Goal: Information Seeking & Learning: Learn about a topic

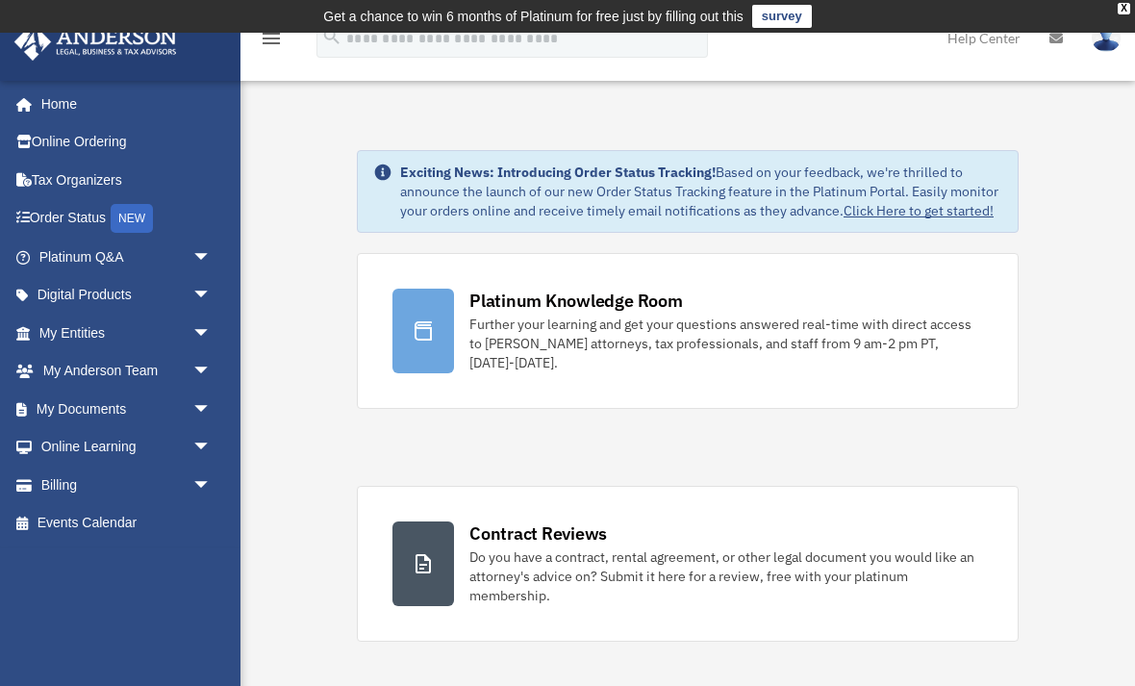
click at [675, 348] on div "Further your learning and get your questions answered real-time with direct acc…" at bounding box center [726, 344] width 514 height 58
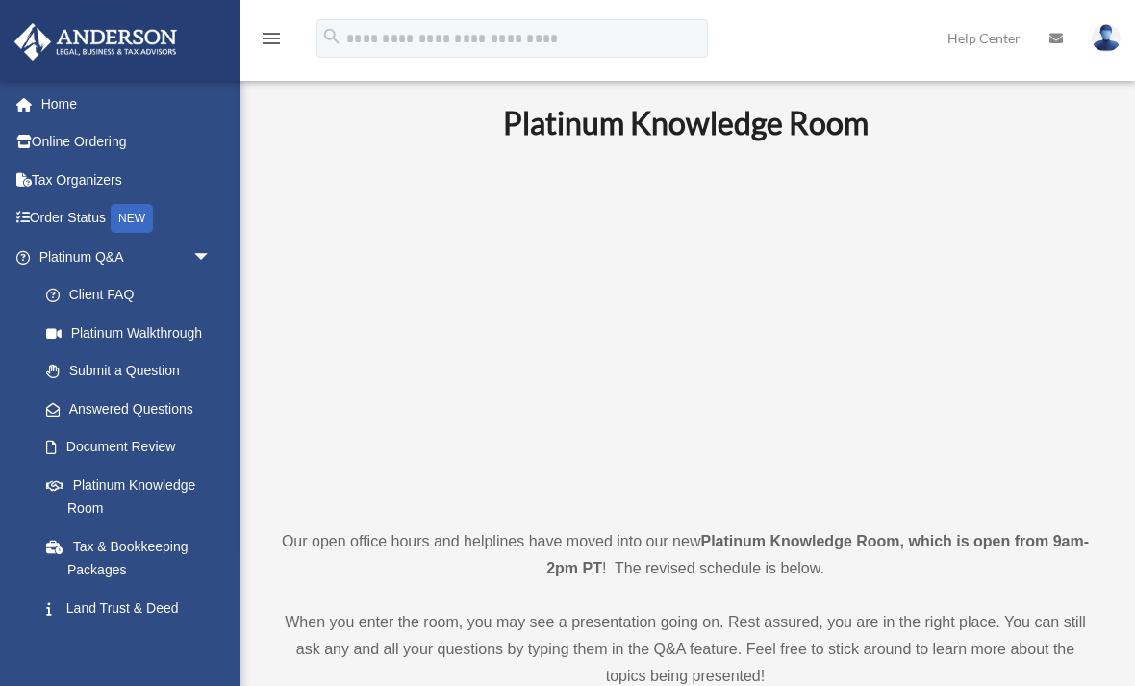
click at [131, 218] on div "NEW" at bounding box center [132, 218] width 42 height 29
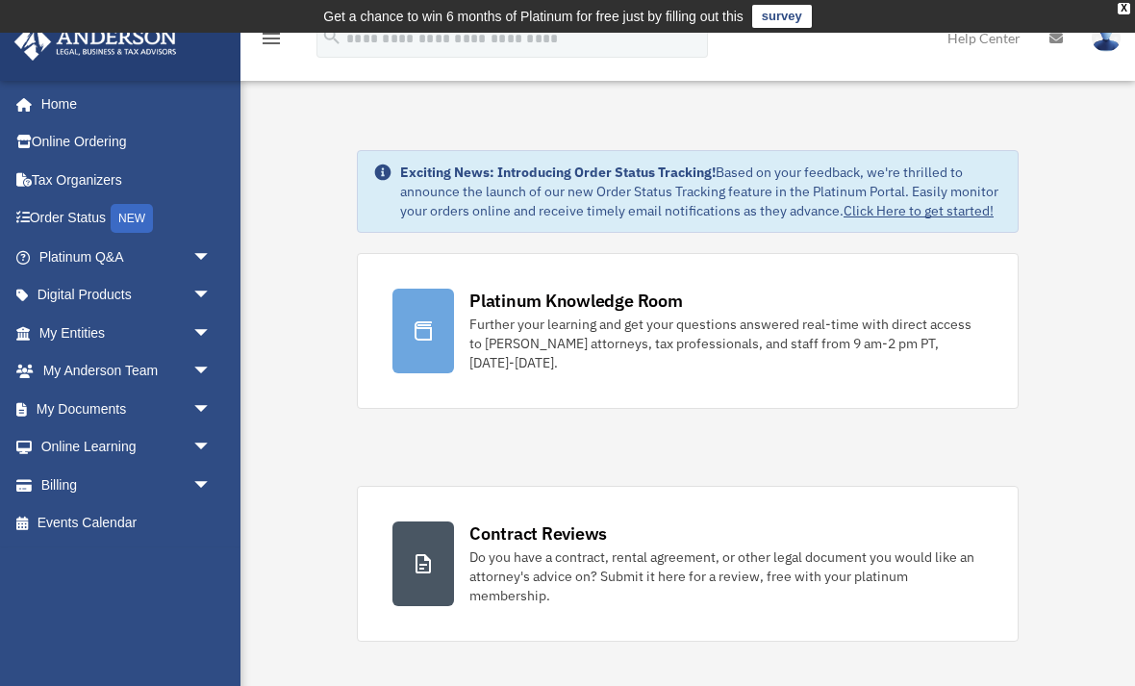
click at [87, 174] on link "Tax Organizers" at bounding box center [126, 180] width 227 height 38
click at [170, 297] on link "Digital Products arrow_drop_down" at bounding box center [126, 295] width 227 height 38
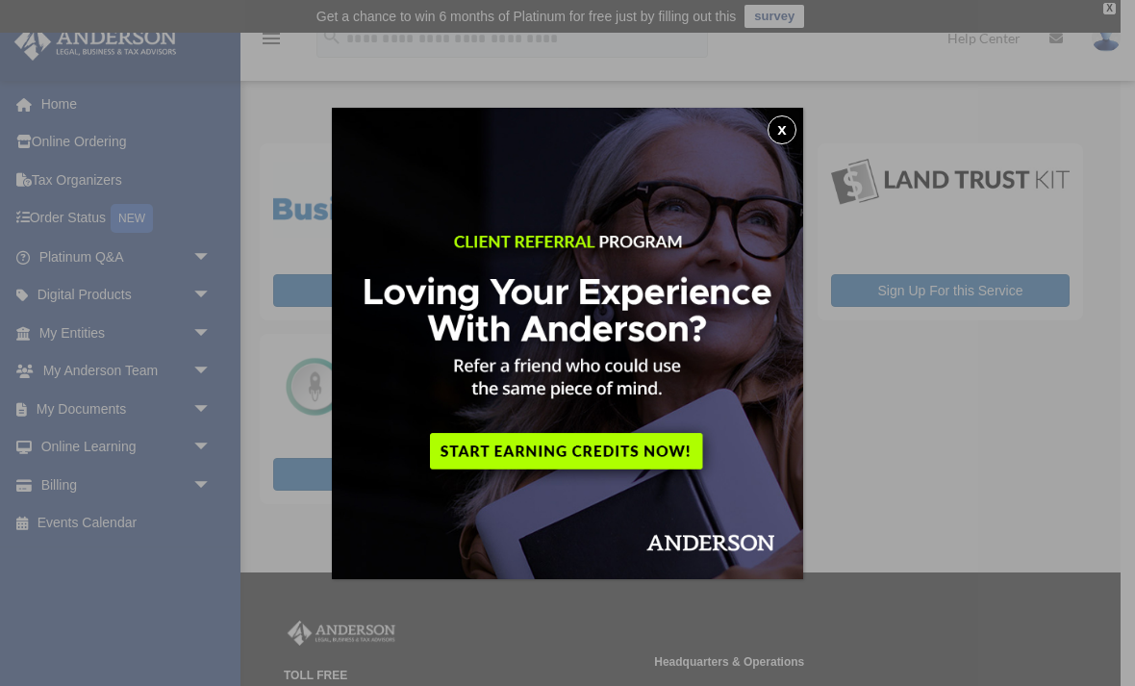
click at [790, 137] on button "x" at bounding box center [782, 129] width 29 height 29
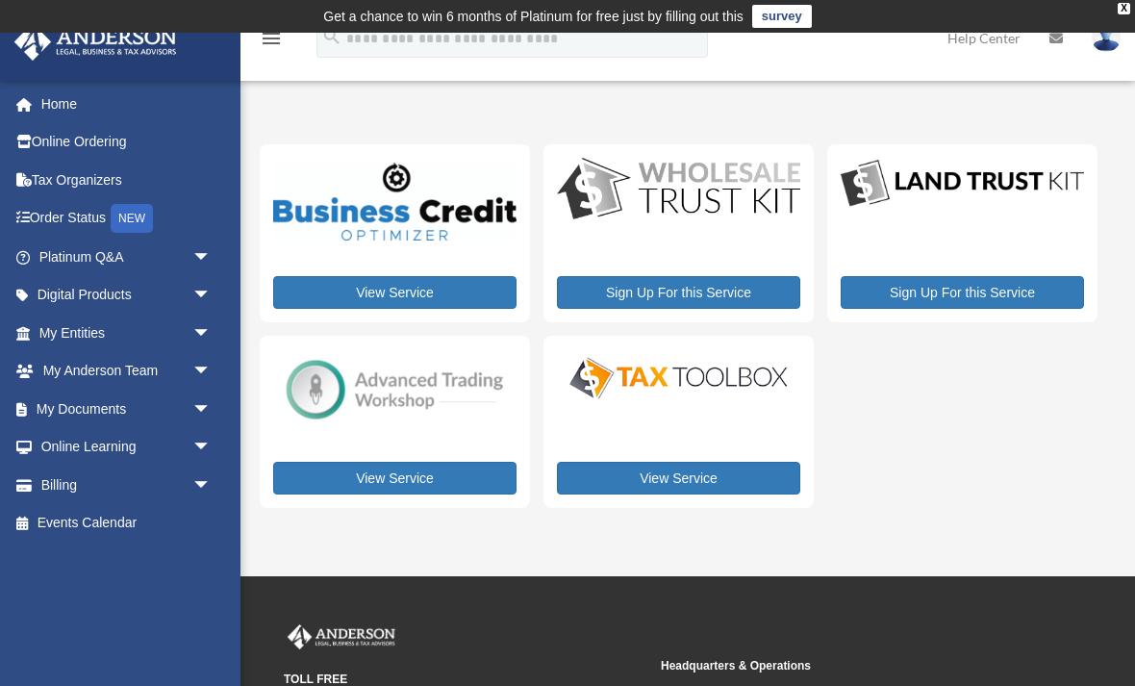
click at [391, 462] on link "View Service" at bounding box center [394, 478] width 243 height 33
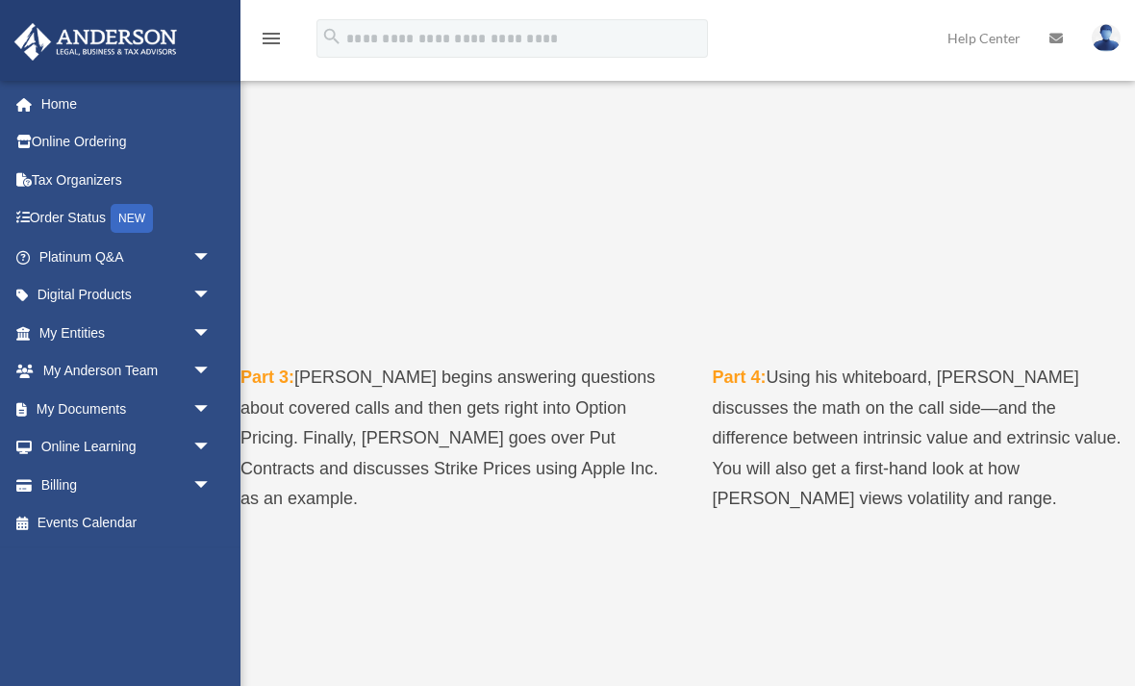
scroll to position [823, 0]
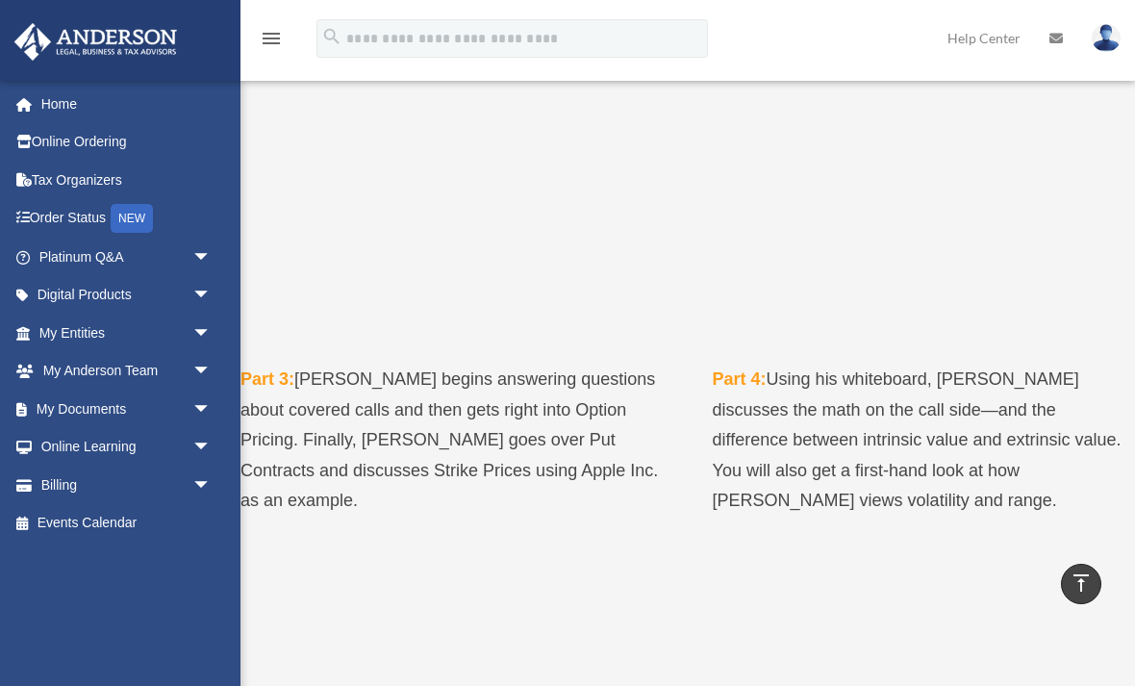
click at [197, 444] on span "arrow_drop_down" at bounding box center [211, 447] width 38 height 39
click at [107, 474] on link "Courses" at bounding box center [134, 485] width 214 height 38
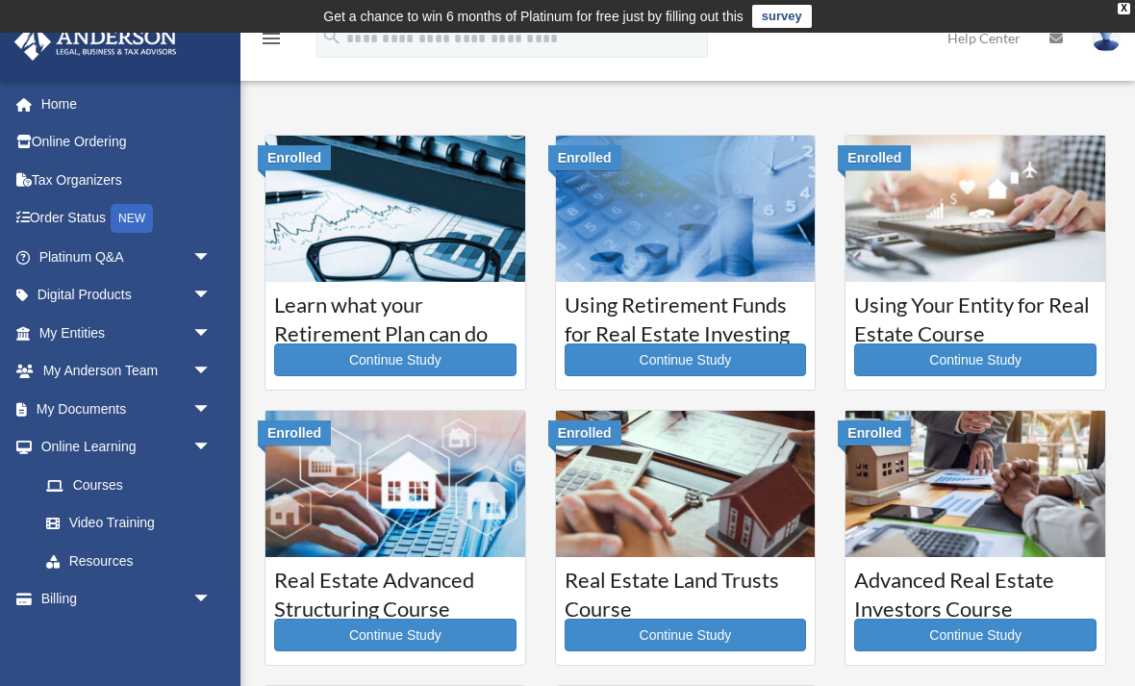
click at [393, 362] on link "Continue Study" at bounding box center [395, 359] width 242 height 33
click at [692, 252] on img at bounding box center [686, 209] width 260 height 146
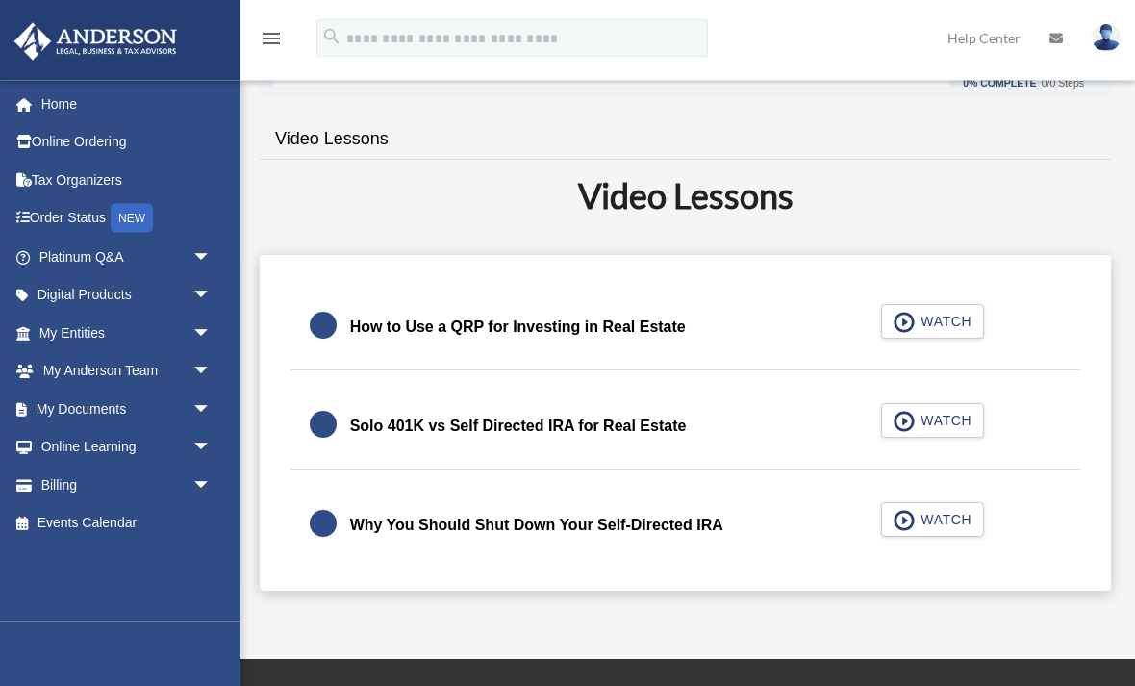
scroll to position [332, 0]
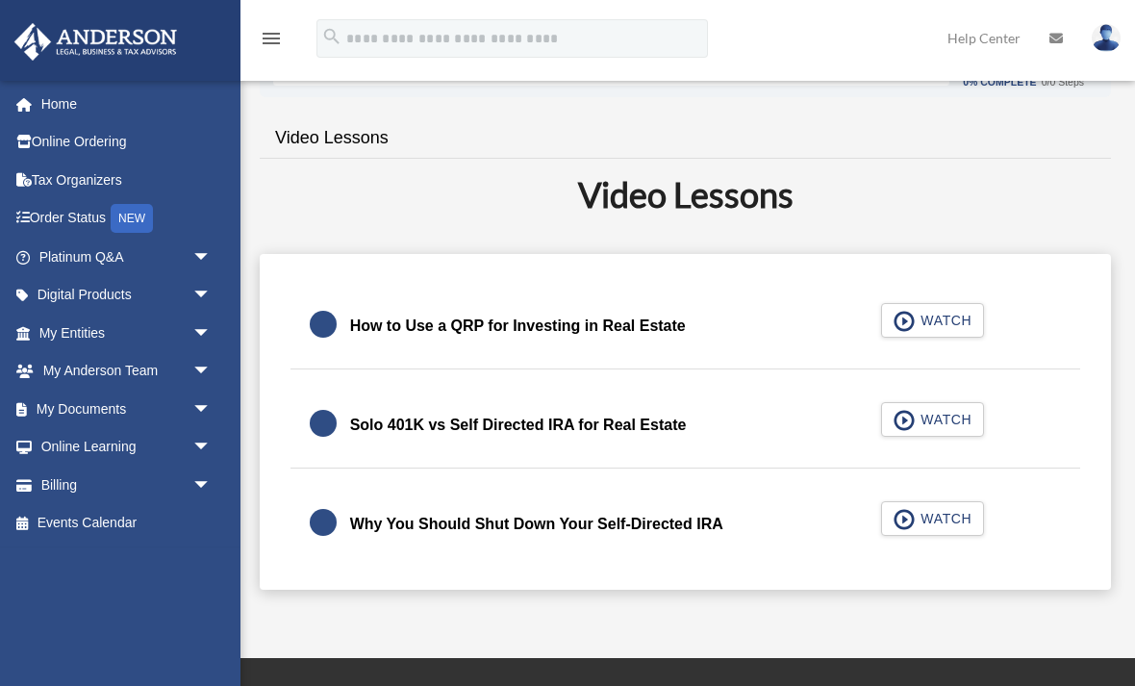
click at [949, 330] on button "WATCH" at bounding box center [933, 320] width 104 height 35
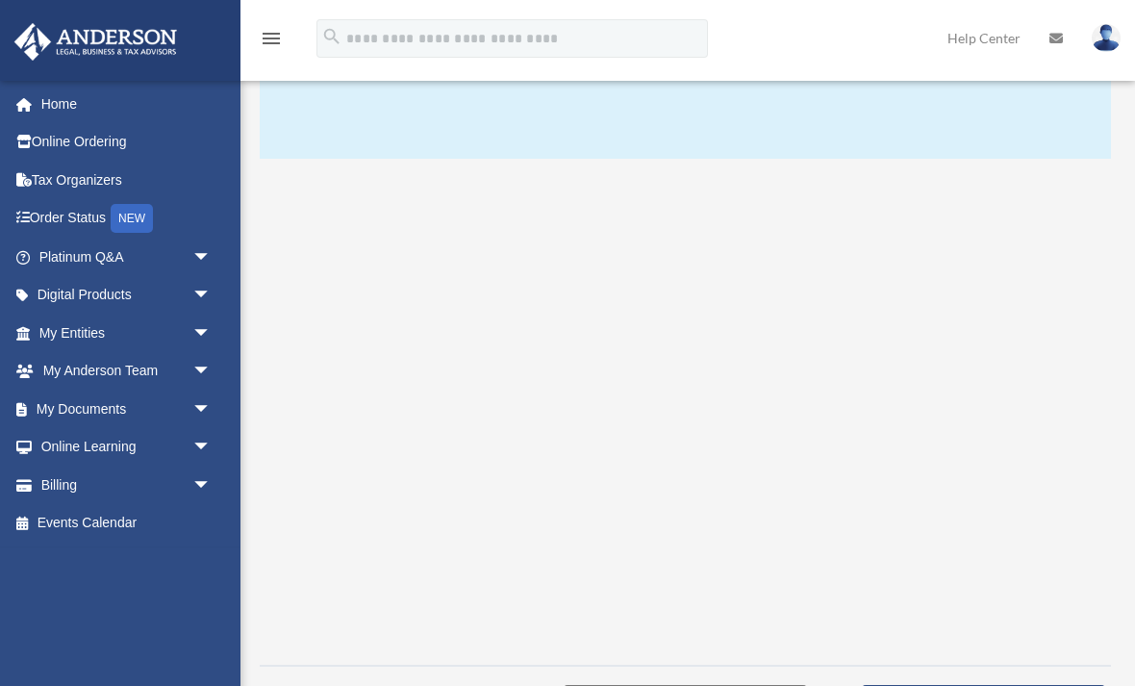
scroll to position [245, 0]
click at [933, 685] on span "Next Lesson" at bounding box center [977, 699] width 116 height 19
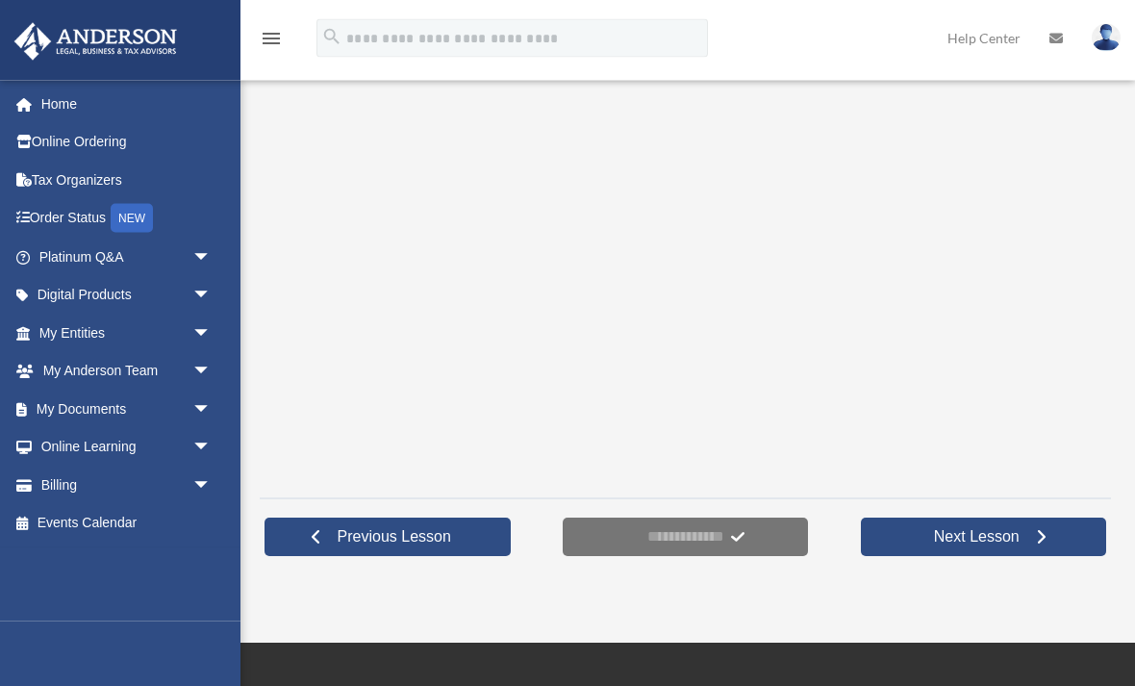
scroll to position [409, 0]
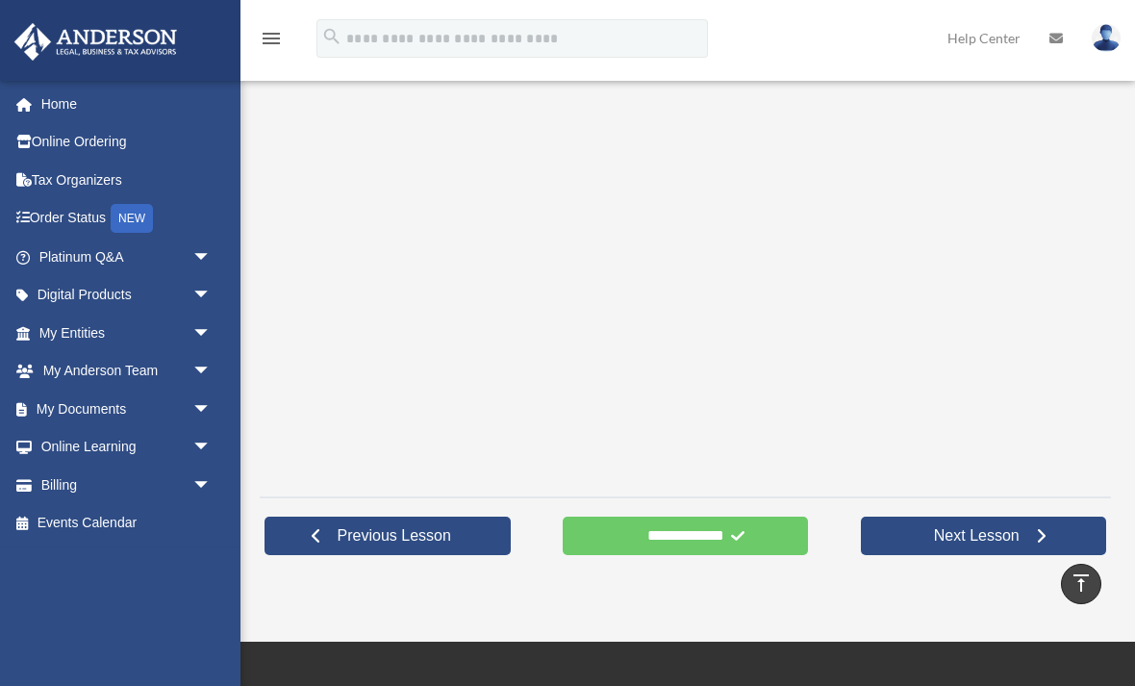
click at [1000, 546] on link "Next Lesson" at bounding box center [984, 536] width 246 height 38
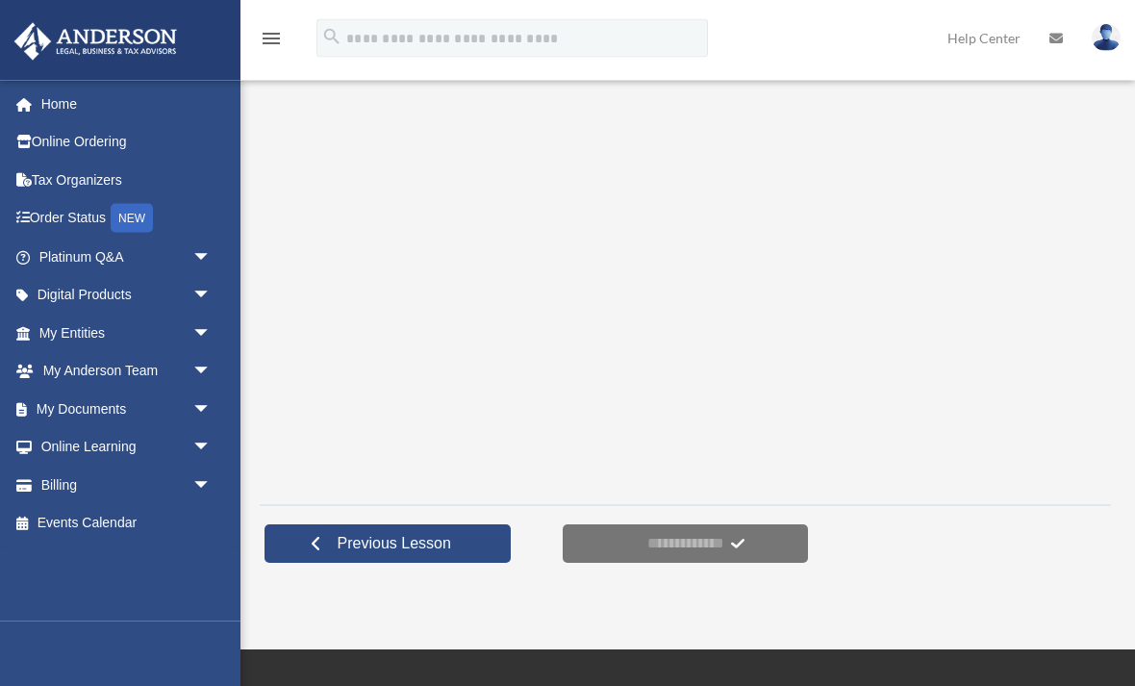
scroll to position [403, 0]
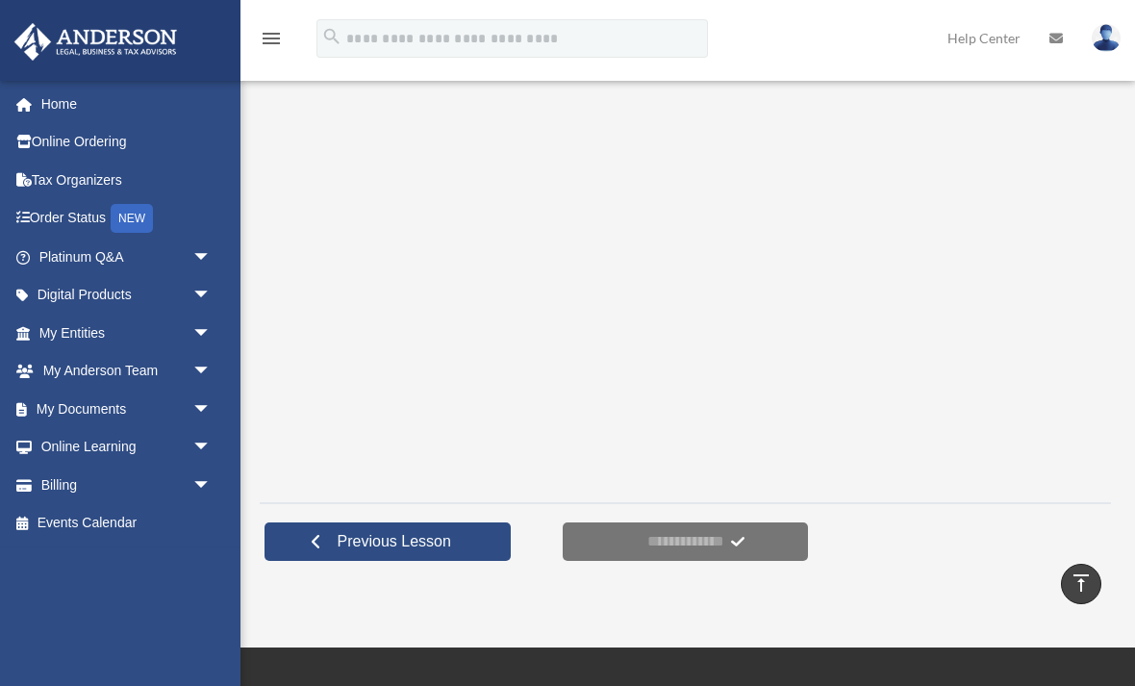
click at [197, 439] on span "arrow_drop_down" at bounding box center [211, 447] width 38 height 39
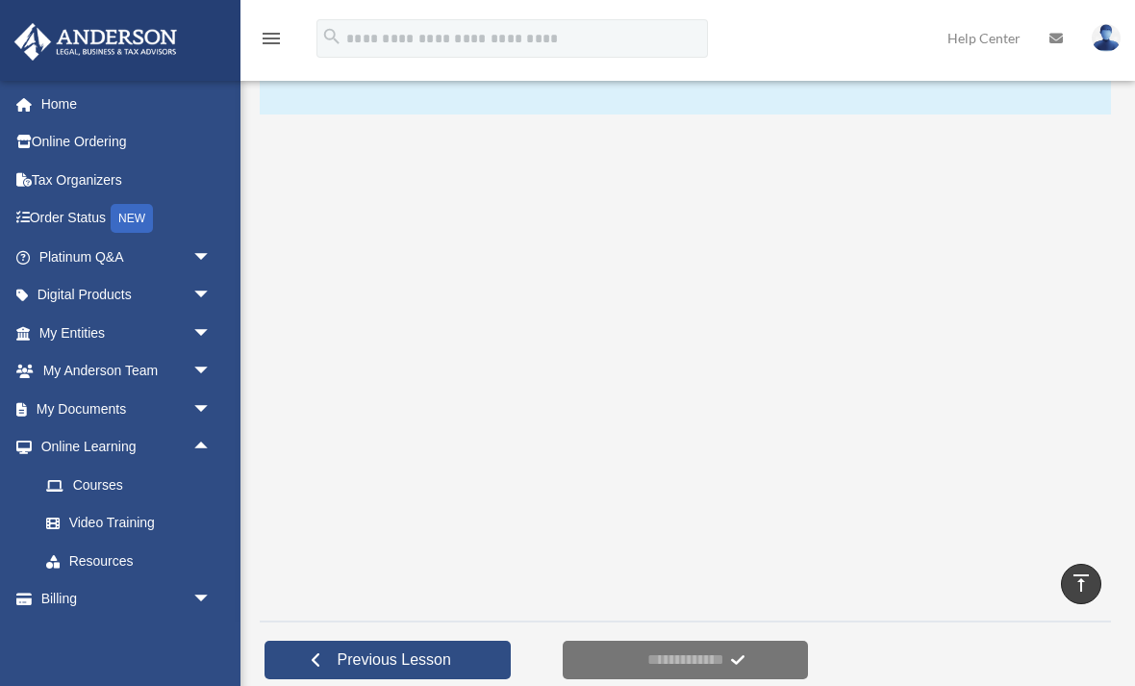
scroll to position [284, 0]
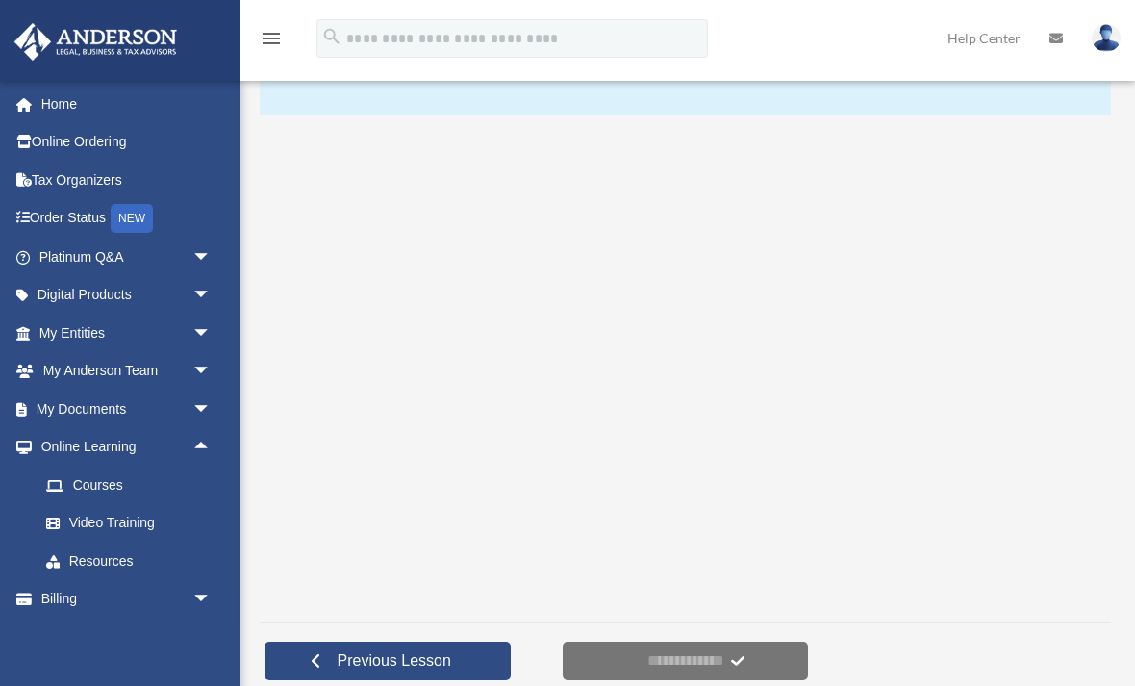
click at [119, 517] on link "Video Training" at bounding box center [134, 523] width 214 height 38
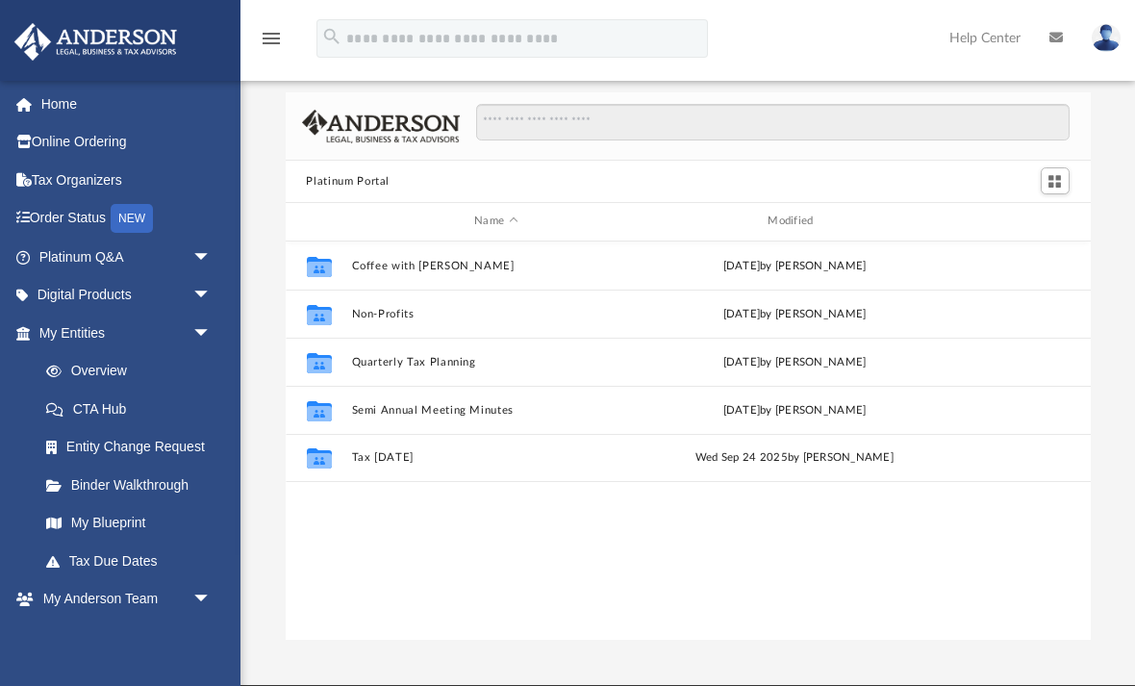
scroll to position [47, 0]
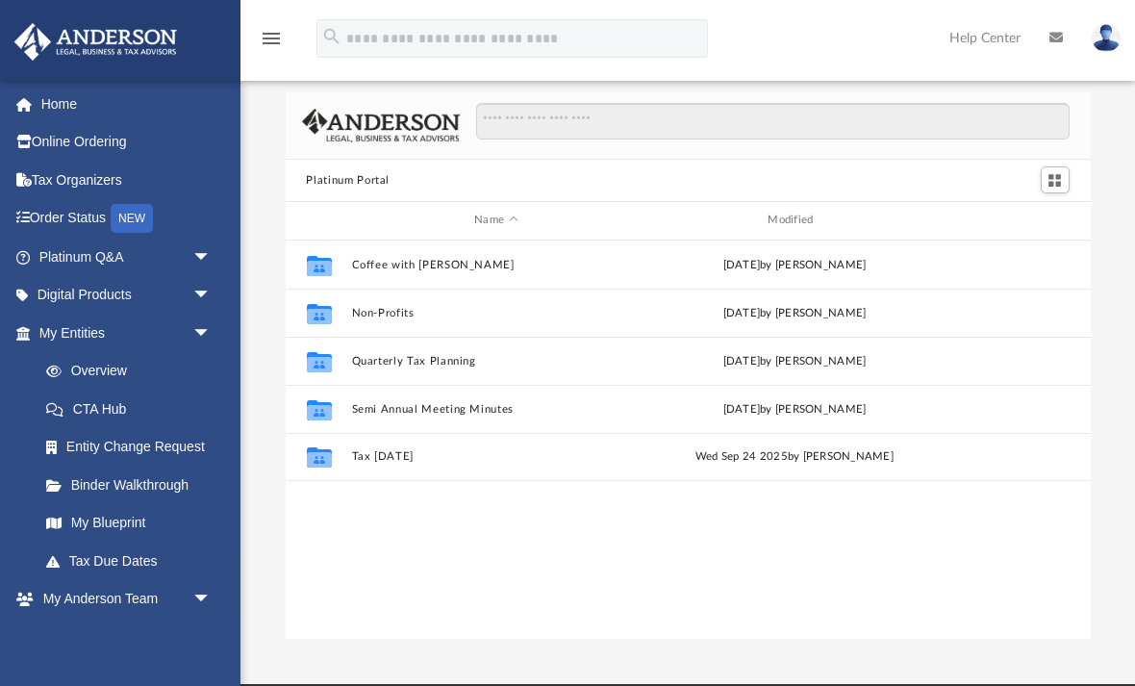
click at [113, 546] on link "Tax Due Dates" at bounding box center [134, 561] width 214 height 38
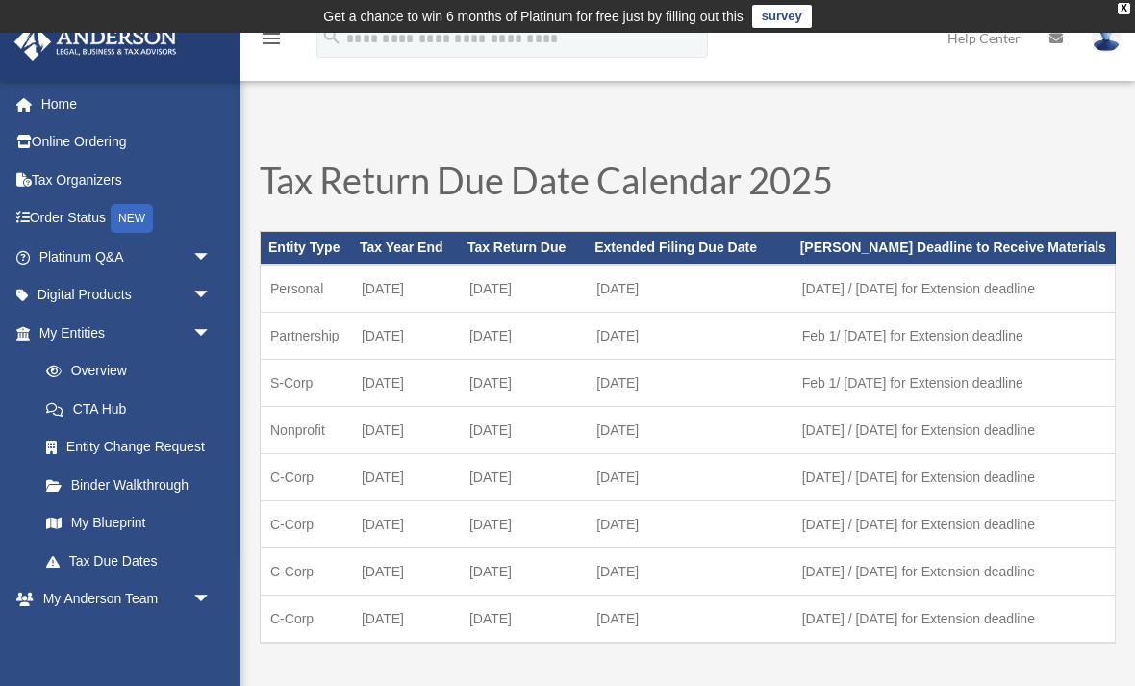
click at [106, 371] on link "Overview" at bounding box center [134, 371] width 214 height 38
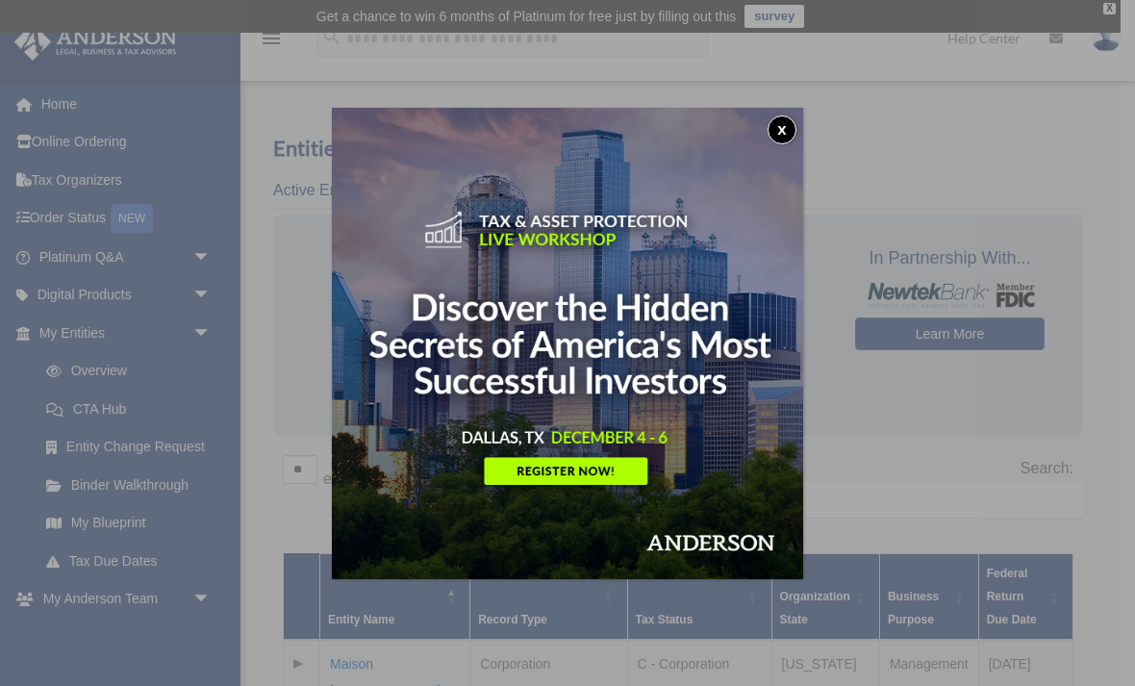
click at [780, 116] on button "x" at bounding box center [782, 129] width 29 height 29
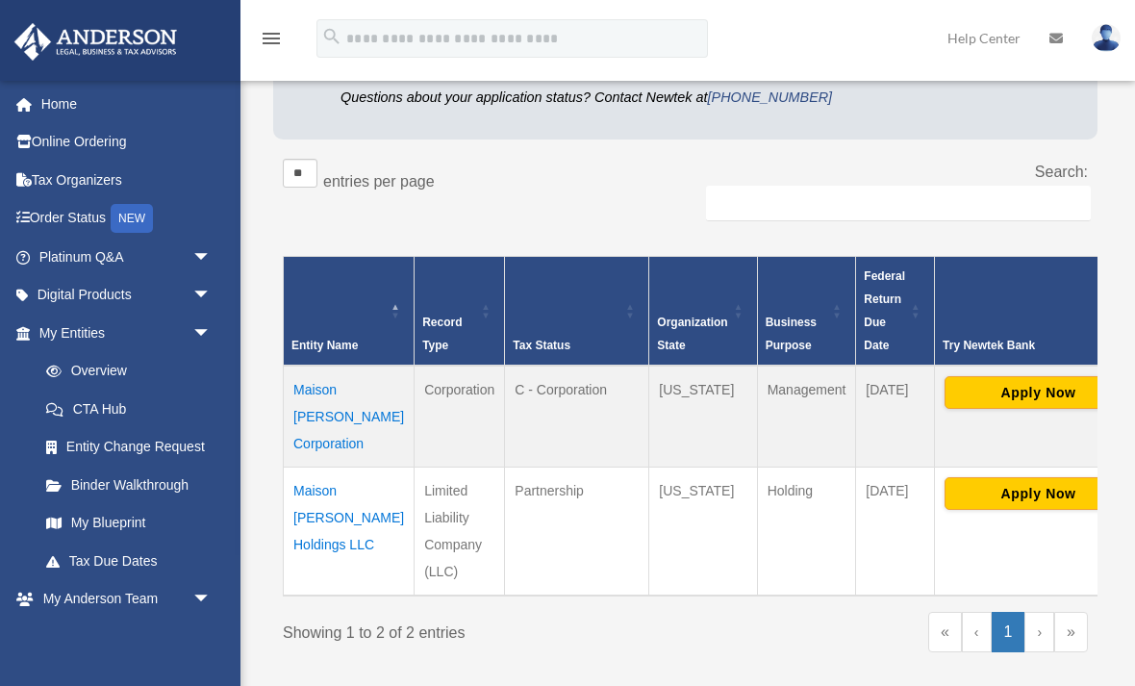
scroll to position [288, 0]
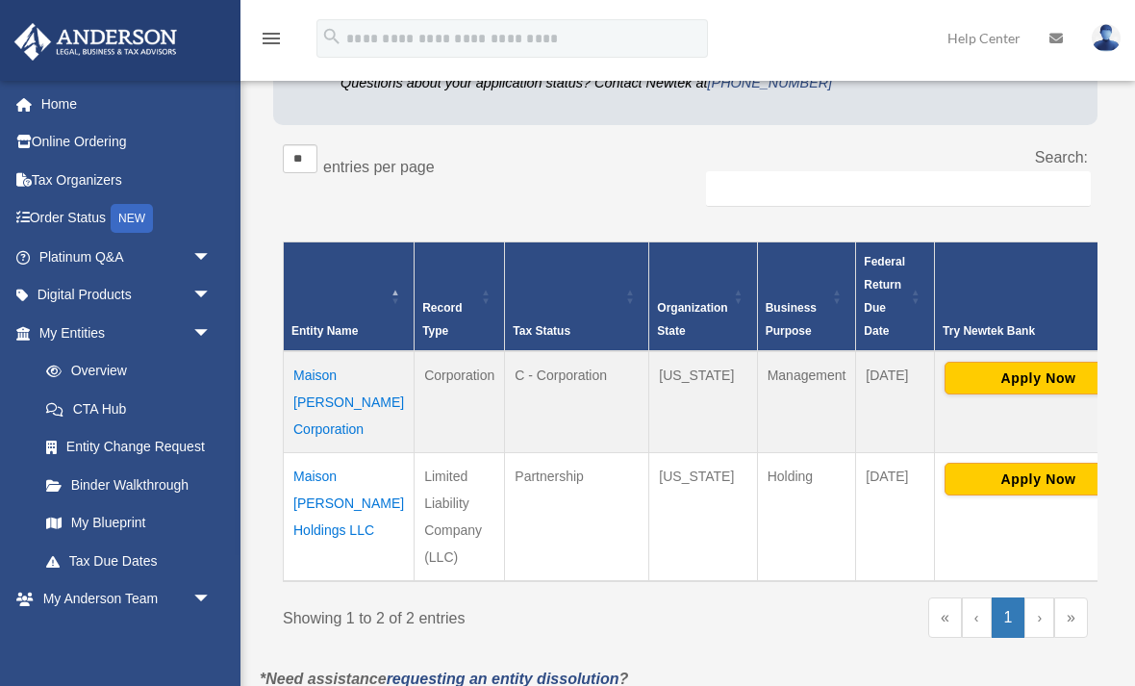
click at [103, 290] on link "Digital Products arrow_drop_down" at bounding box center [126, 295] width 227 height 38
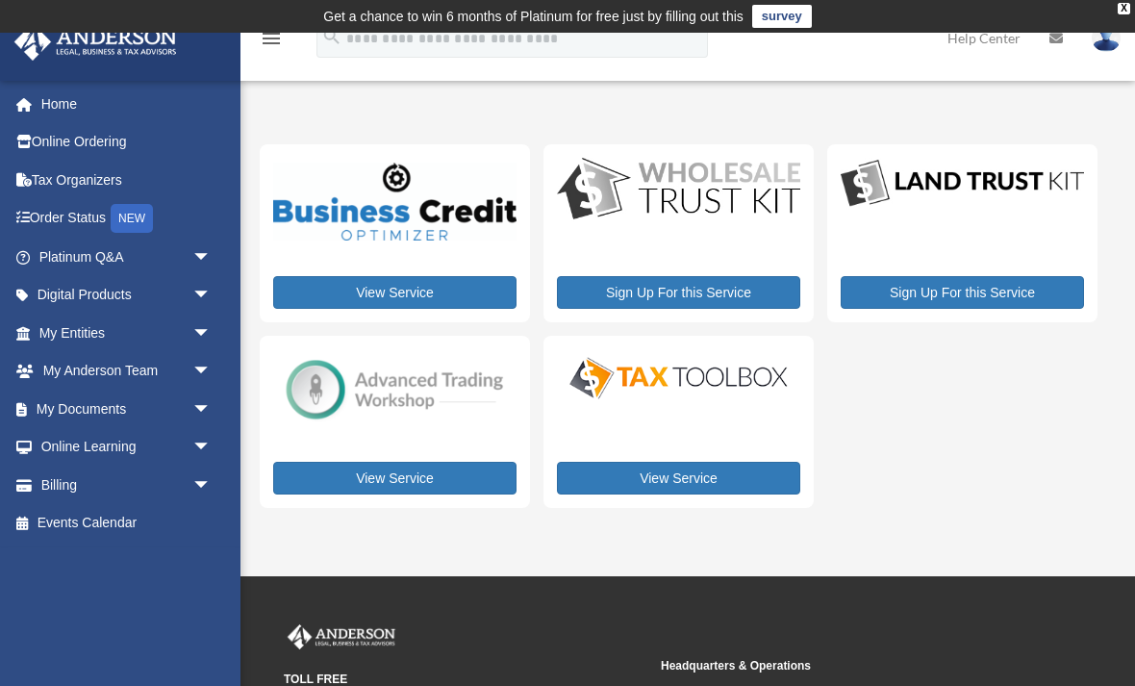
click at [966, 229] on div "Sign Up For this Service" at bounding box center [962, 233] width 270 height 178
click at [942, 207] on img at bounding box center [962, 184] width 243 height 52
click at [947, 283] on link "Sign Up For this Service" at bounding box center [962, 292] width 243 height 33
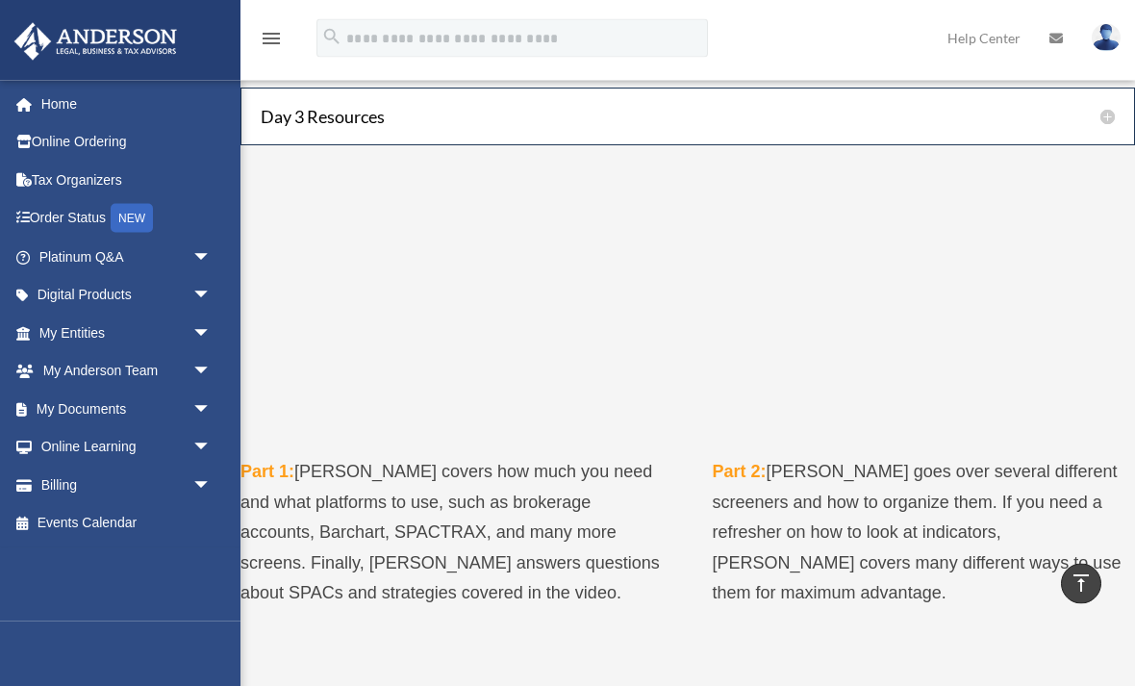
scroll to position [2879, 0]
click at [192, 429] on span "arrow_drop_down" at bounding box center [211, 447] width 38 height 39
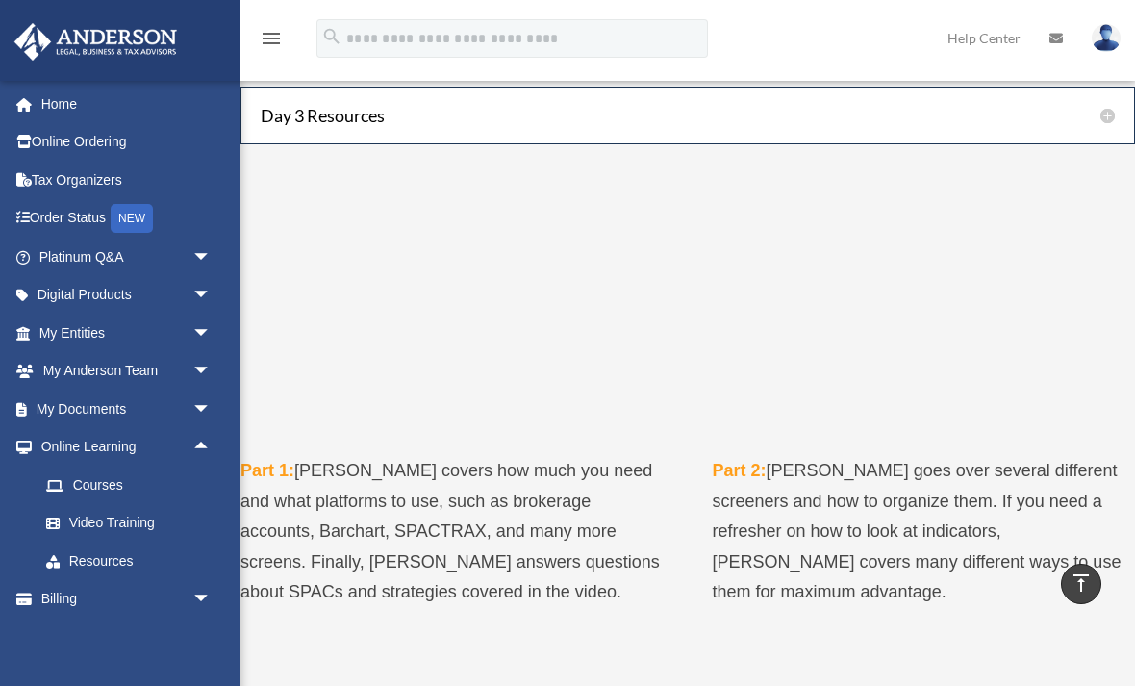
click at [122, 505] on link "Video Training" at bounding box center [134, 523] width 214 height 38
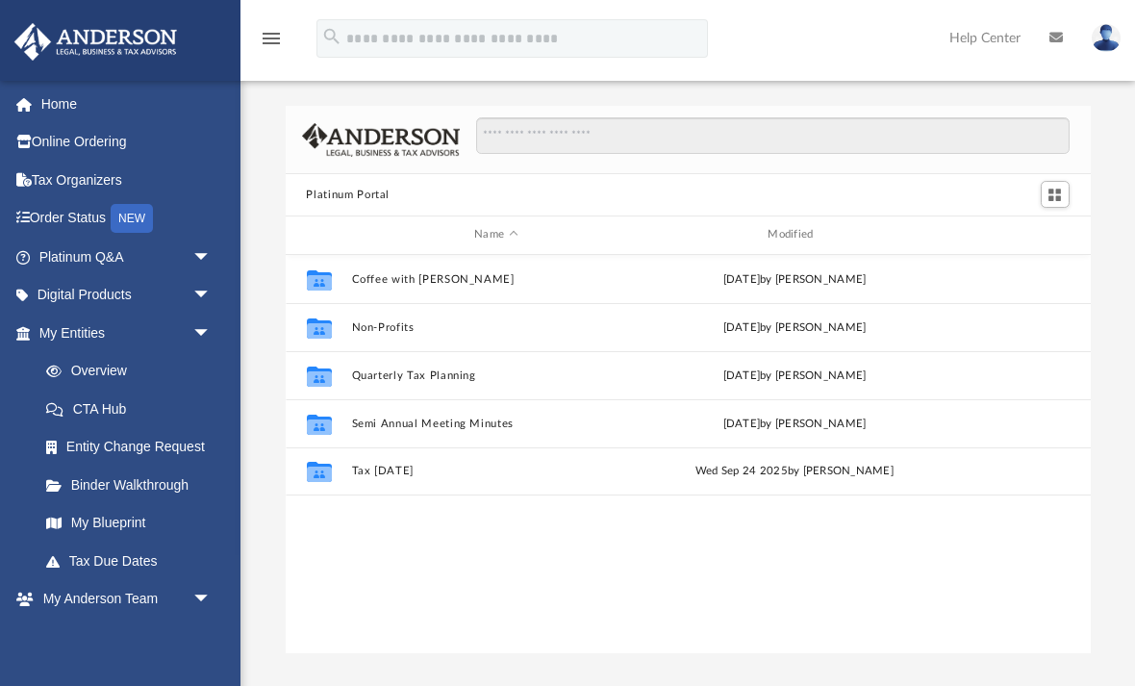
scroll to position [438, 805]
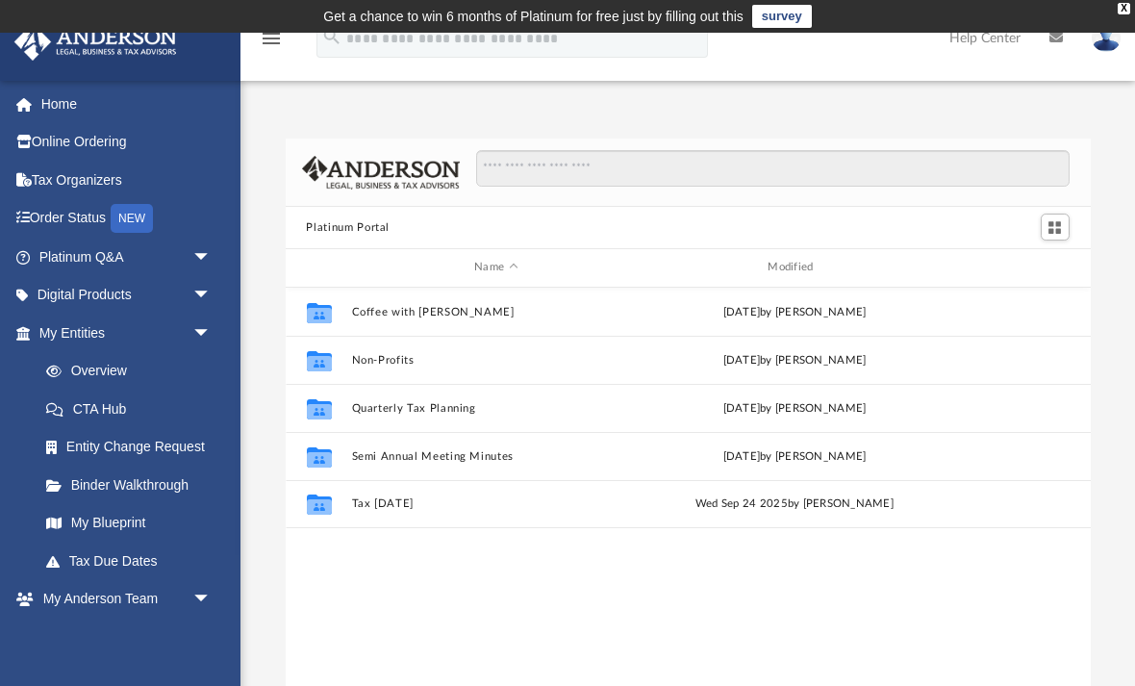
click at [119, 404] on link "CTA Hub" at bounding box center [134, 409] width 214 height 38
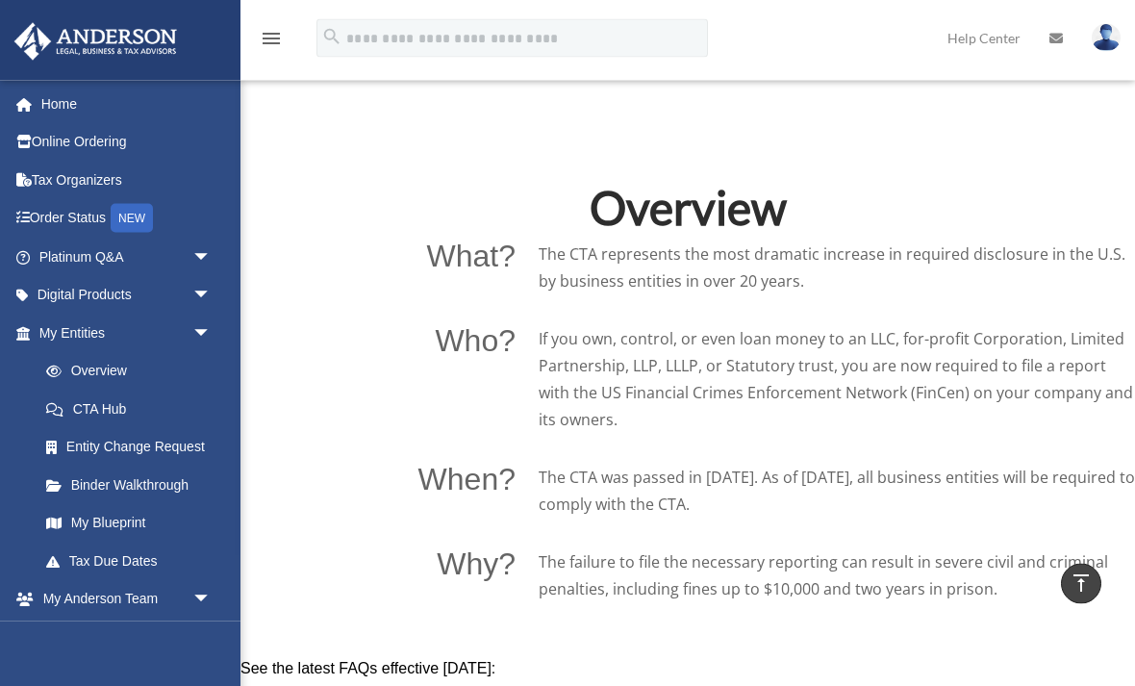
scroll to position [1091, 0]
click at [97, 142] on link "Online Ordering" at bounding box center [126, 142] width 227 height 38
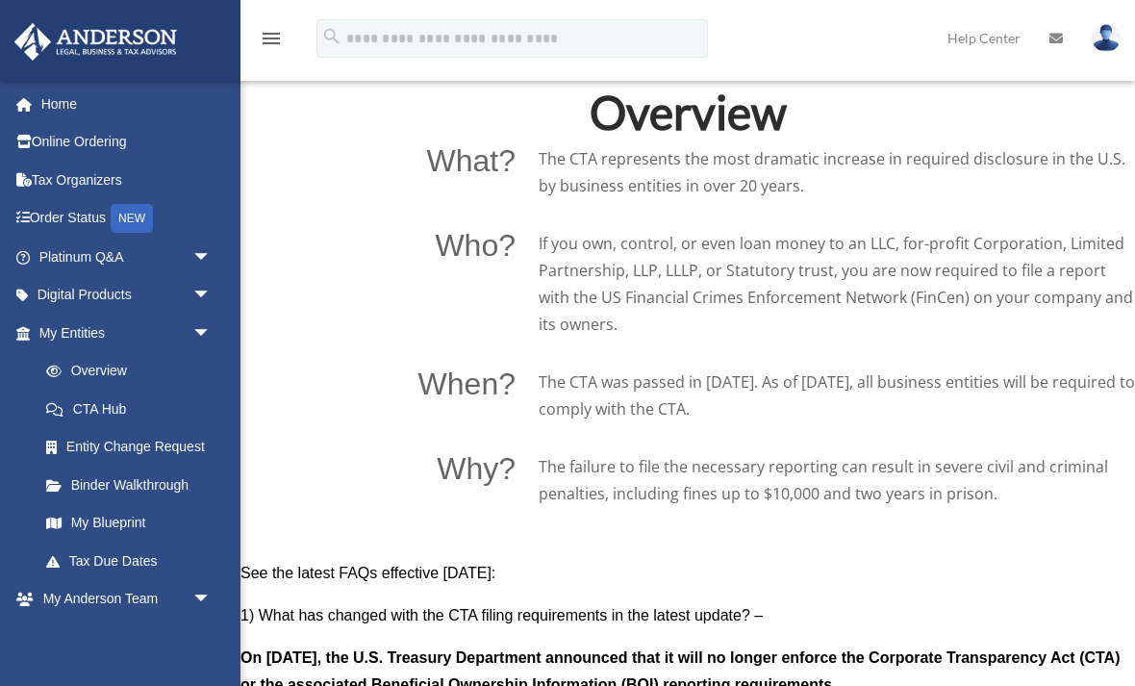
scroll to position [1152, 0]
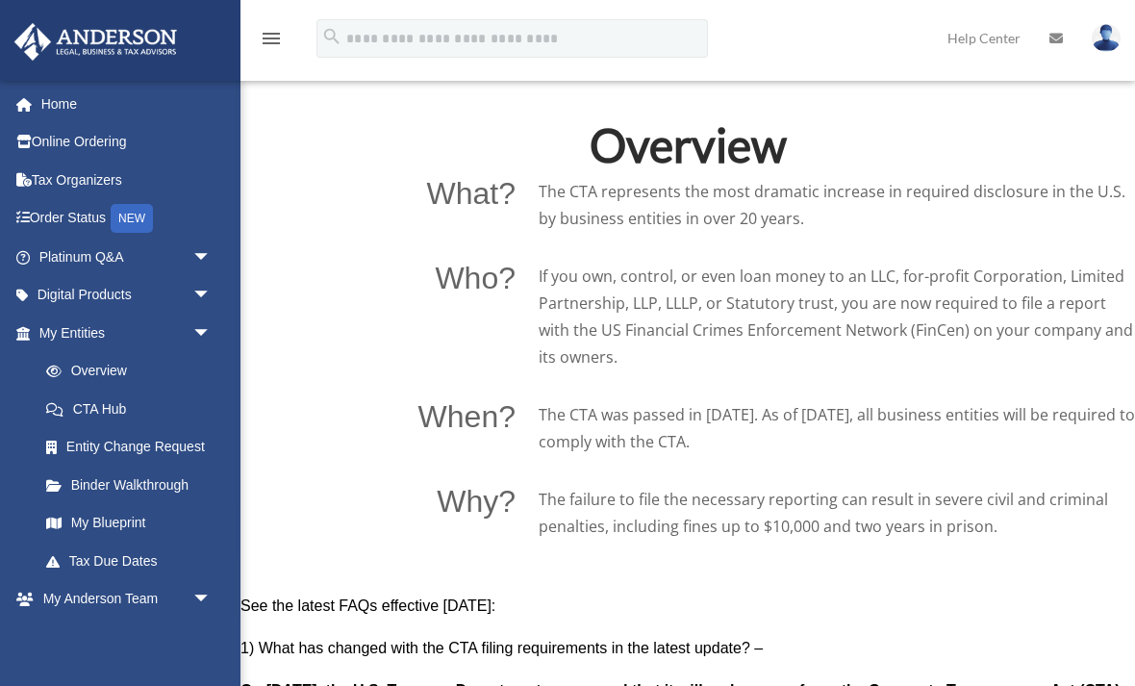
click at [112, 516] on link "My Blueprint" at bounding box center [134, 523] width 214 height 38
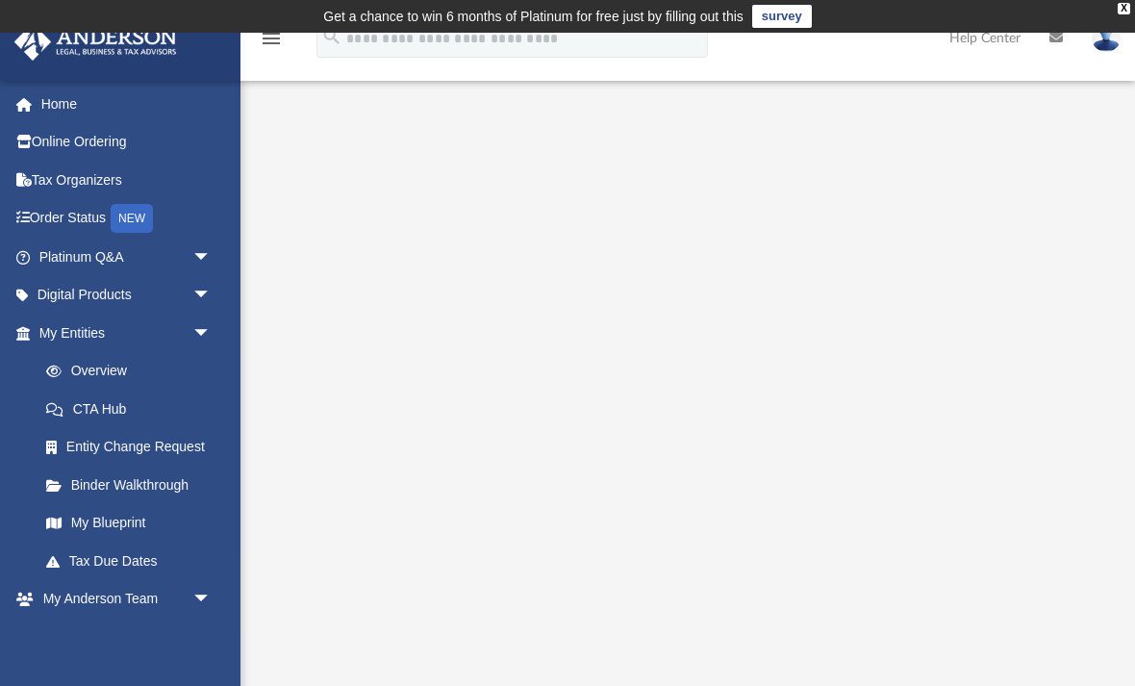
click at [199, 324] on span "arrow_drop_down" at bounding box center [211, 333] width 38 height 39
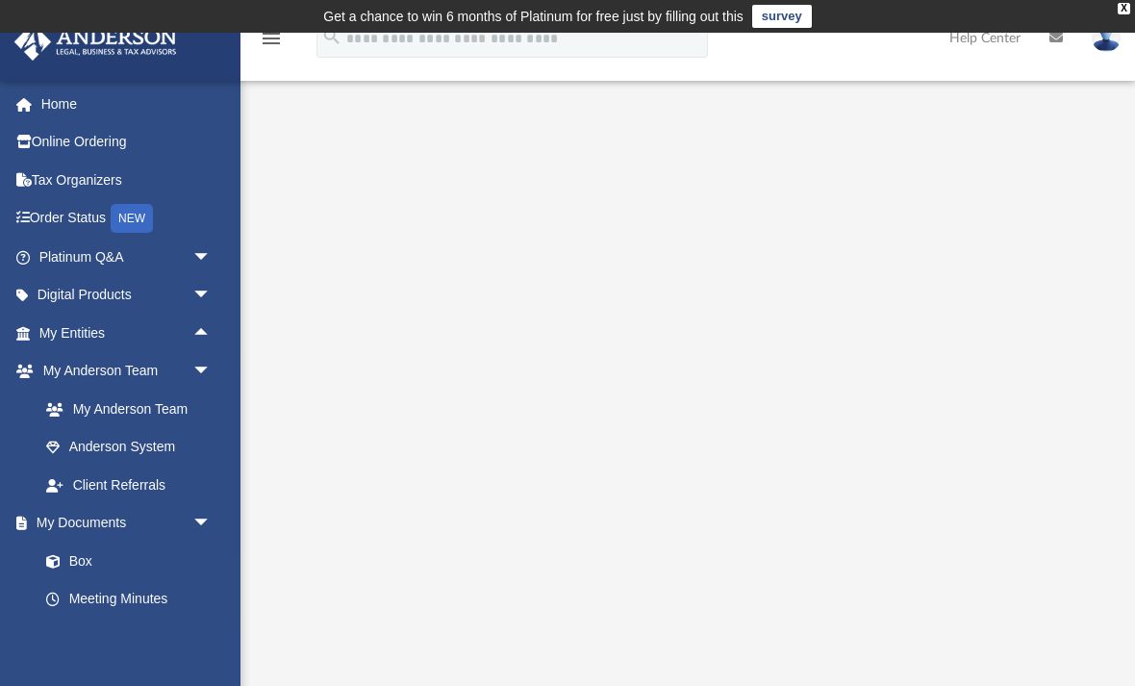
click at [127, 405] on link "My Anderson Team" at bounding box center [124, 409] width 194 height 38
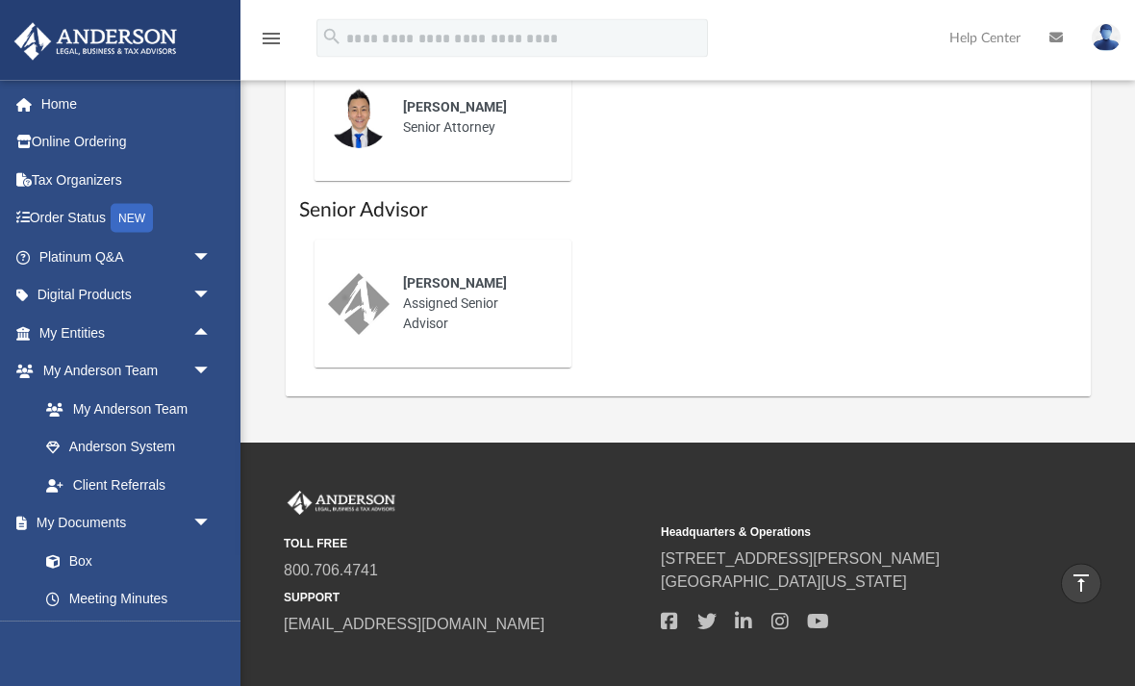
scroll to position [1174, 0]
click at [125, 474] on link "Client Referrals" at bounding box center [129, 485] width 204 height 38
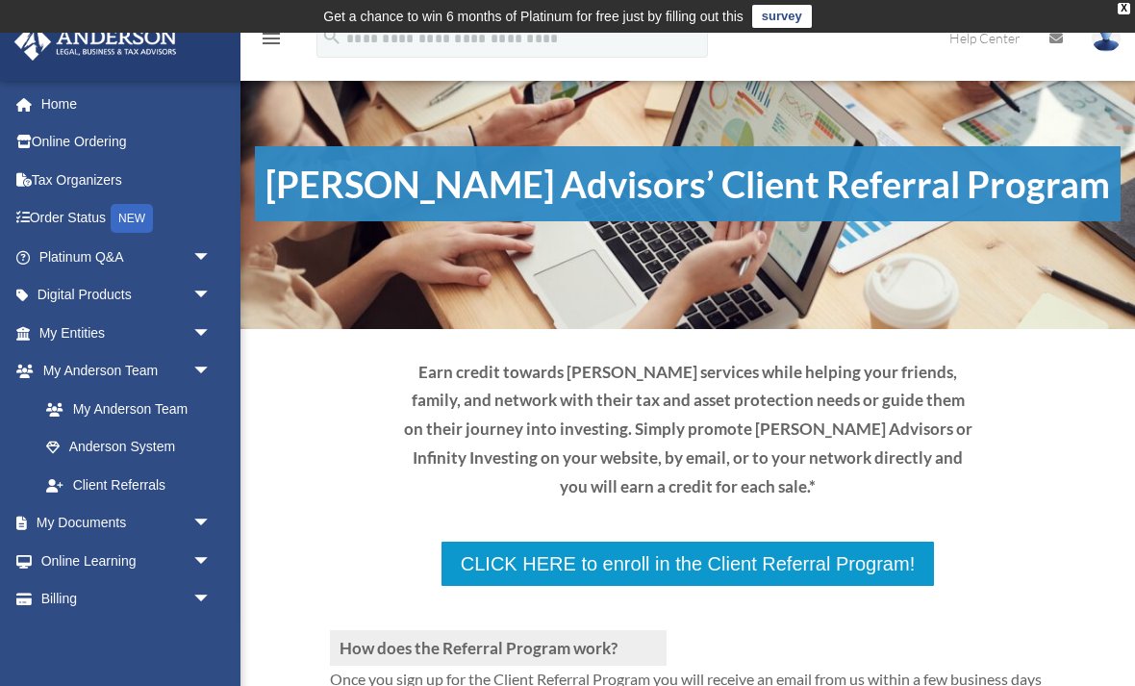
click at [135, 436] on link "Anderson System" at bounding box center [134, 447] width 214 height 38
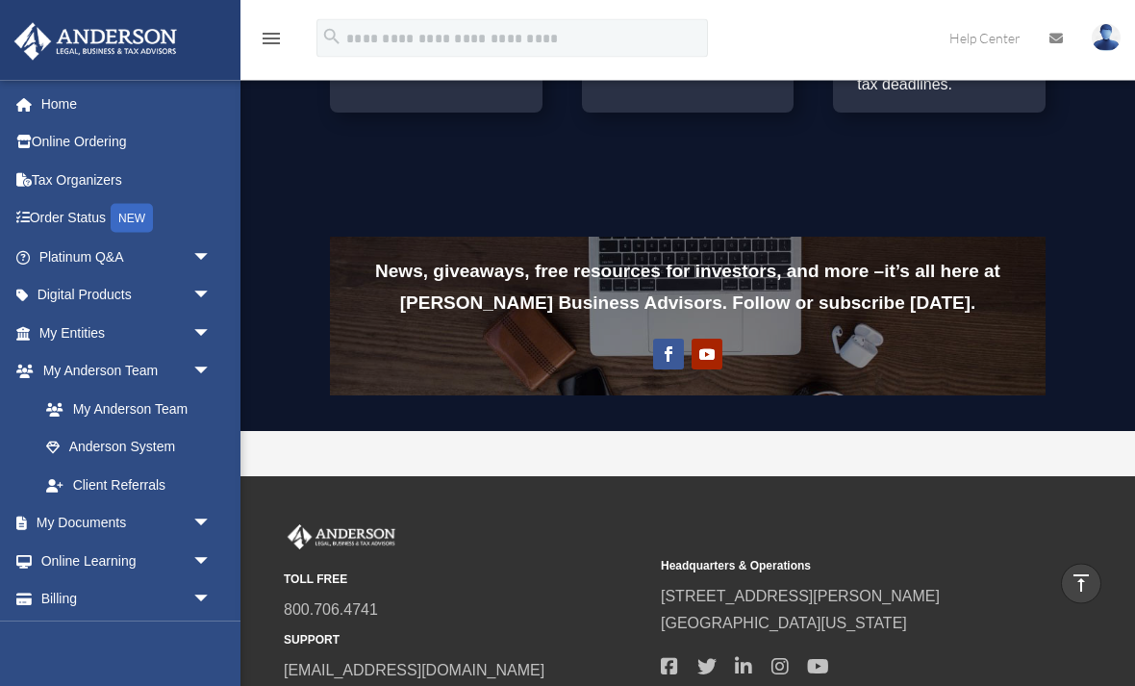
scroll to position [1576, 0]
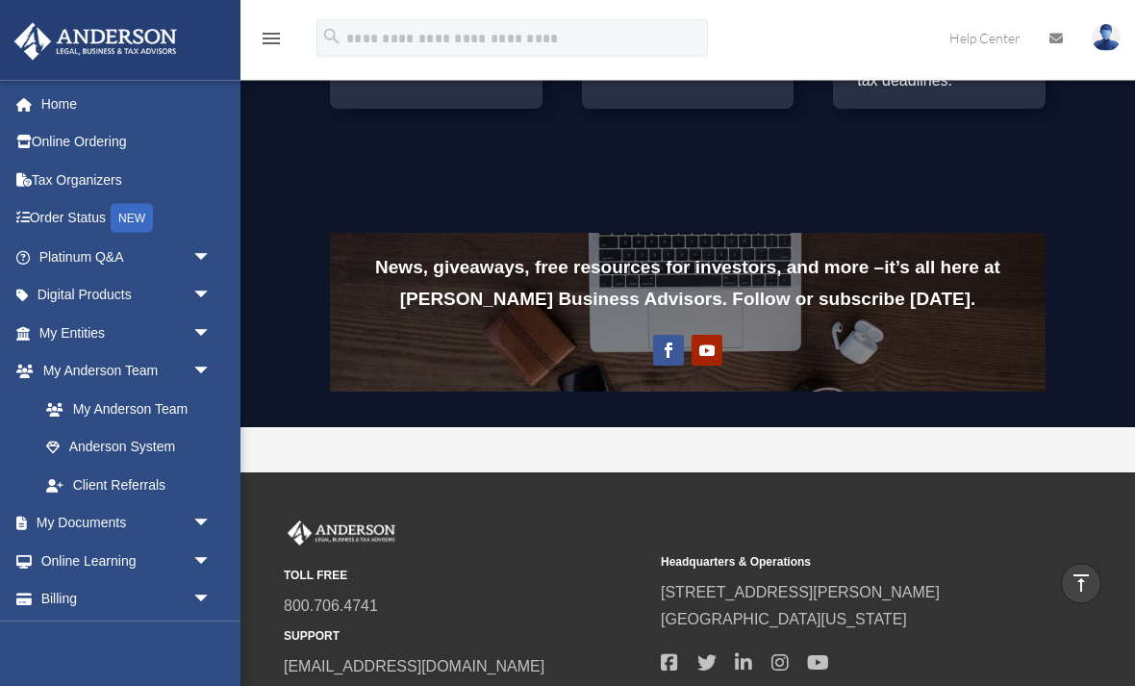
click at [192, 550] on span "arrow_drop_down" at bounding box center [211, 561] width 38 height 39
click at [198, 542] on span "arrow_drop_up" at bounding box center [211, 561] width 38 height 39
click at [192, 589] on span "arrow_drop_down" at bounding box center [211, 599] width 38 height 39
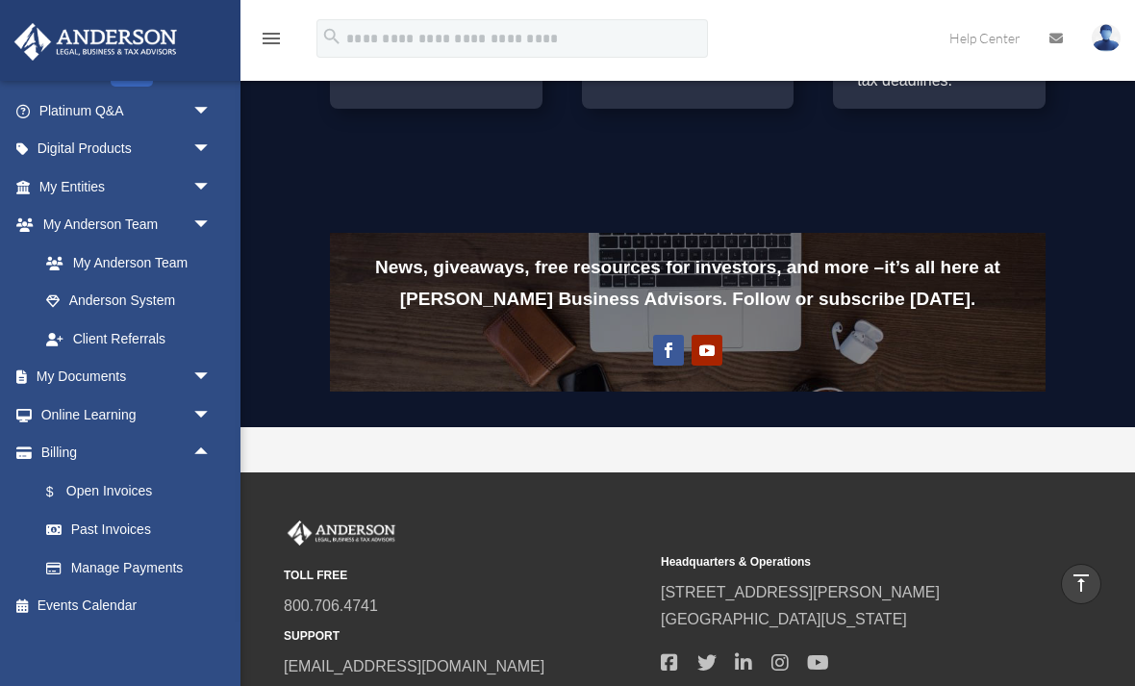
scroll to position [145, 0]
click at [114, 480] on link "$ Open Invoices" at bounding box center [134, 491] width 214 height 39
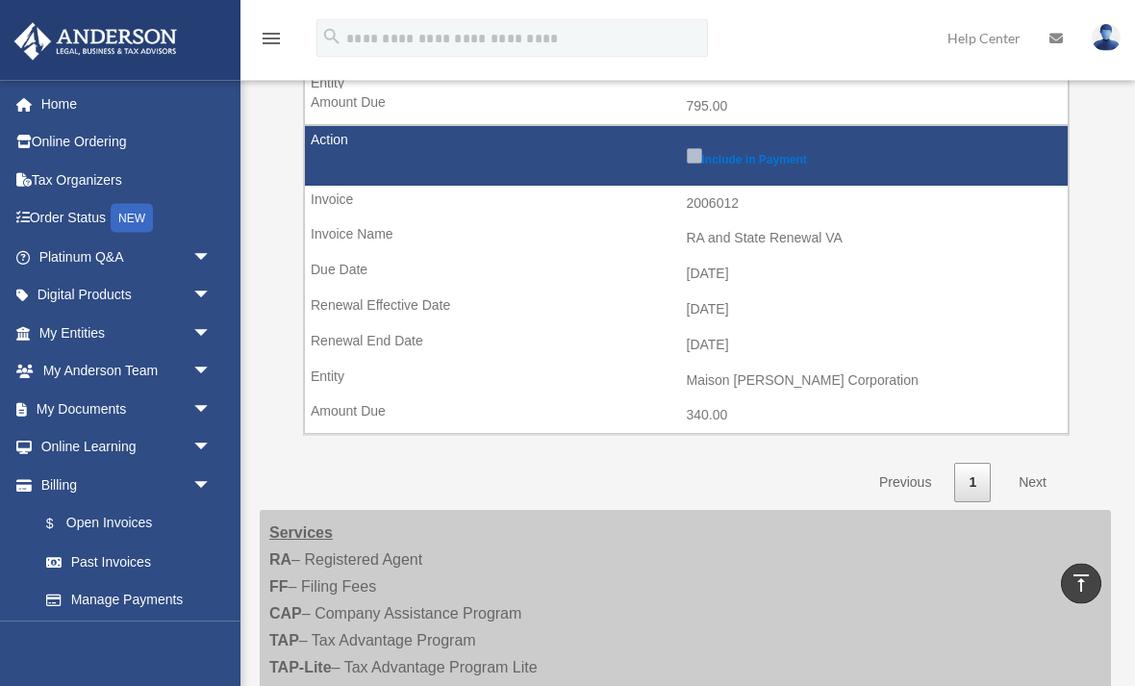
scroll to position [632, 0]
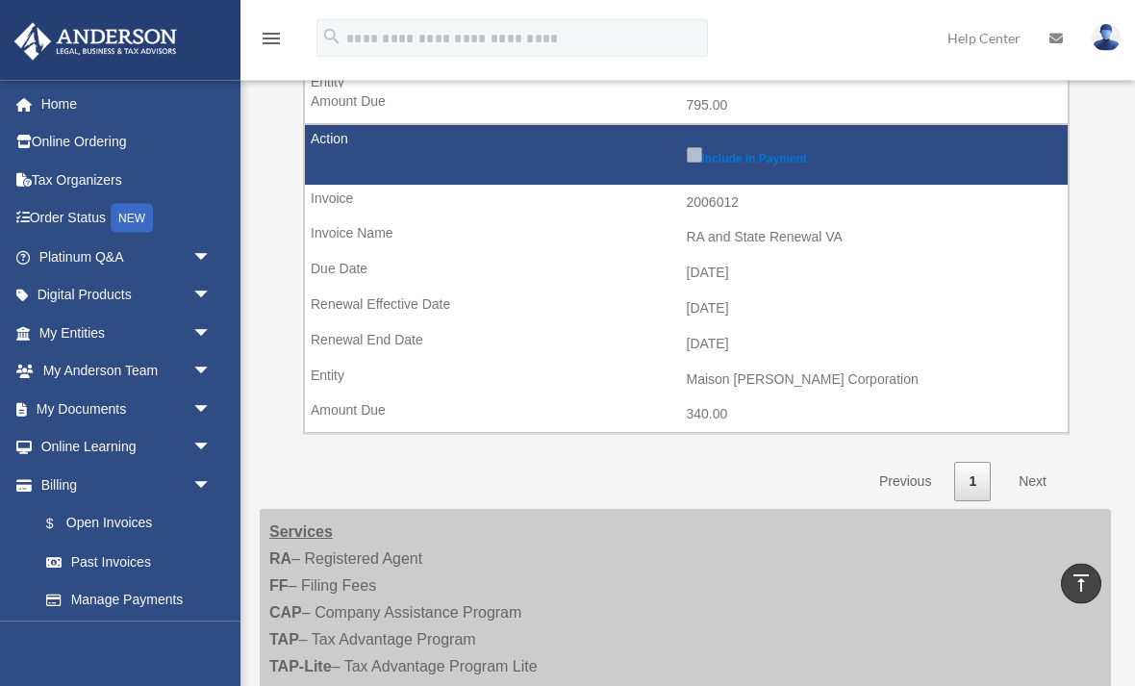
click at [1033, 468] on link "Next" at bounding box center [1032, 482] width 57 height 39
click at [1024, 463] on link "Next" at bounding box center [1032, 482] width 57 height 39
click at [114, 542] on link "Past Invoices" at bounding box center [129, 561] width 204 height 38
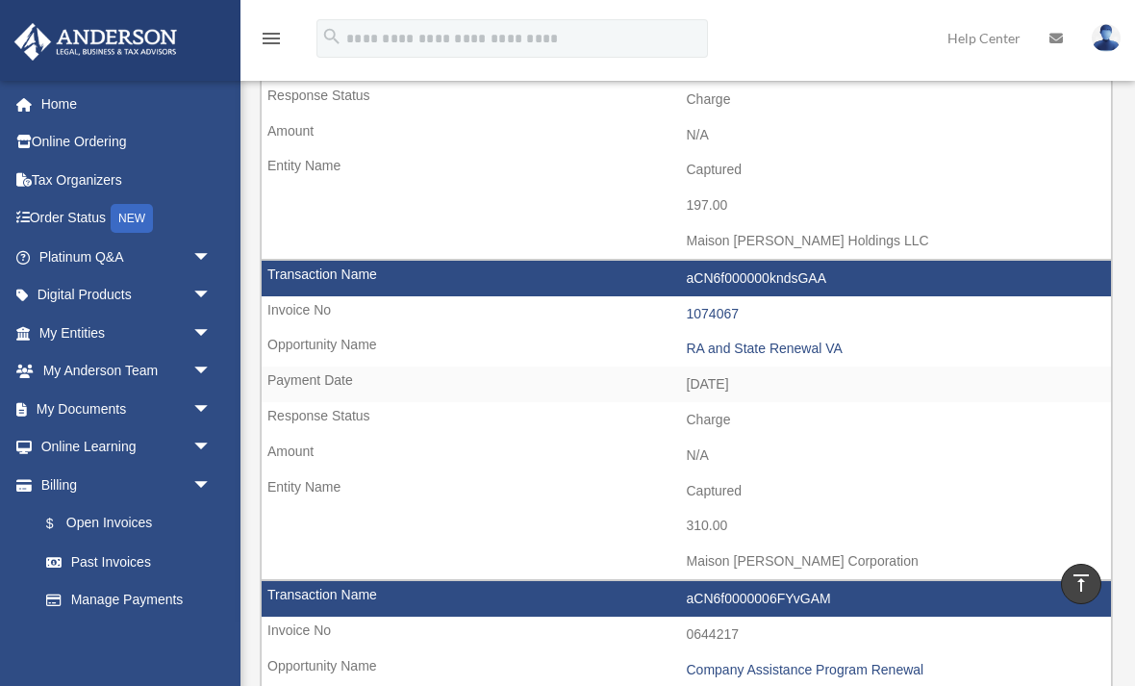
scroll to position [1607, 0]
click at [332, 262] on td "aCN6f000000kndsGAA" at bounding box center [686, 280] width 849 height 37
click at [763, 262] on td "aCN6f000000kndsGAA" at bounding box center [686, 280] width 849 height 37
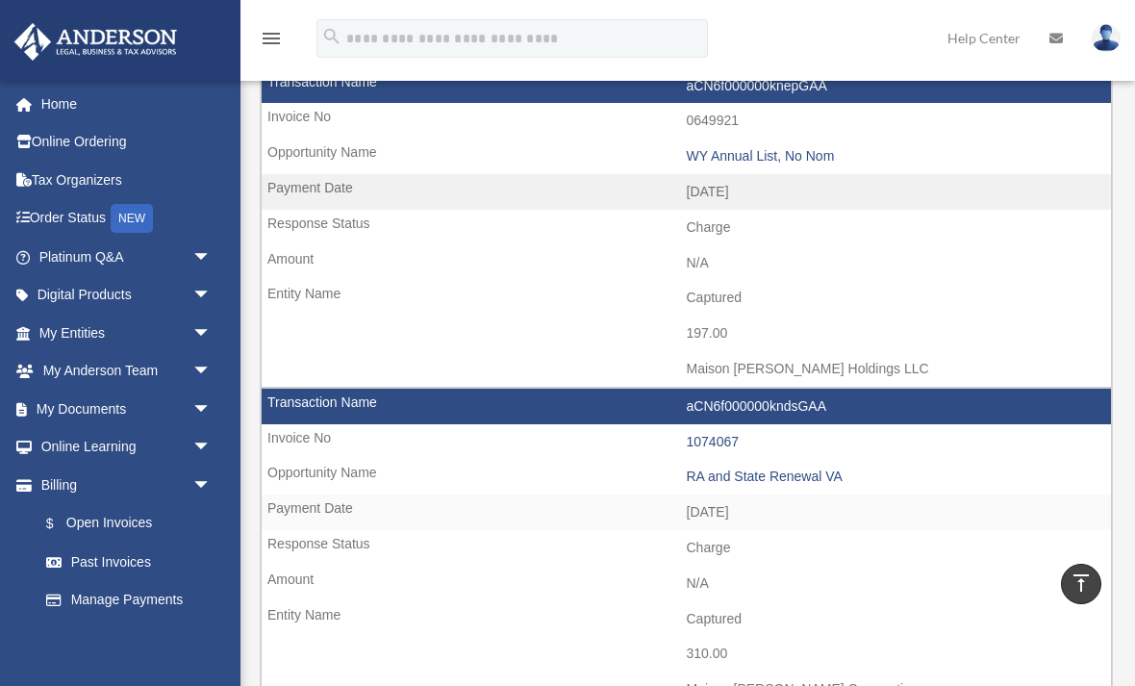
scroll to position [1479, 0]
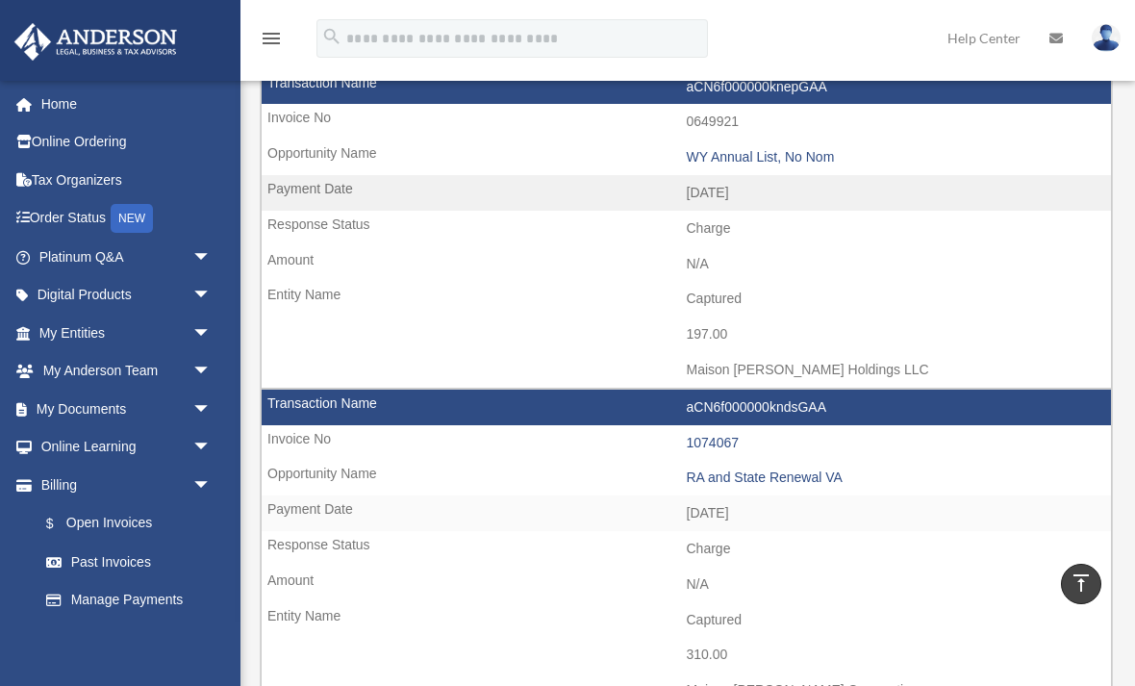
click at [727, 469] on div "RA and State Renewal VA" at bounding box center [895, 477] width 416 height 16
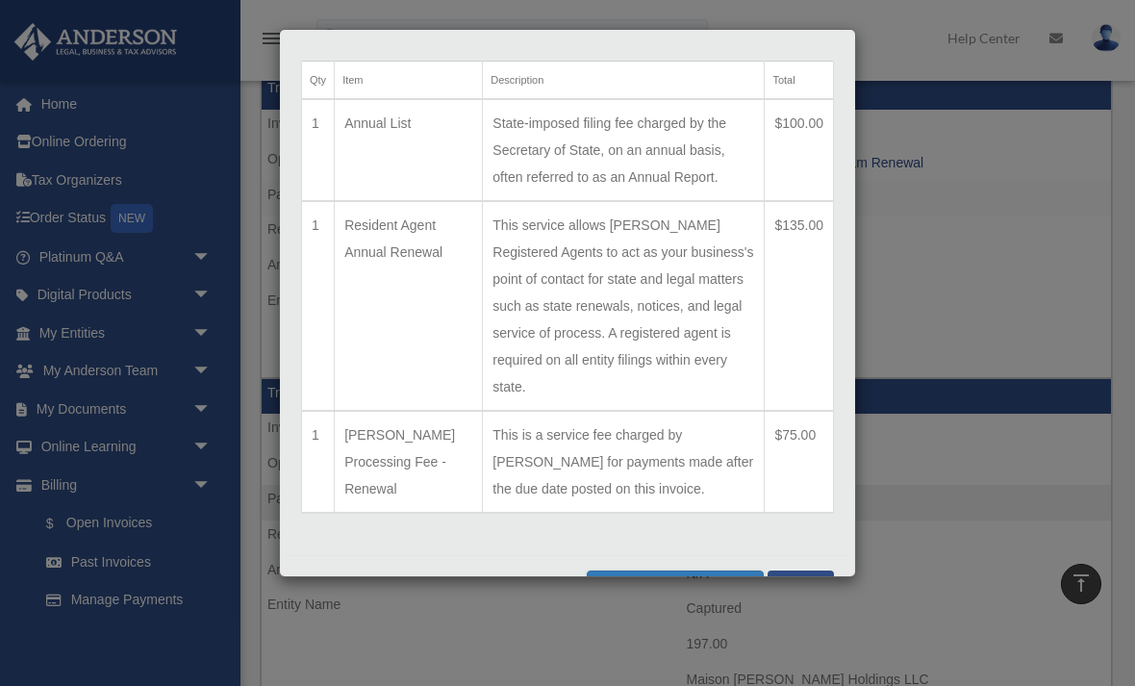
scroll to position [65, 0]
click at [690, 588] on button "Print Detailed Receipts" at bounding box center [675, 588] width 176 height 33
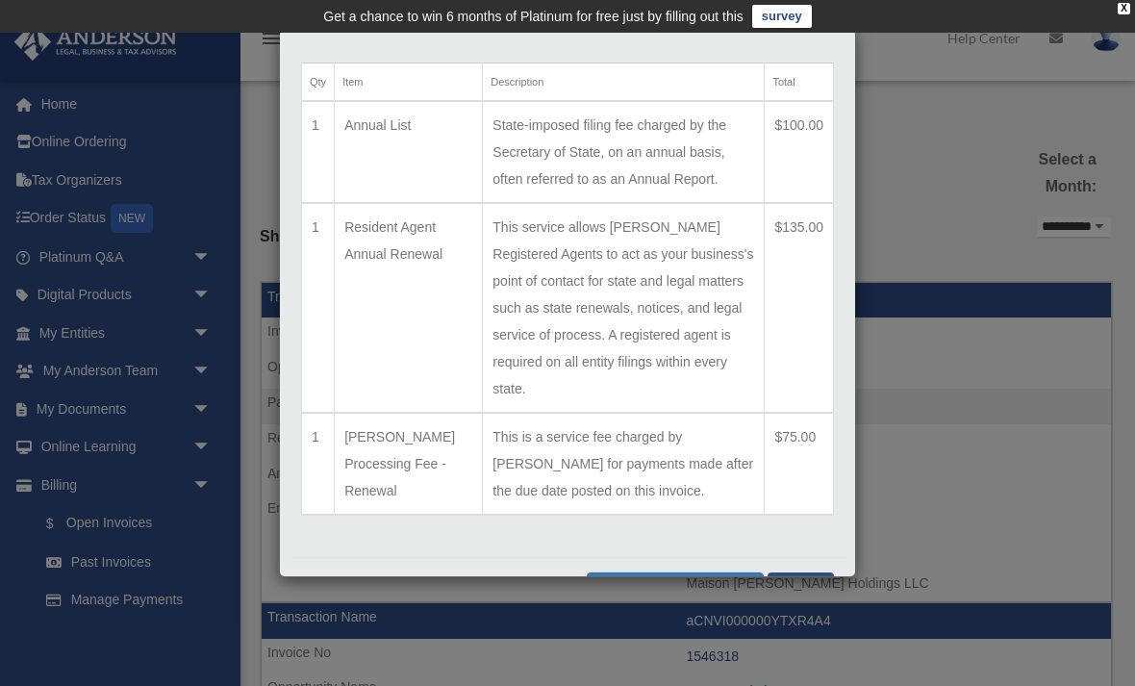
click at [682, 580] on button "Print Detailed Receipts" at bounding box center [675, 588] width 176 height 33
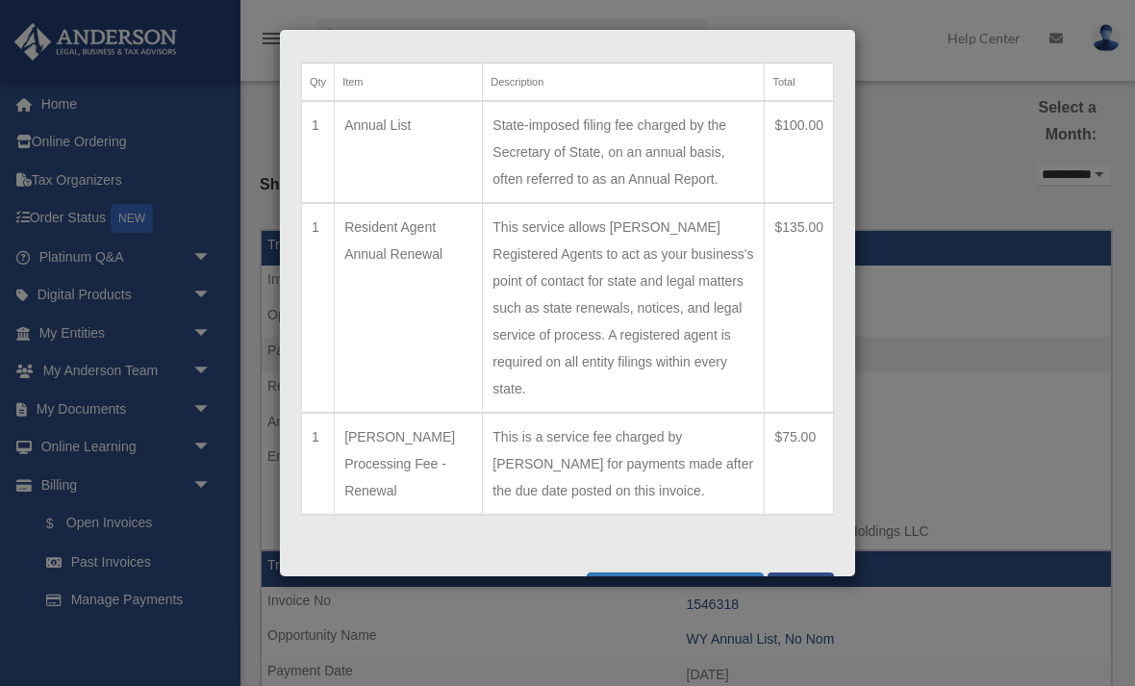
scroll to position [62, 0]
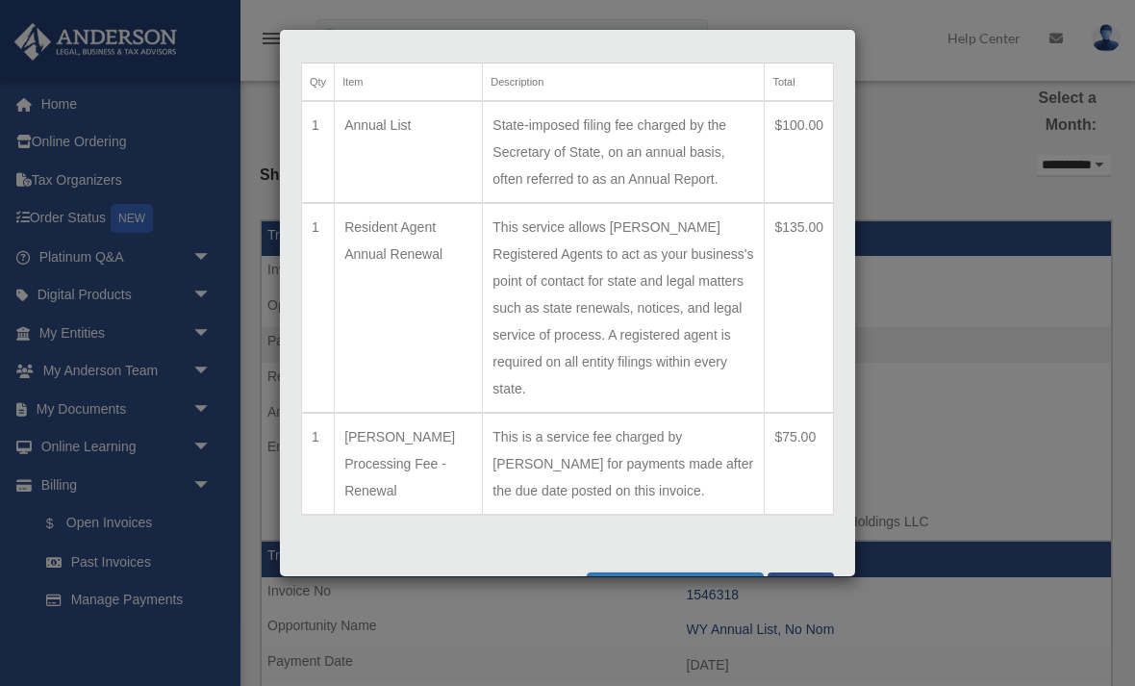
click at [654, 579] on button "Print Detailed Receipts" at bounding box center [675, 588] width 176 height 33
click at [805, 572] on button "Close" at bounding box center [801, 583] width 66 height 22
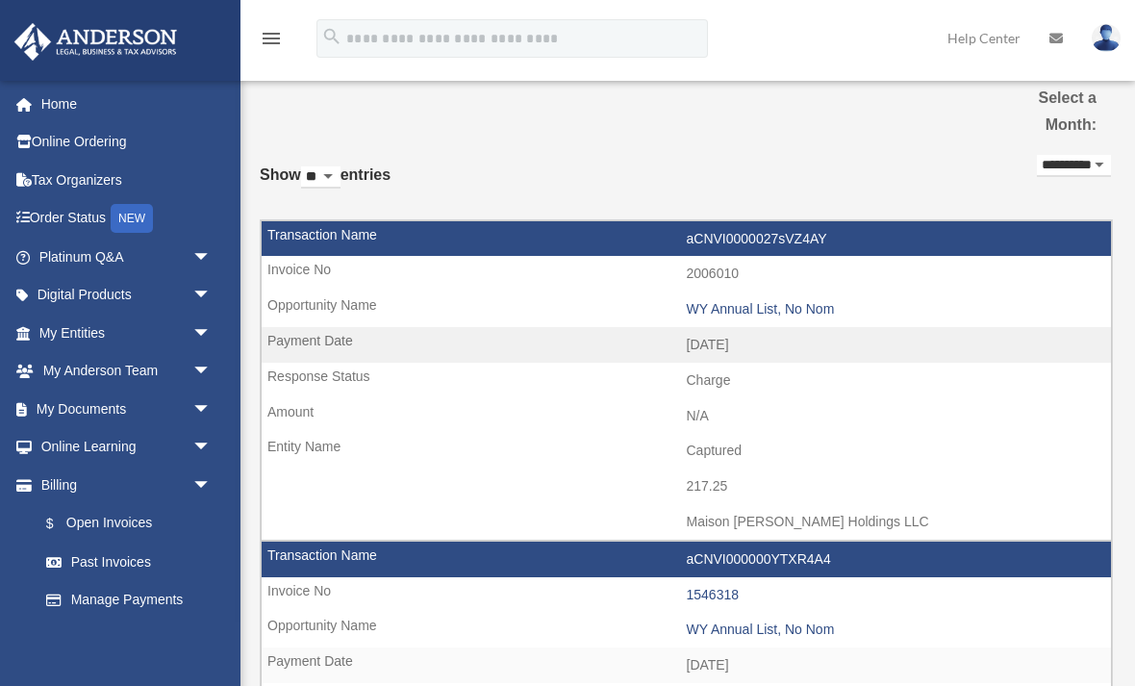
click at [1053, 161] on select "**********" at bounding box center [1074, 166] width 74 height 22
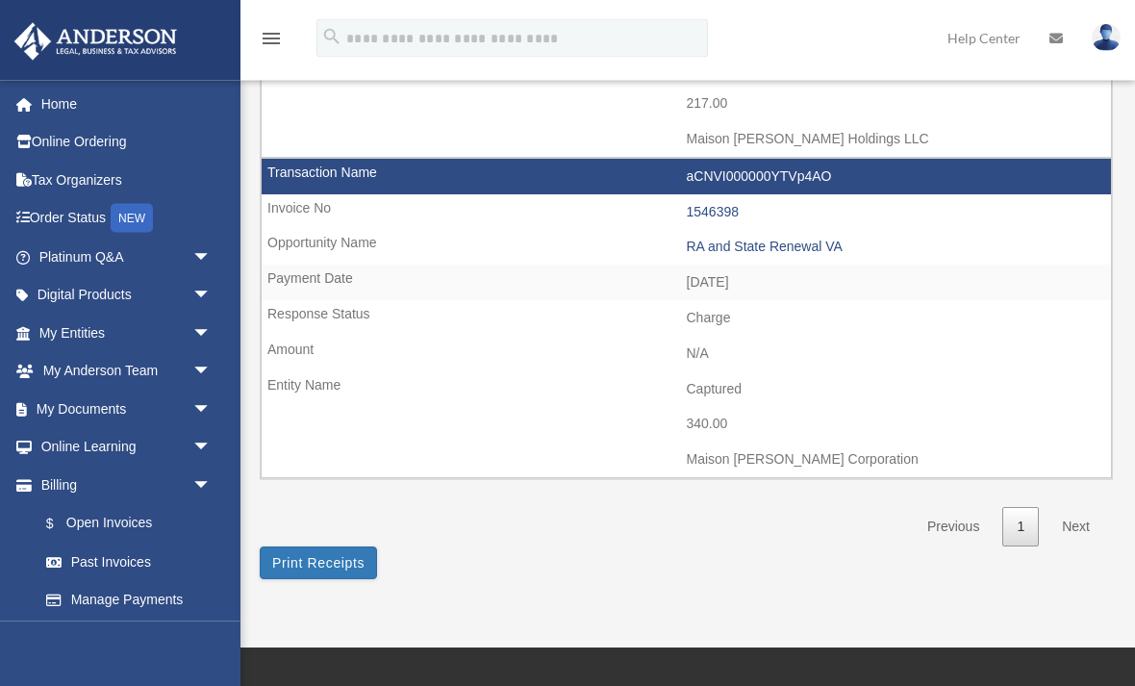
scroll to position [445, 0]
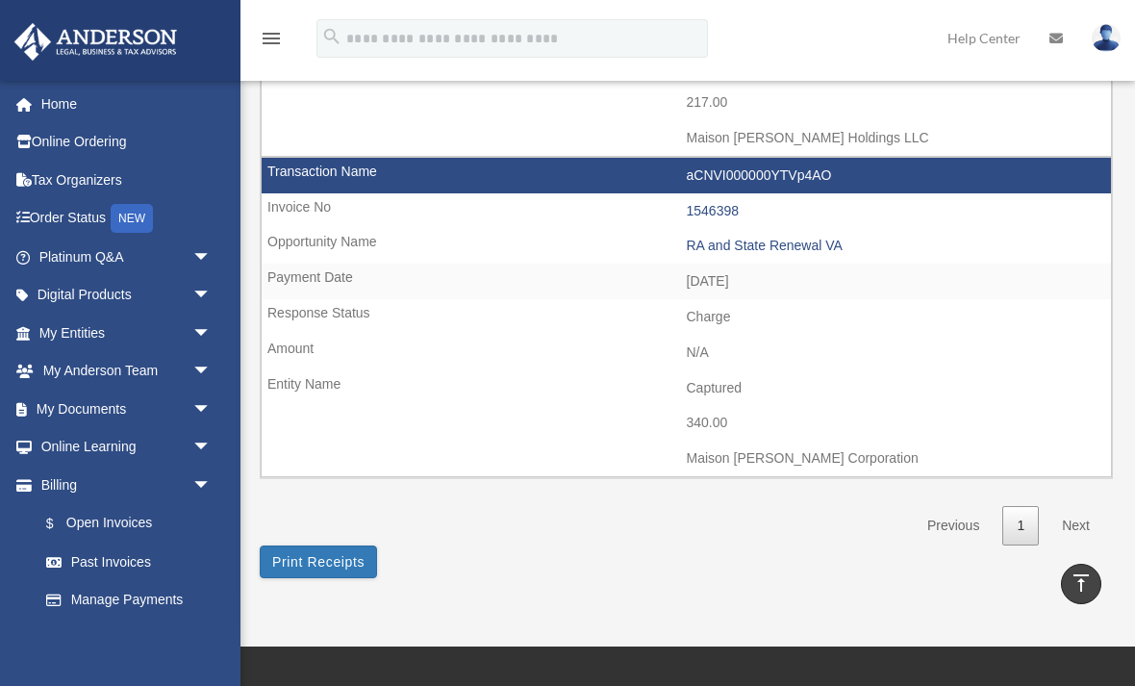
click at [315, 545] on button "Print Receipts" at bounding box center [318, 561] width 117 height 33
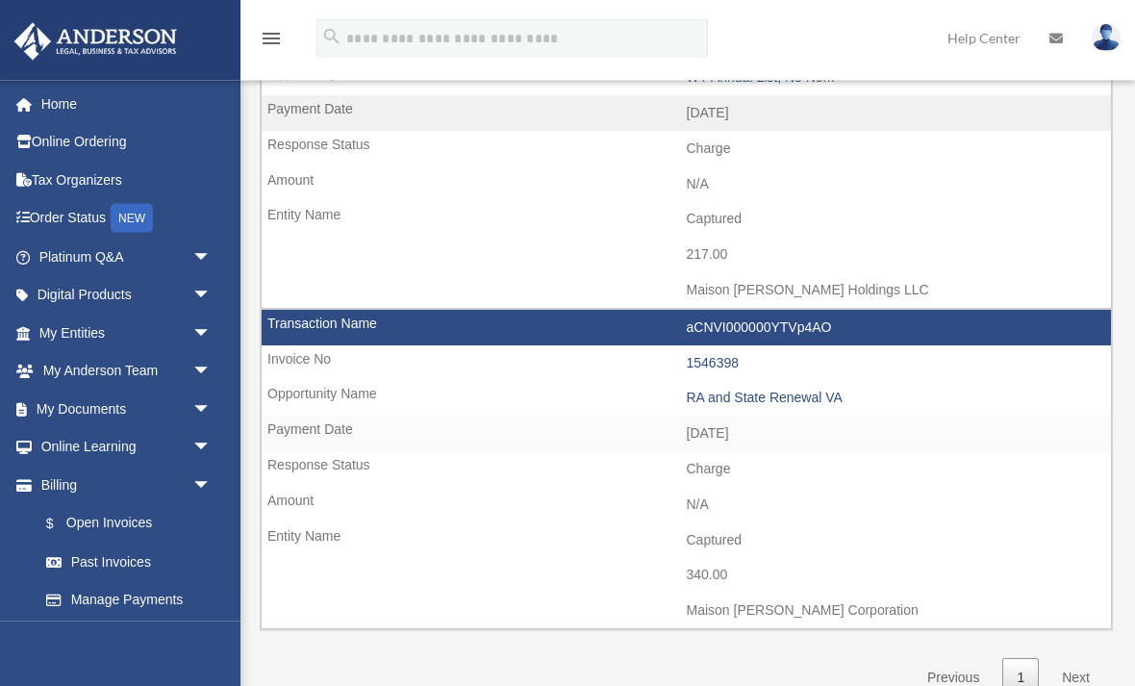
scroll to position [293, 0]
click at [710, 355] on link "1546398" at bounding box center [713, 362] width 53 height 15
click at [739, 390] on div "RA and State Renewal VA" at bounding box center [895, 398] width 416 height 16
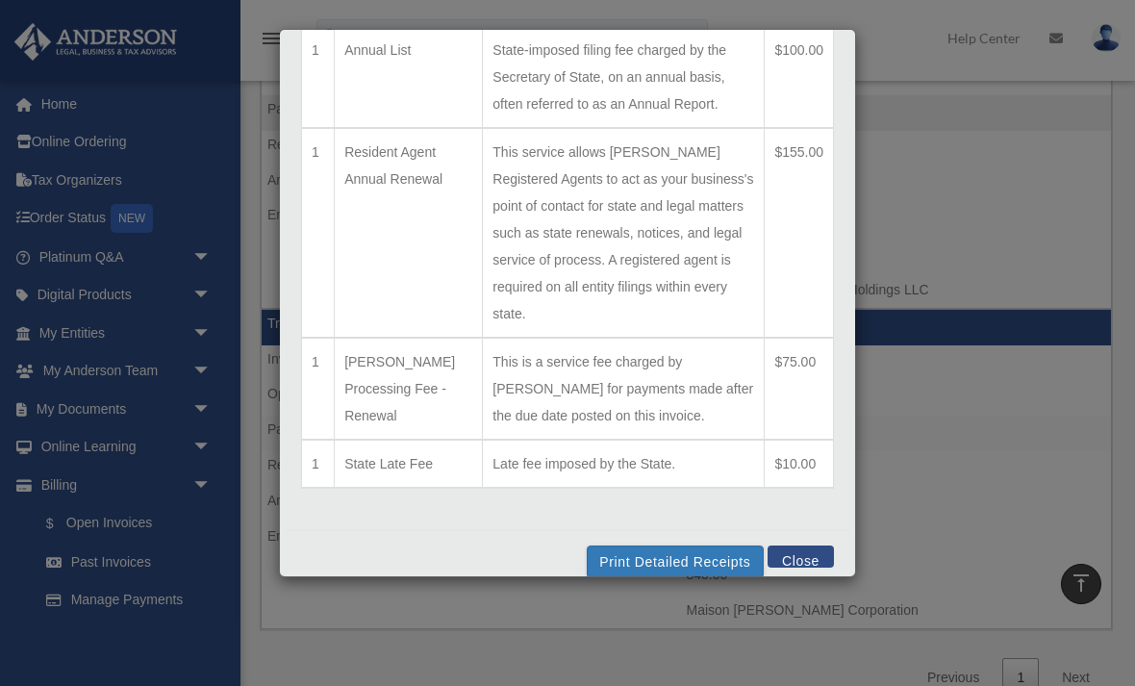
scroll to position [140, 0]
click at [674, 578] on button "Print Detailed Receipts" at bounding box center [675, 561] width 176 height 33
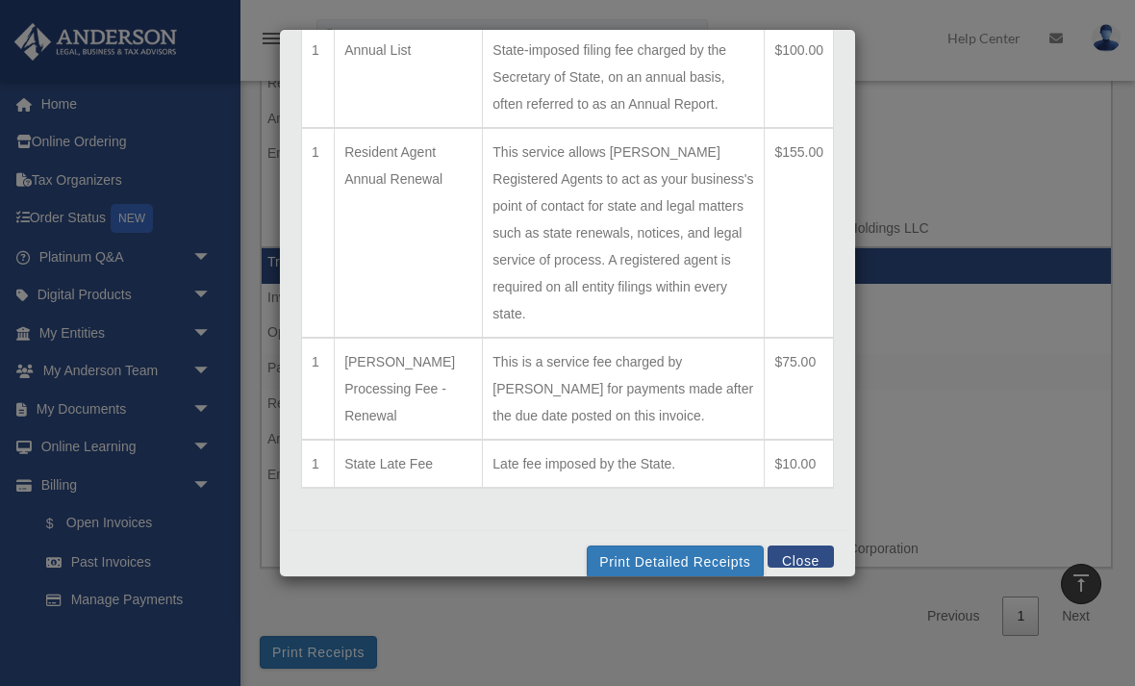
scroll to position [0, 0]
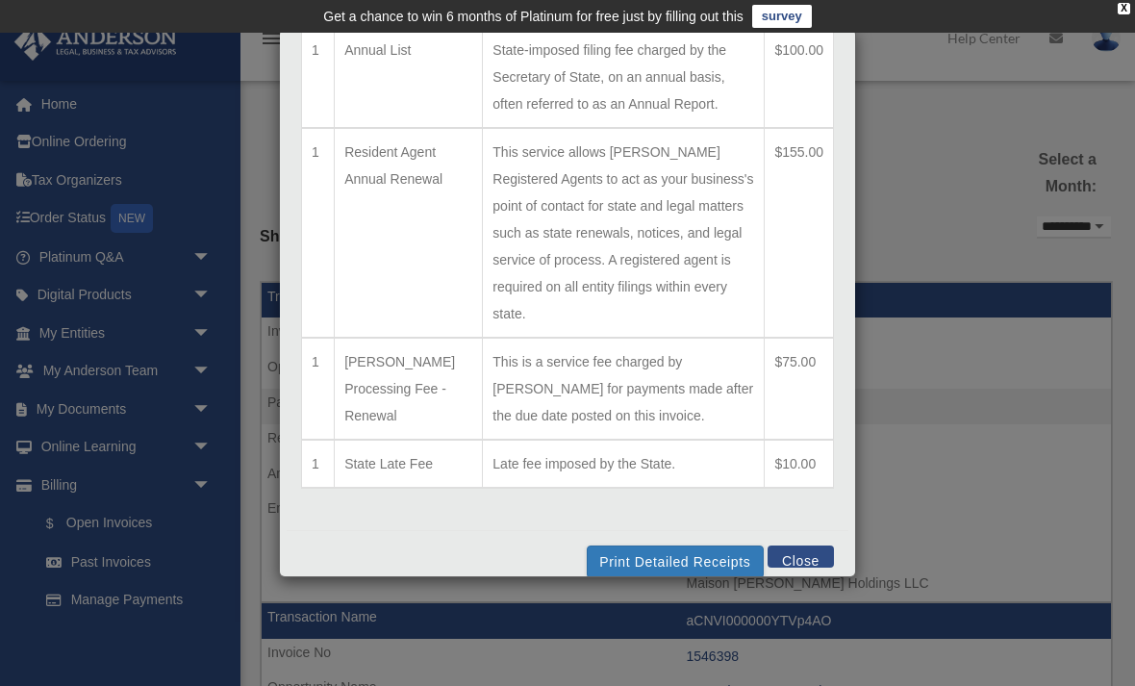
click at [806, 567] on button "Close" at bounding box center [801, 556] width 66 height 22
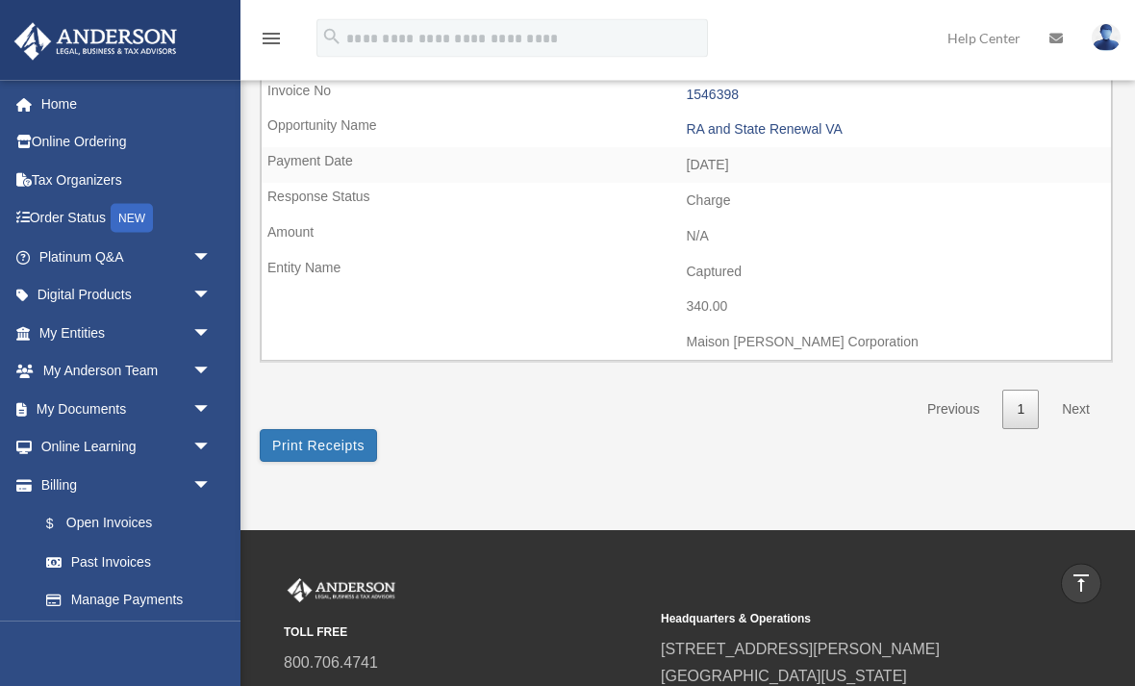
scroll to position [562, 0]
click at [315, 429] on button "Print Receipts" at bounding box center [318, 445] width 117 height 33
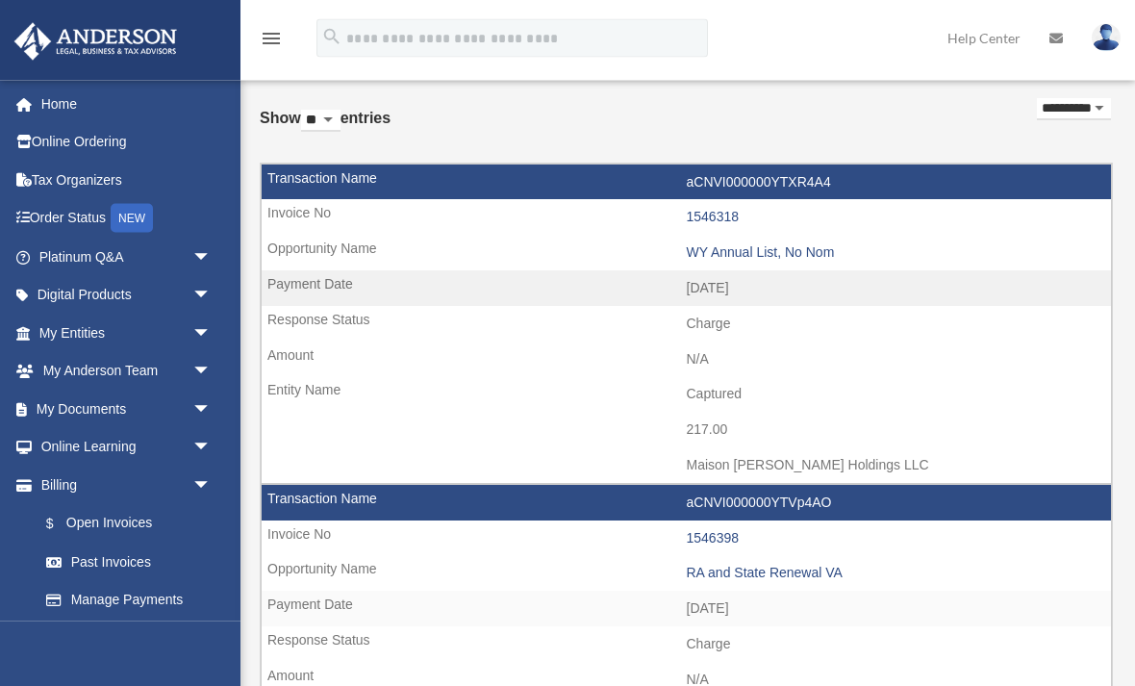
scroll to position [107, 0]
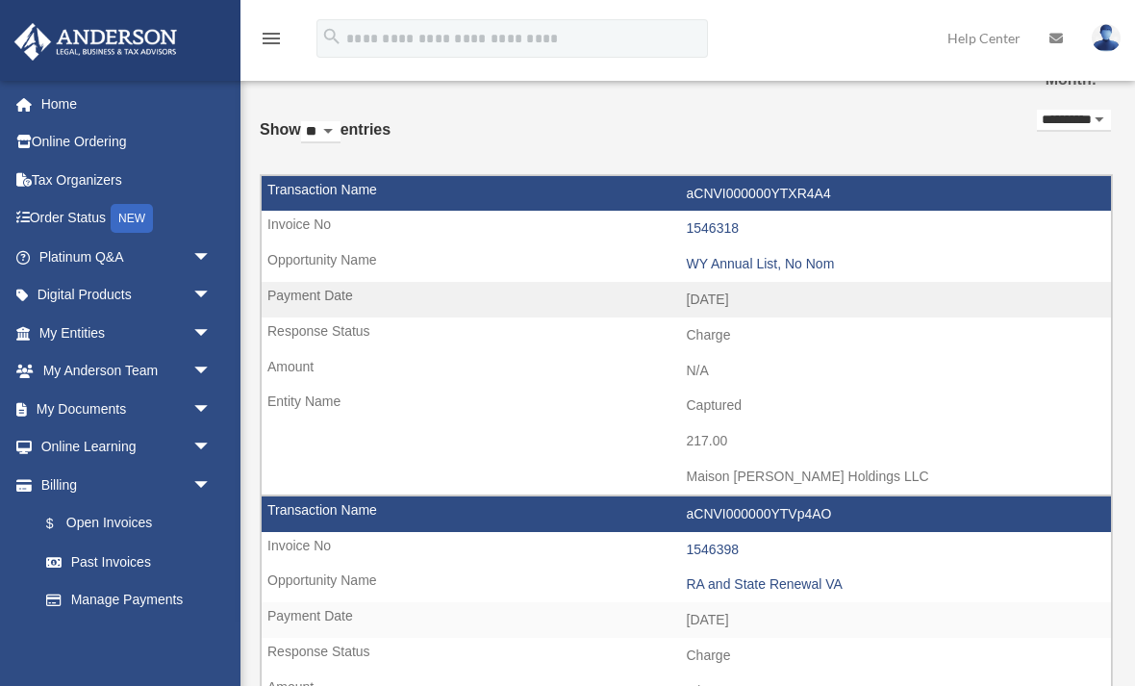
click at [1051, 114] on select "**********" at bounding box center [1074, 121] width 74 height 22
select select "**********"
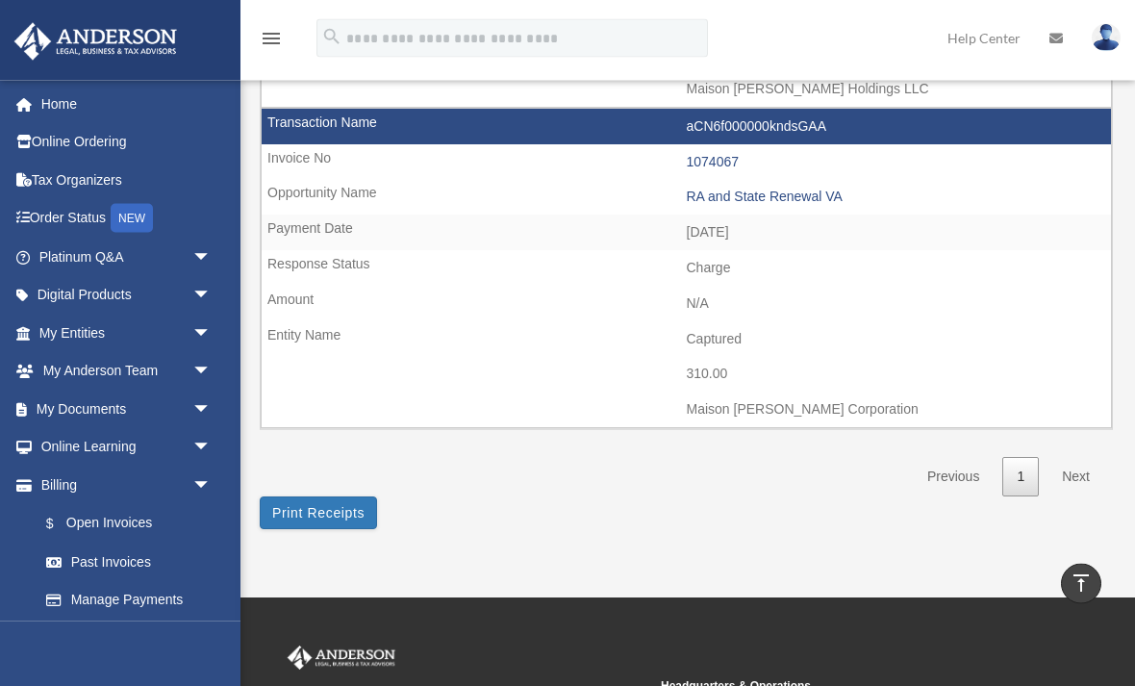
scroll to position [494, 0]
click at [1072, 457] on link "Next" at bounding box center [1075, 476] width 57 height 39
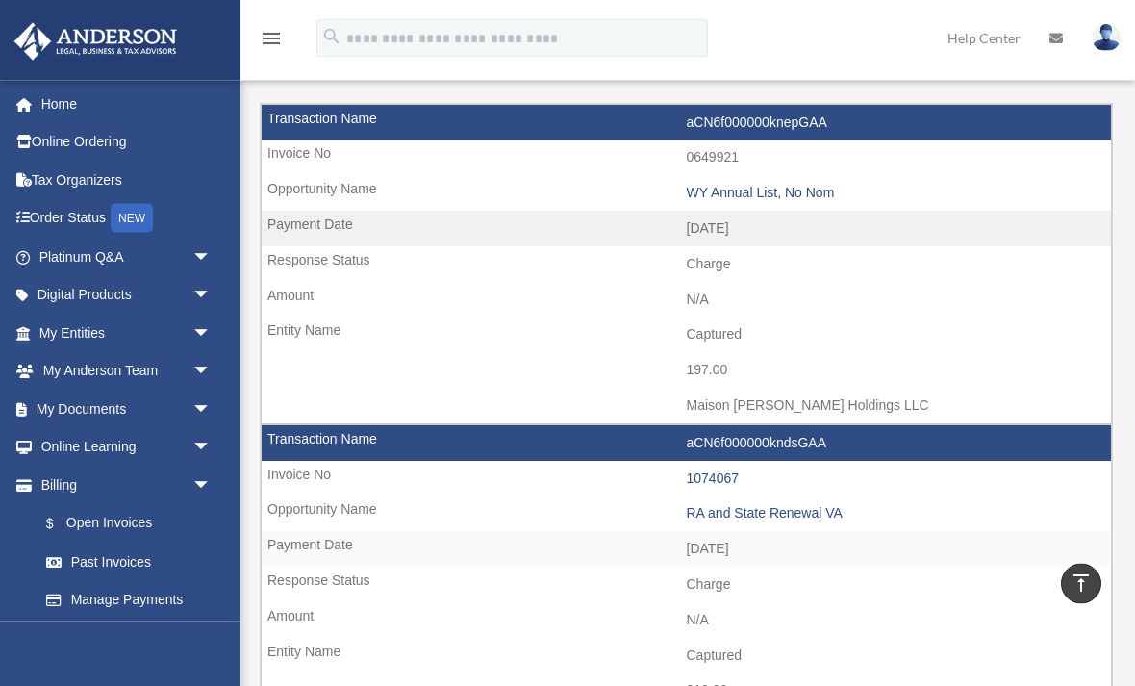
scroll to position [177, 0]
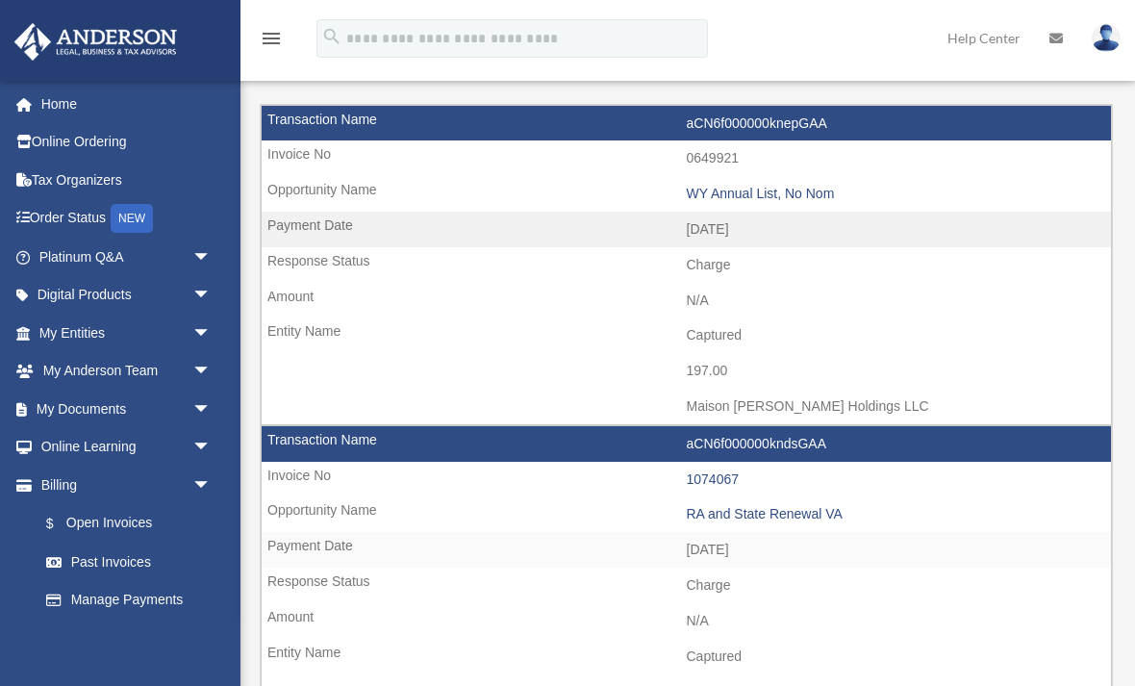
click at [120, 510] on link "$ Open Invoices" at bounding box center [134, 523] width 214 height 39
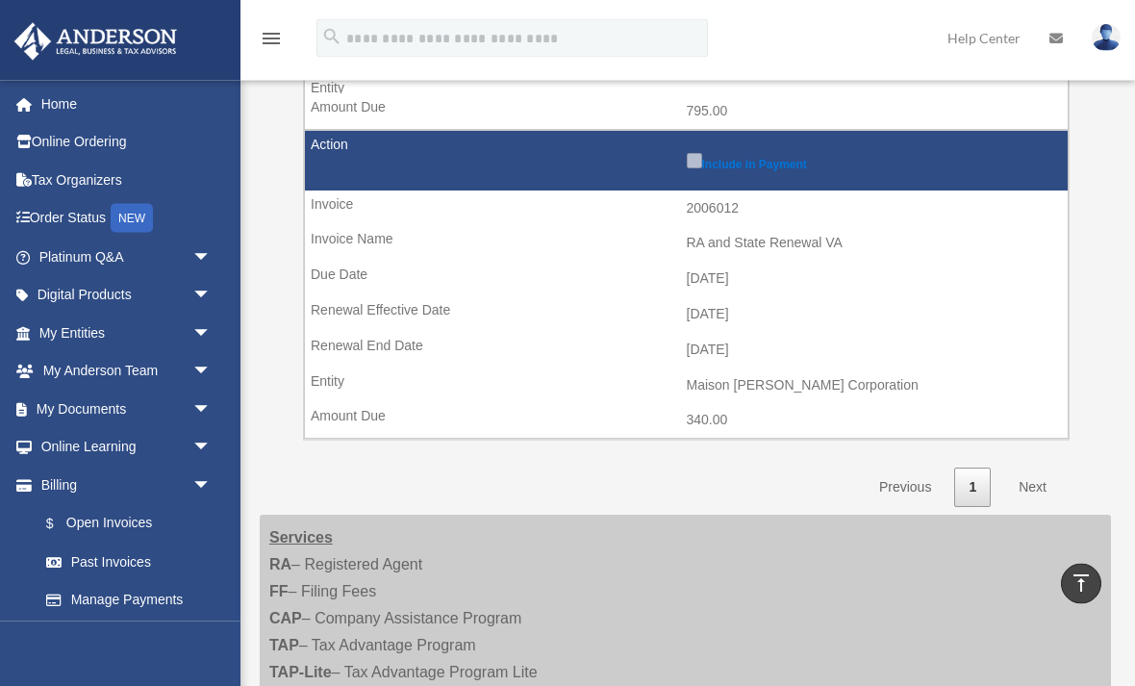
scroll to position [626, 0]
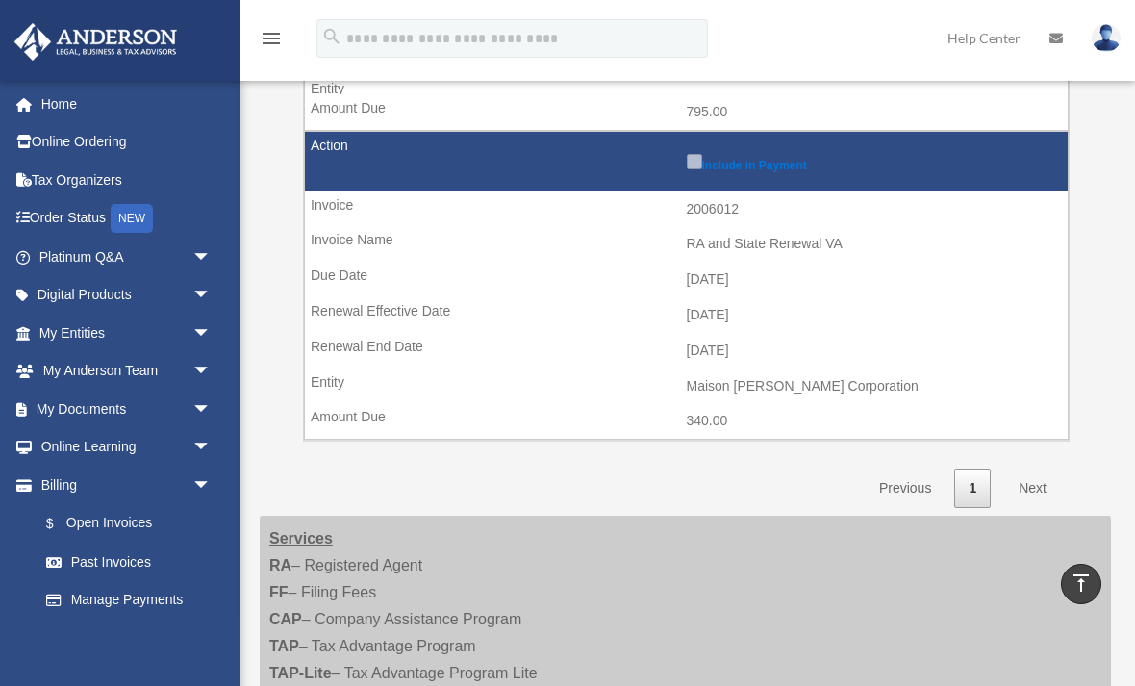
click at [122, 585] on link "Manage Payments" at bounding box center [129, 600] width 204 height 38
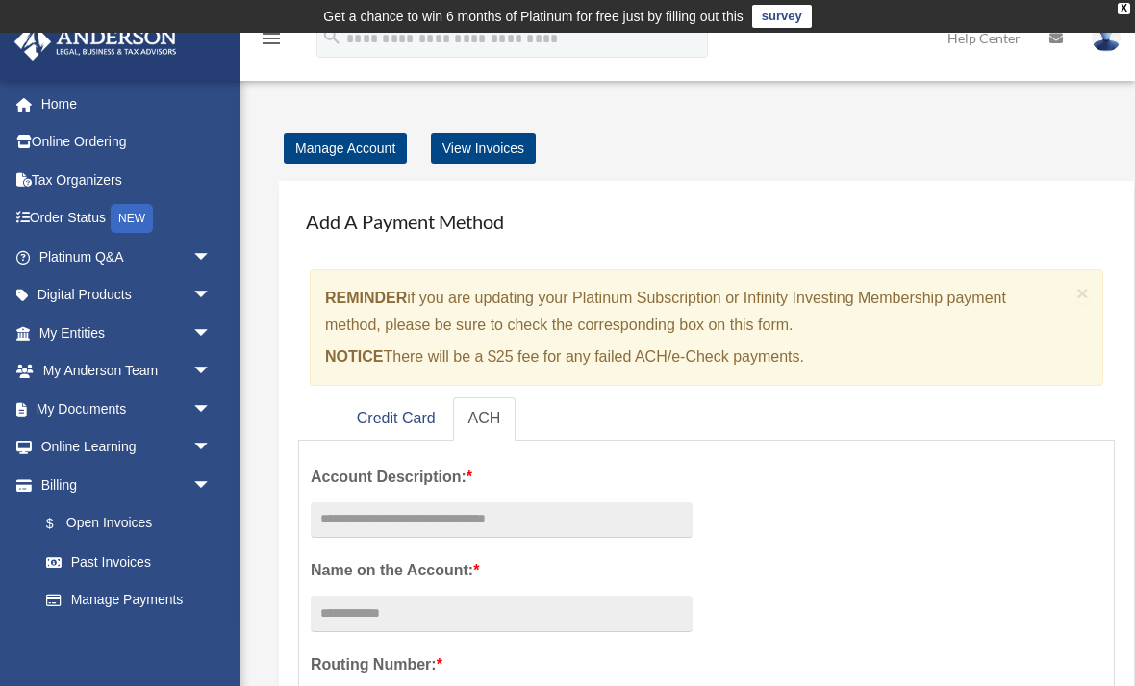
click at [485, 160] on link "View Invoices" at bounding box center [483, 148] width 105 height 31
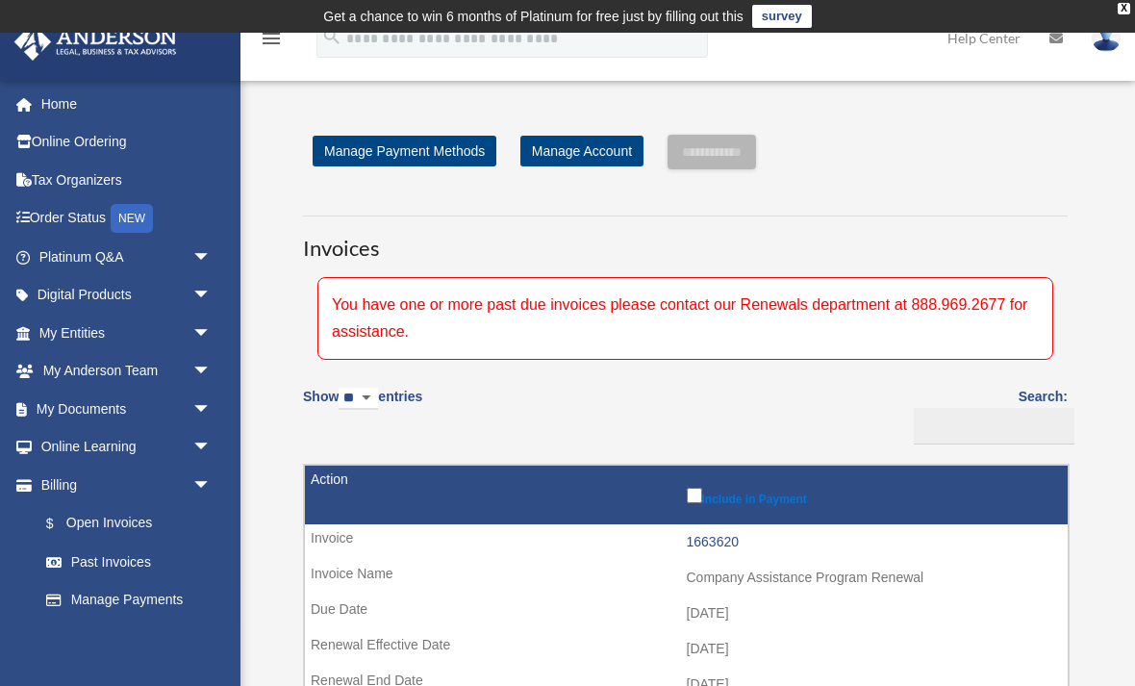
click at [111, 549] on link "Past Invoices" at bounding box center [129, 561] width 204 height 38
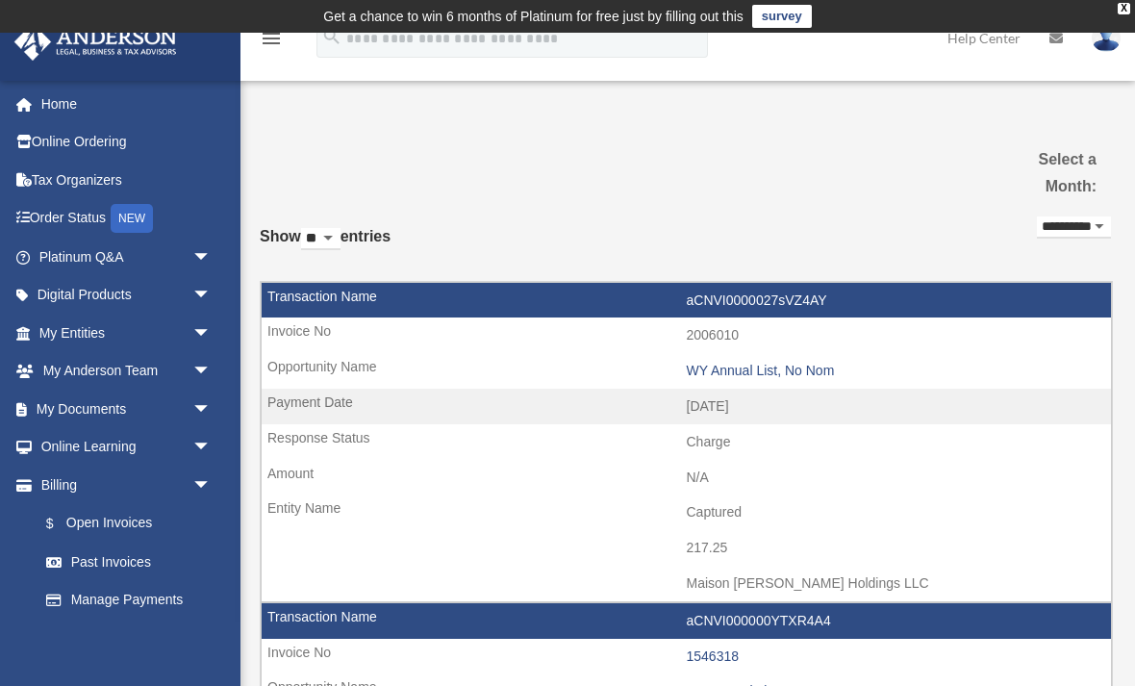
click at [1047, 212] on div "**********" at bounding box center [1074, 235] width 74 height 46
click at [1044, 221] on select "**********" at bounding box center [1074, 227] width 74 height 22
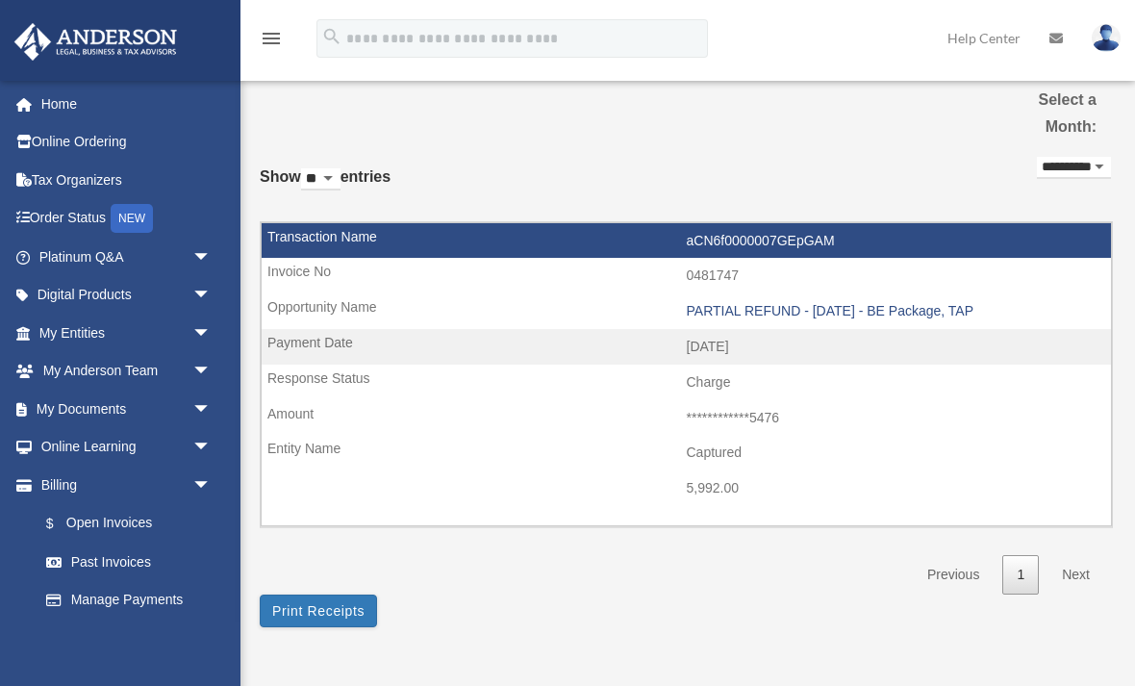
scroll to position [34, 0]
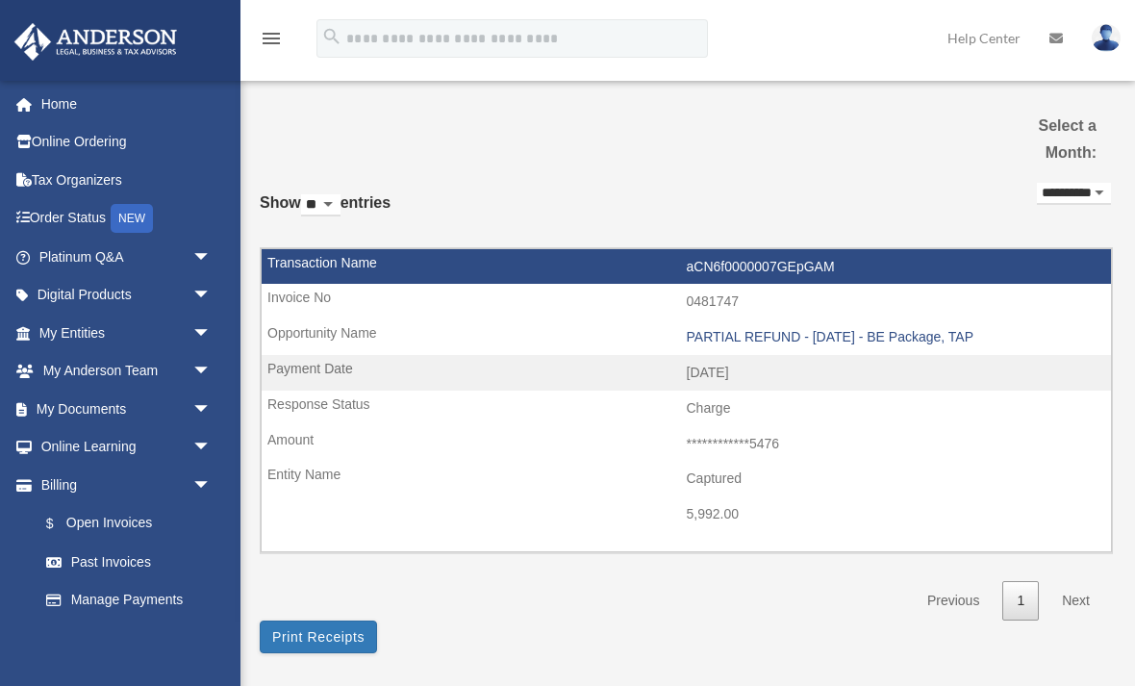
click at [1056, 191] on select "**********" at bounding box center [1074, 194] width 74 height 22
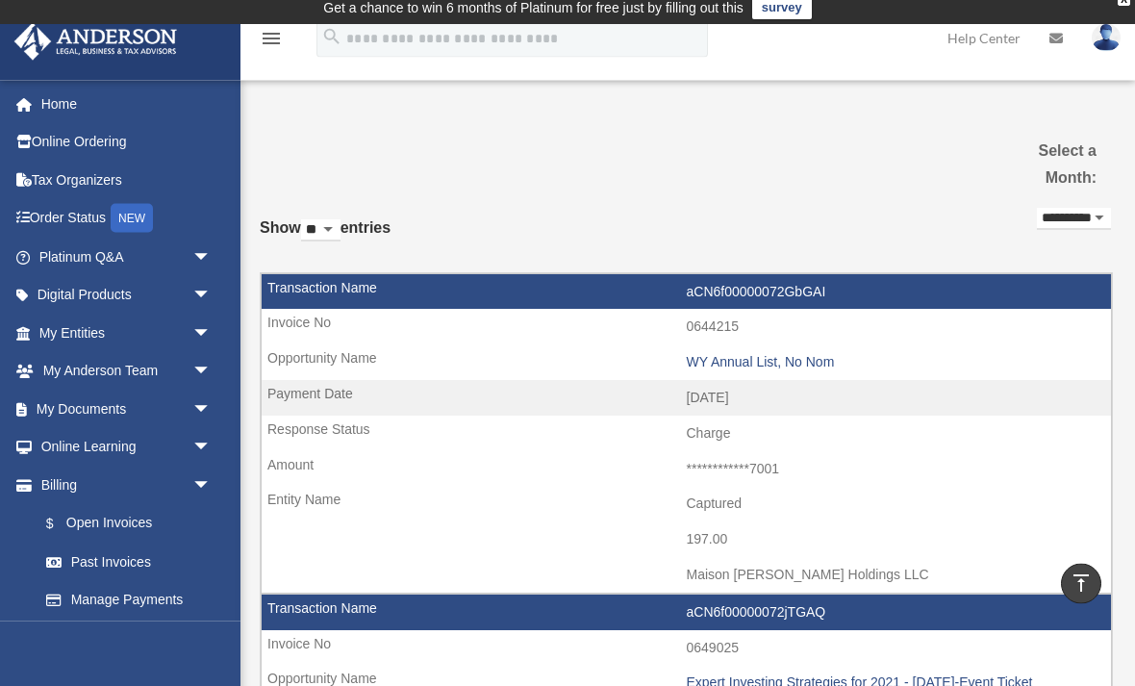
scroll to position [0, 0]
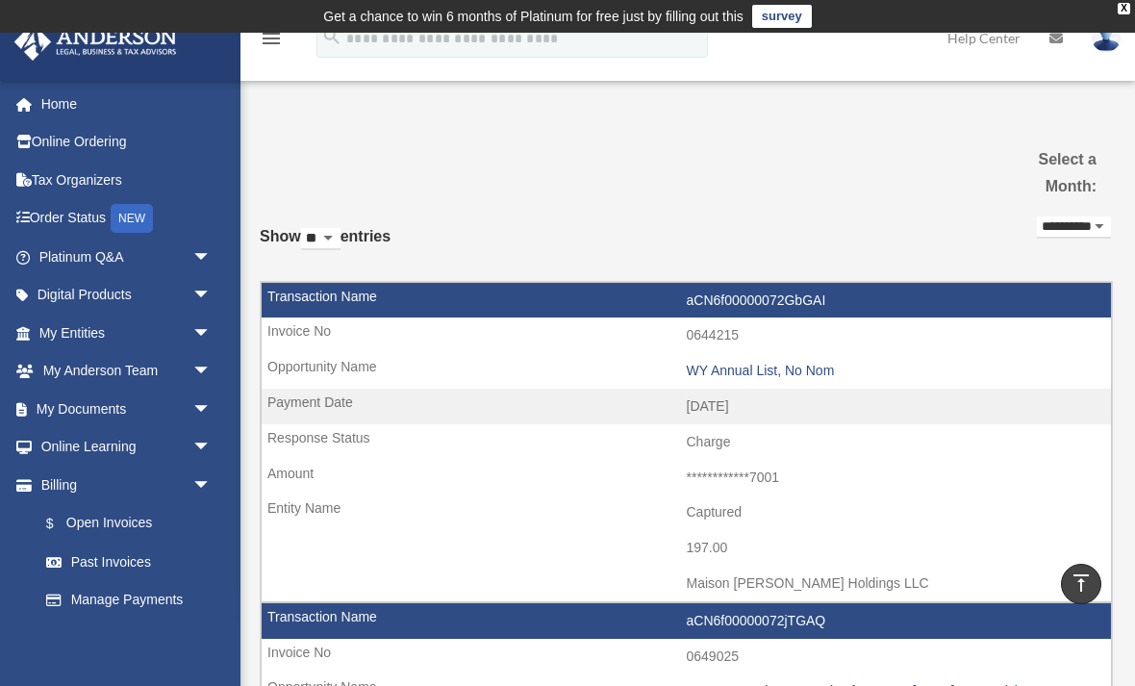
click at [1066, 216] on select "**********" at bounding box center [1074, 227] width 74 height 22
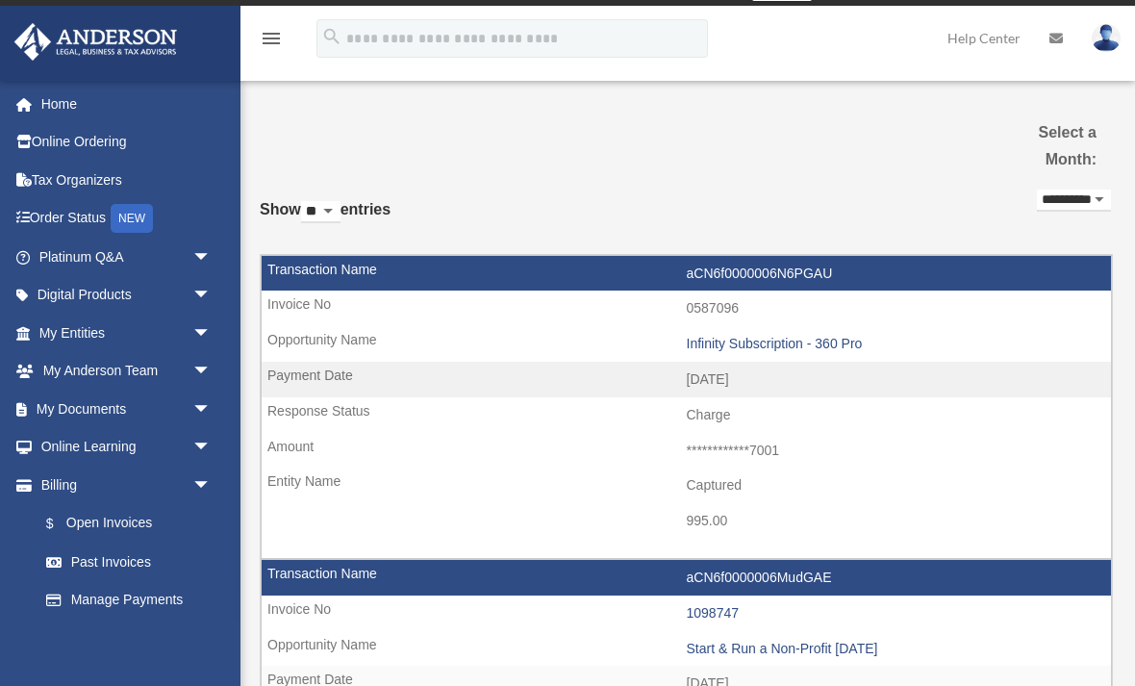
scroll to position [26, 0]
click at [1063, 191] on select "**********" at bounding box center [1074, 201] width 74 height 22
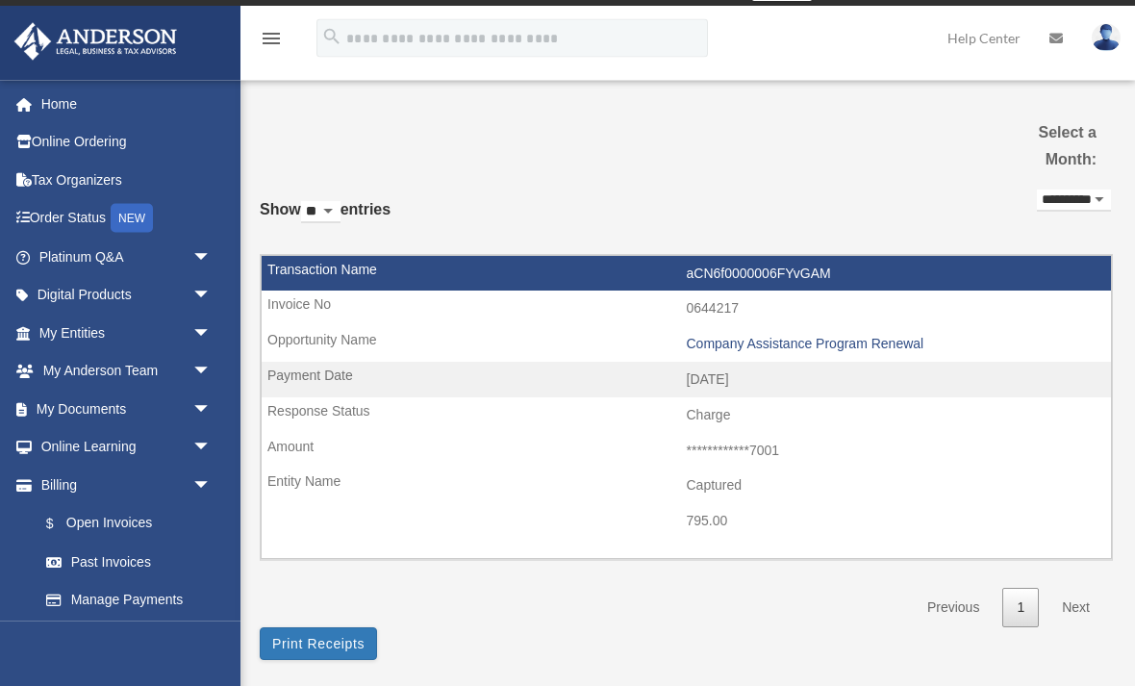
scroll to position [27, 0]
click at [1060, 189] on select "**********" at bounding box center [1074, 200] width 74 height 22
click at [1051, 196] on select "**********" at bounding box center [1074, 200] width 74 height 22
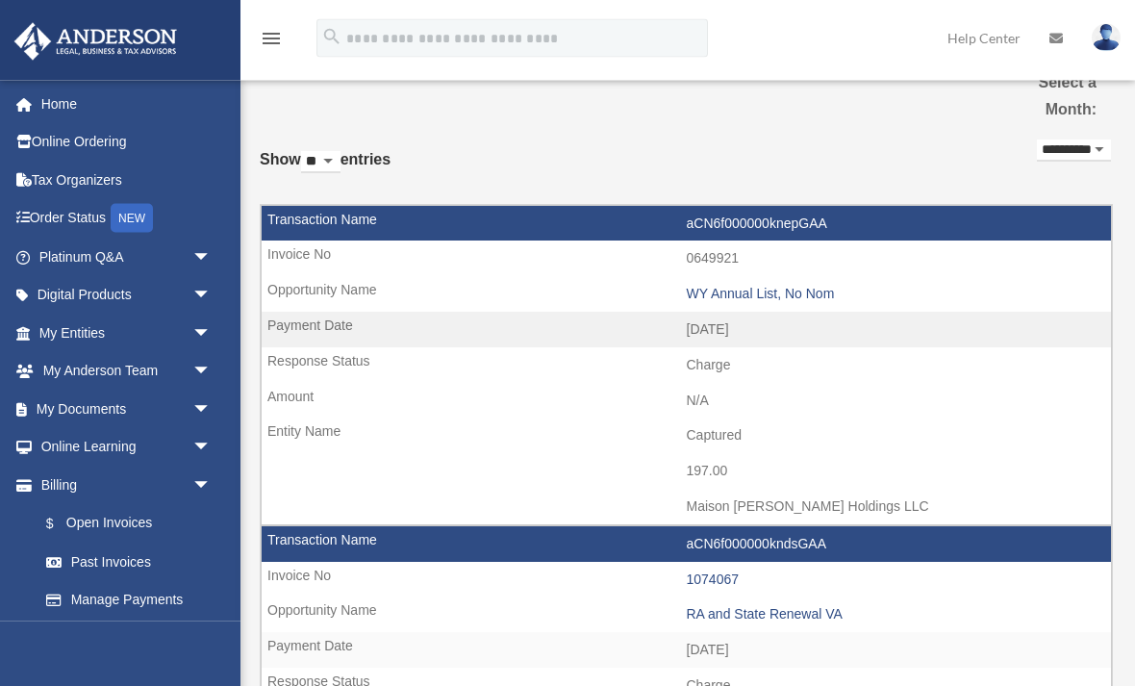
scroll to position [36, 0]
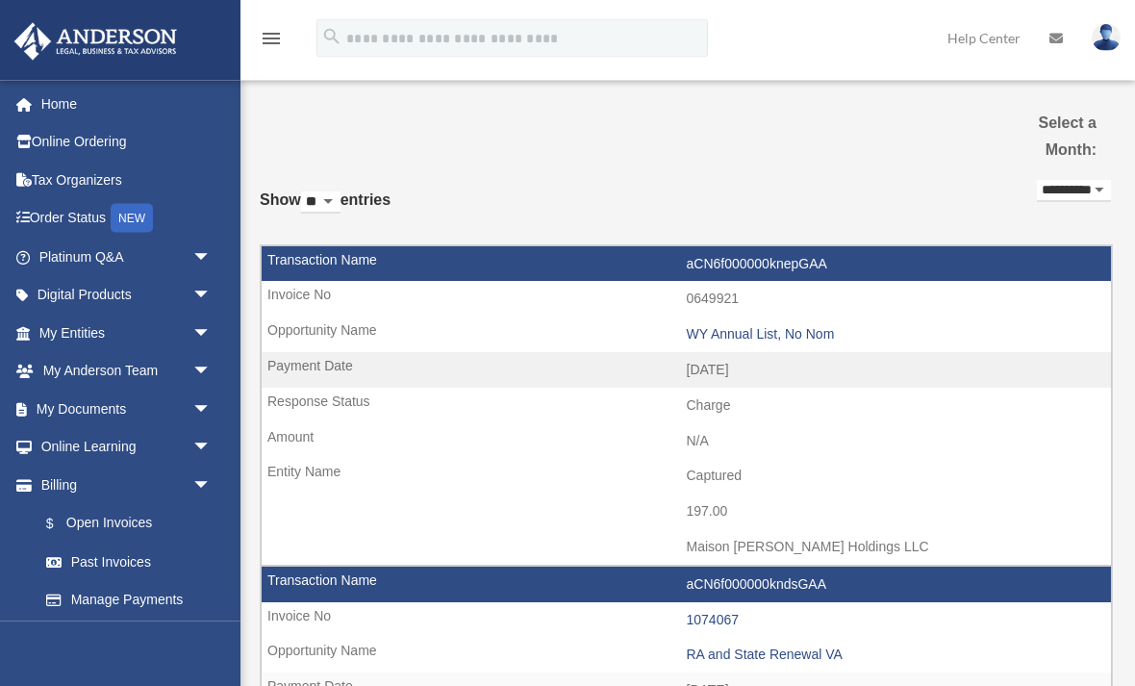
click at [1050, 183] on select "**********" at bounding box center [1074, 192] width 74 height 22
select select "**********"
click at [88, 131] on link "Online Ordering" at bounding box center [126, 142] width 227 height 38
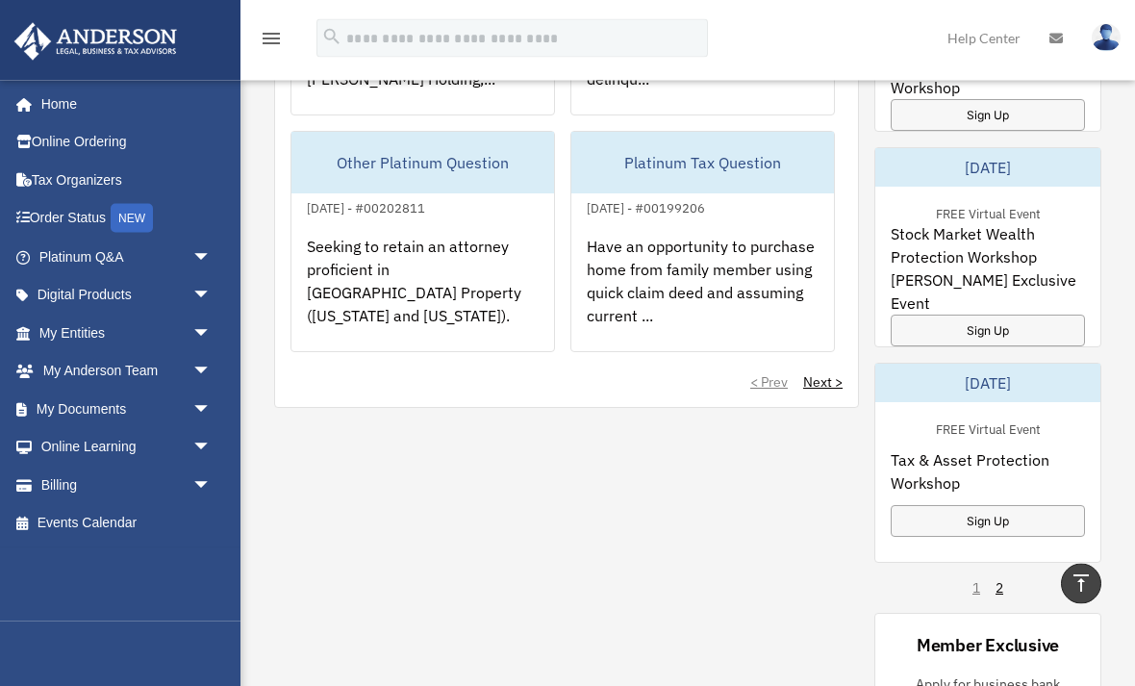
scroll to position [1488, 0]
click at [977, 315] on div "Sign Up" at bounding box center [988, 331] width 194 height 32
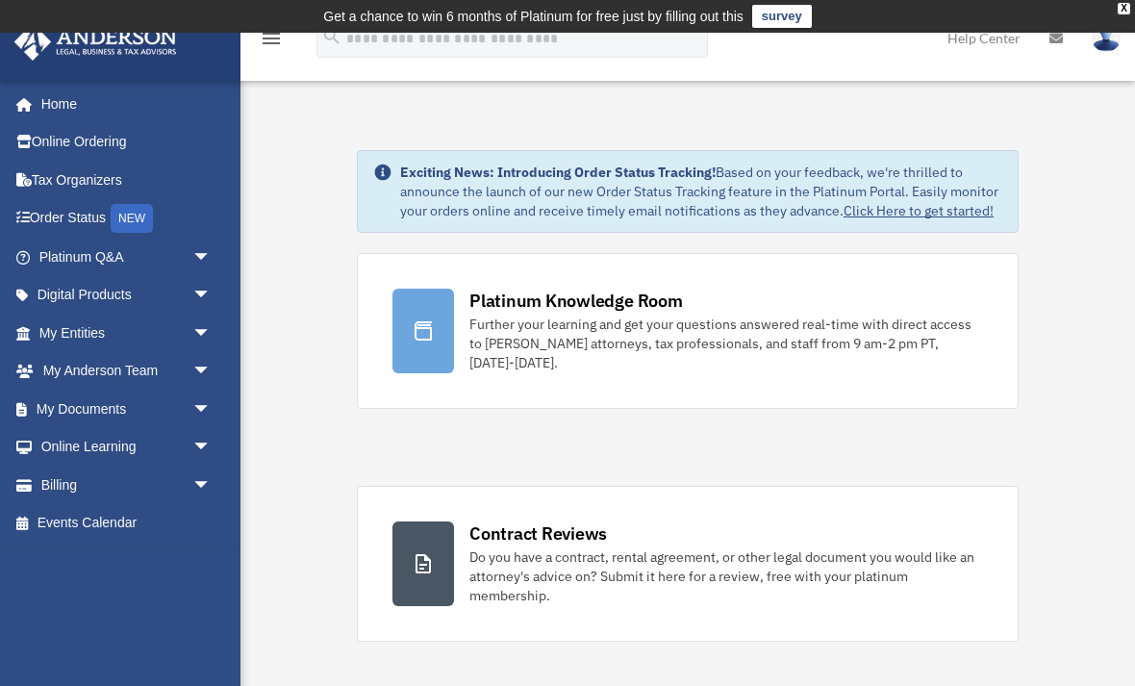
click at [105, 440] on link "Online Learning arrow_drop_down" at bounding box center [126, 447] width 227 height 38
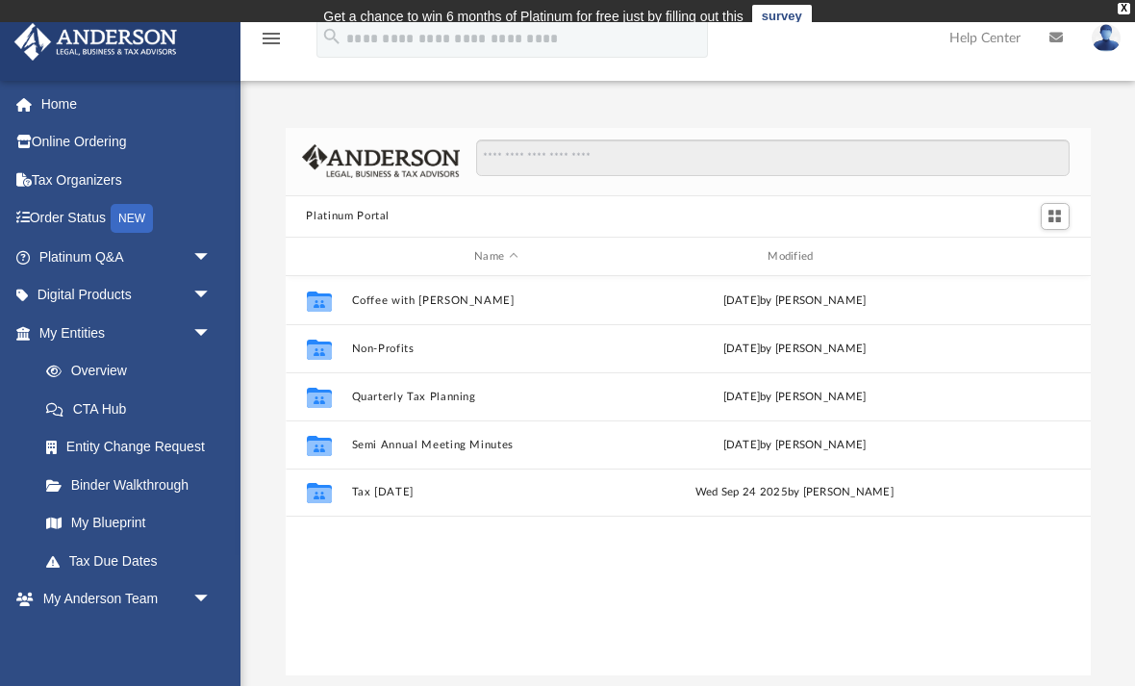
scroll to position [438, 805]
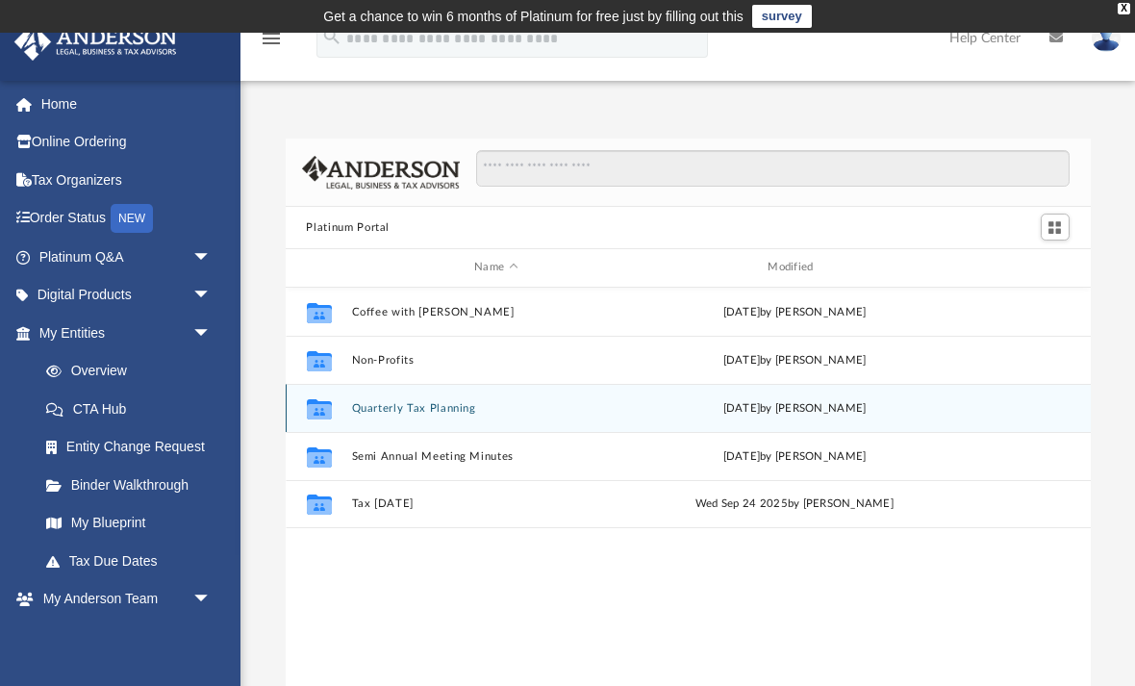
click at [373, 411] on button "Quarterly Tax Planning" at bounding box center [496, 408] width 290 height 13
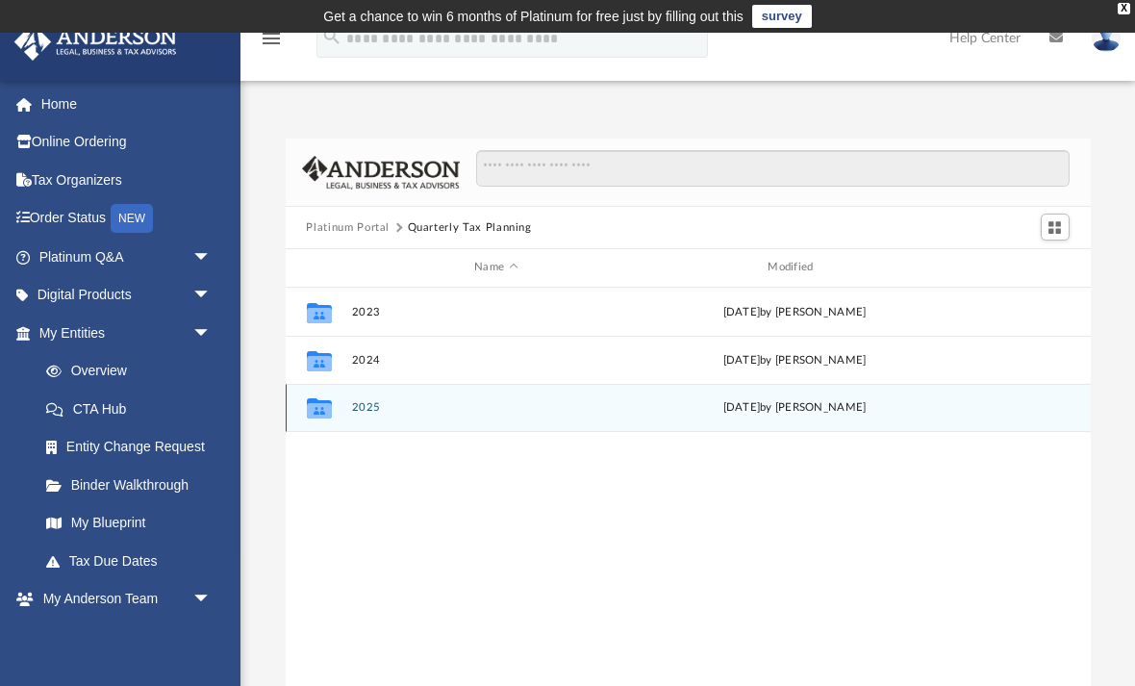
click at [365, 412] on button "2025" at bounding box center [496, 407] width 290 height 13
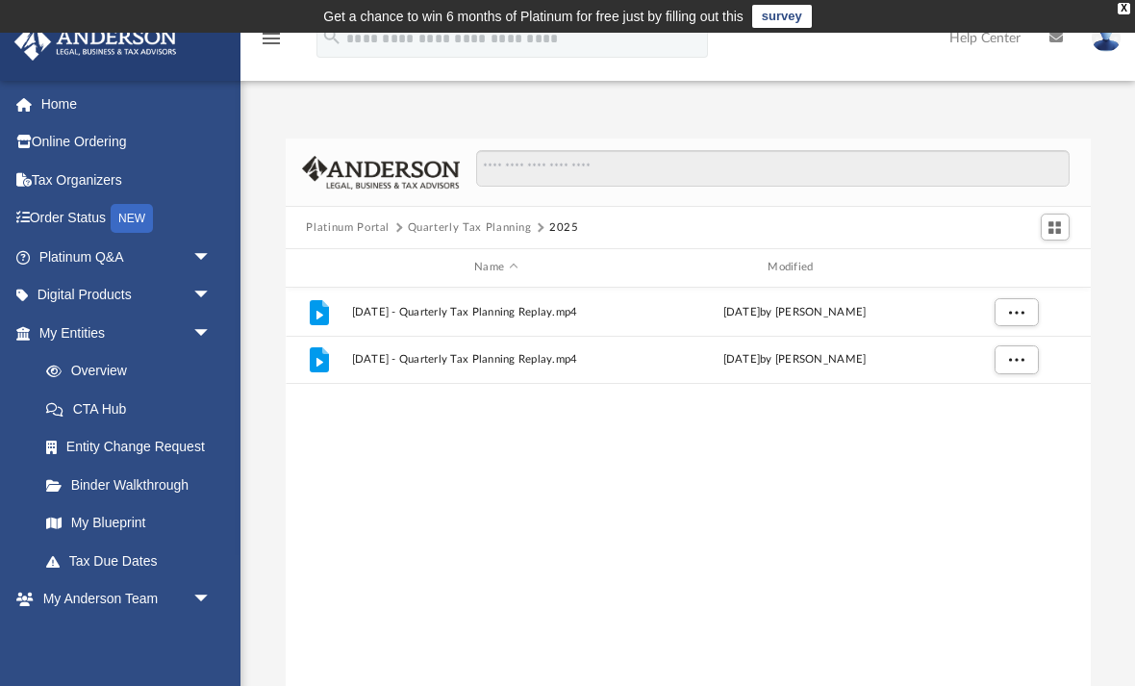
click at [137, 441] on link "Entity Change Request" at bounding box center [134, 447] width 214 height 38
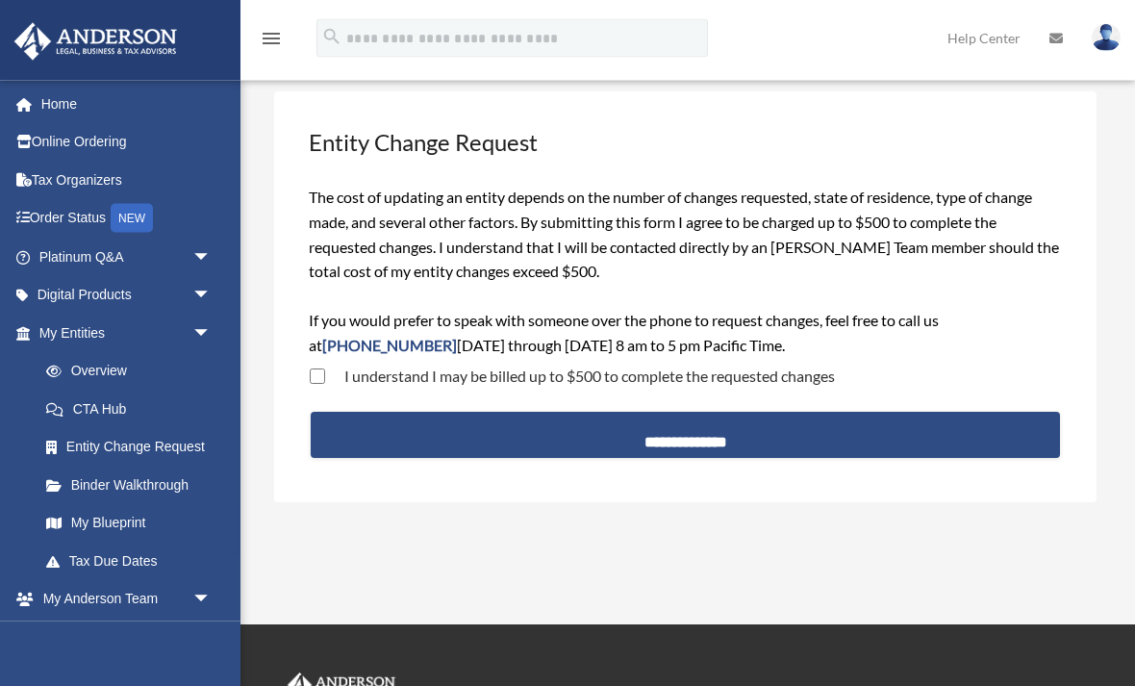
scroll to position [86, 0]
click at [195, 290] on span "arrow_drop_down" at bounding box center [211, 295] width 38 height 39
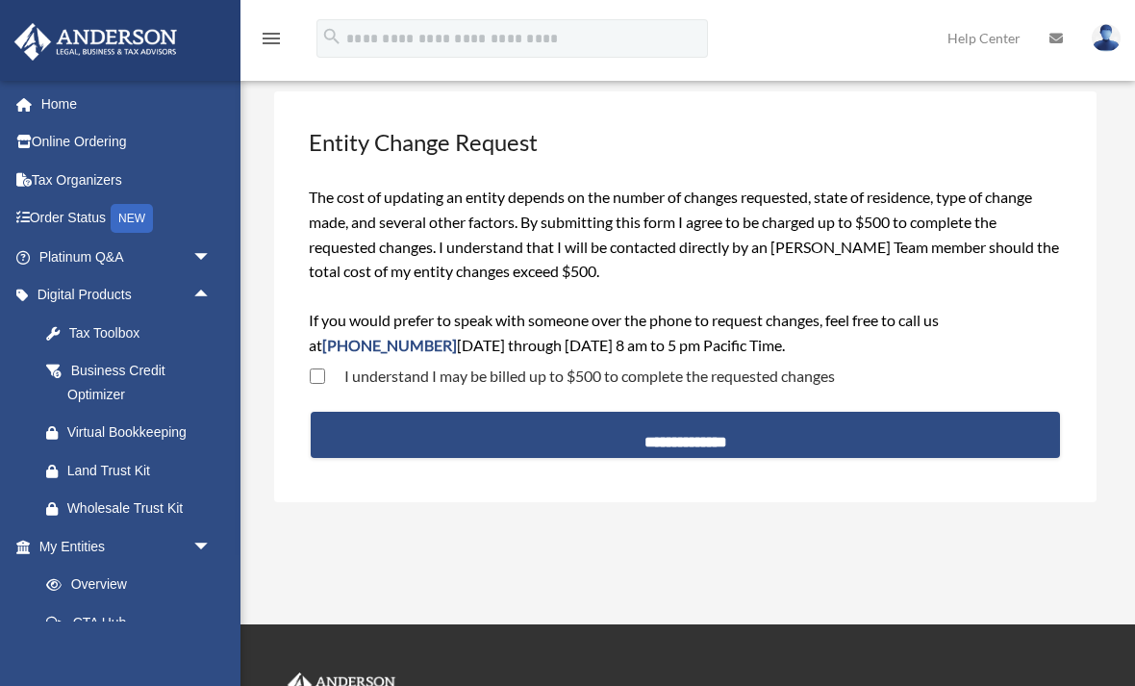
click at [101, 375] on div "Business Credit Optimizer" at bounding box center [141, 382] width 149 height 47
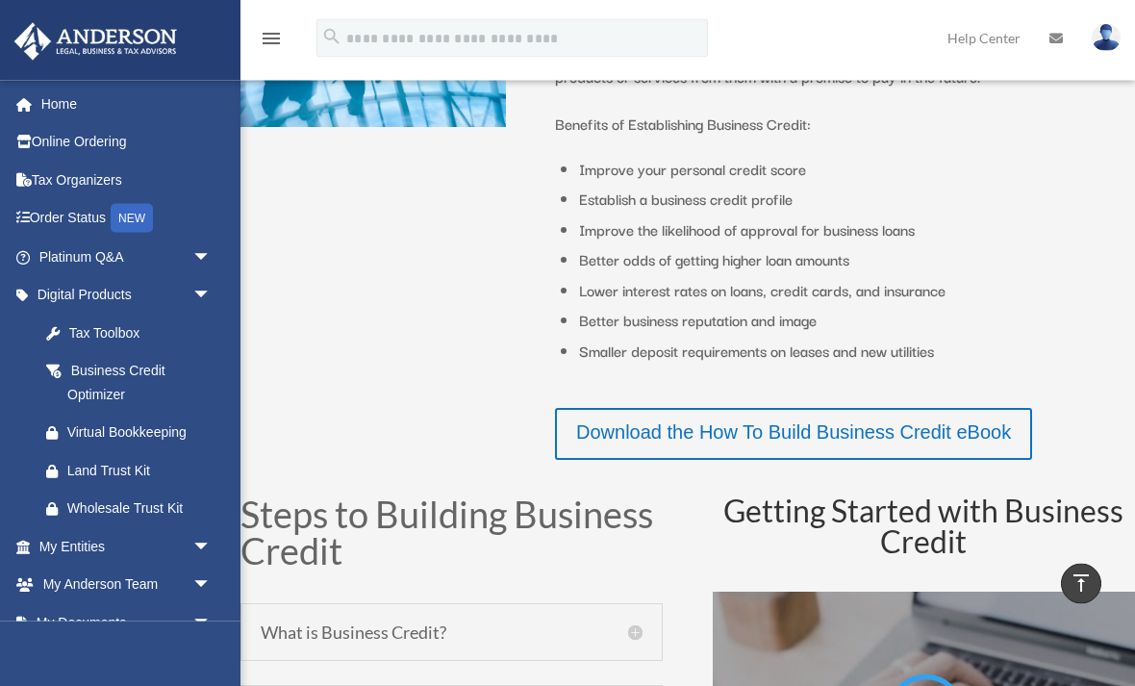
scroll to position [486, 0]
click at [705, 423] on link "Download the How To Build Business Credit eBook" at bounding box center [793, 434] width 477 height 52
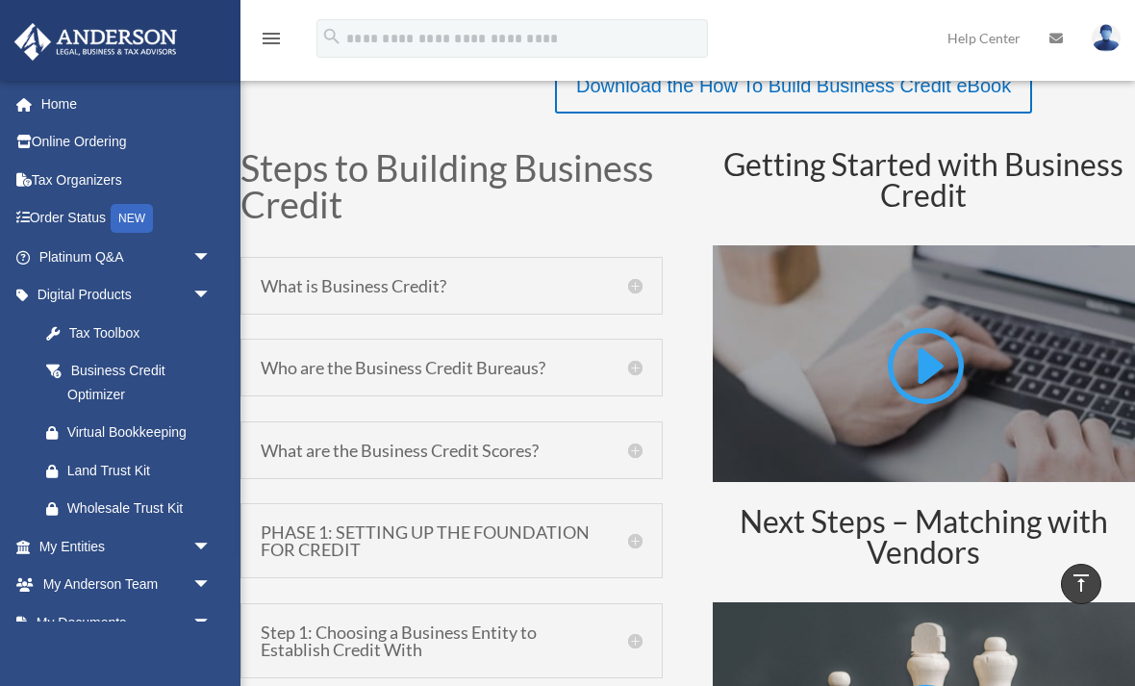
scroll to position [840, 0]
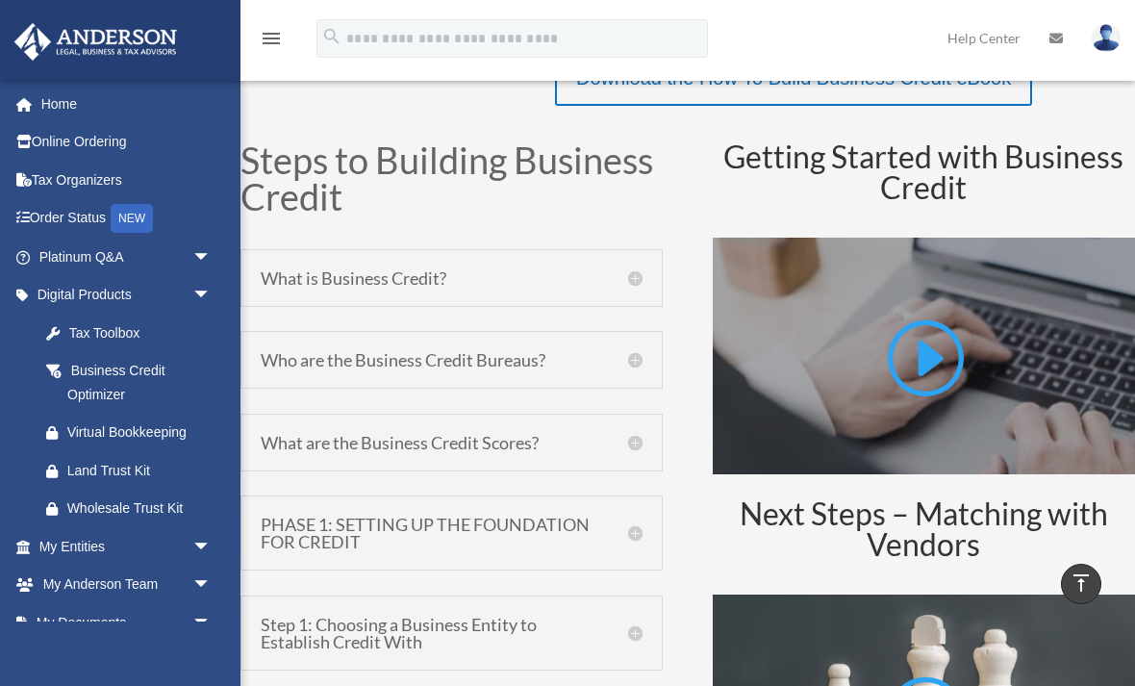
click at [940, 358] on link at bounding box center [923, 364] width 81 height 98
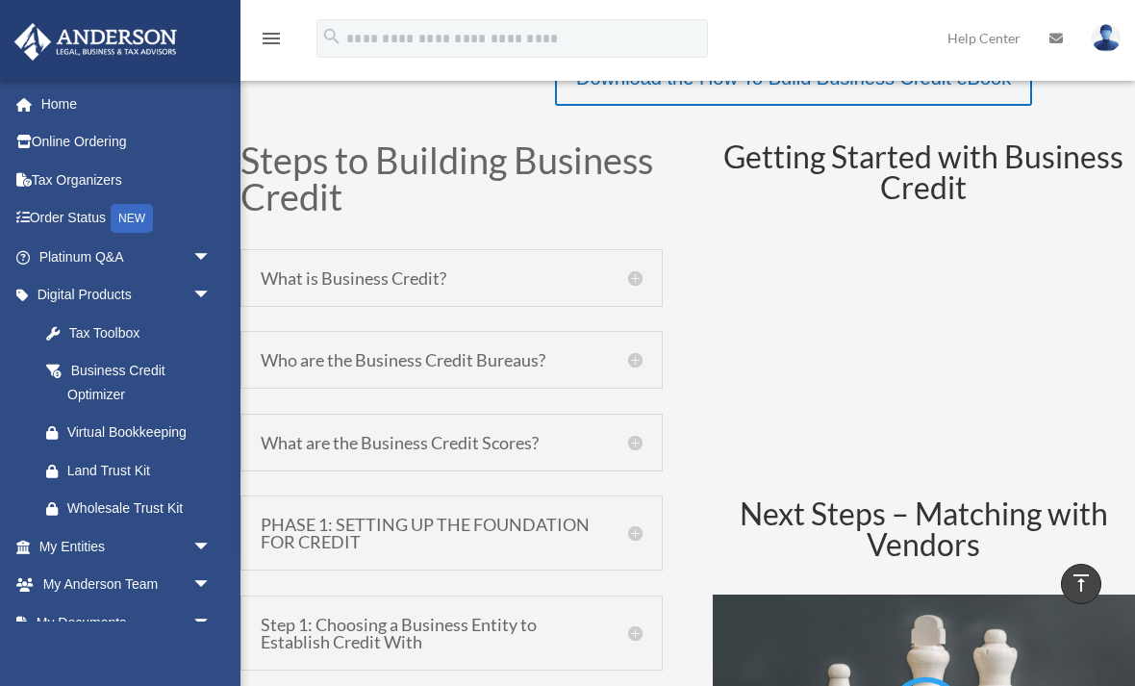
click at [635, 351] on h5 "Who are the Business Credit Bureaus?" at bounding box center [452, 359] width 382 height 17
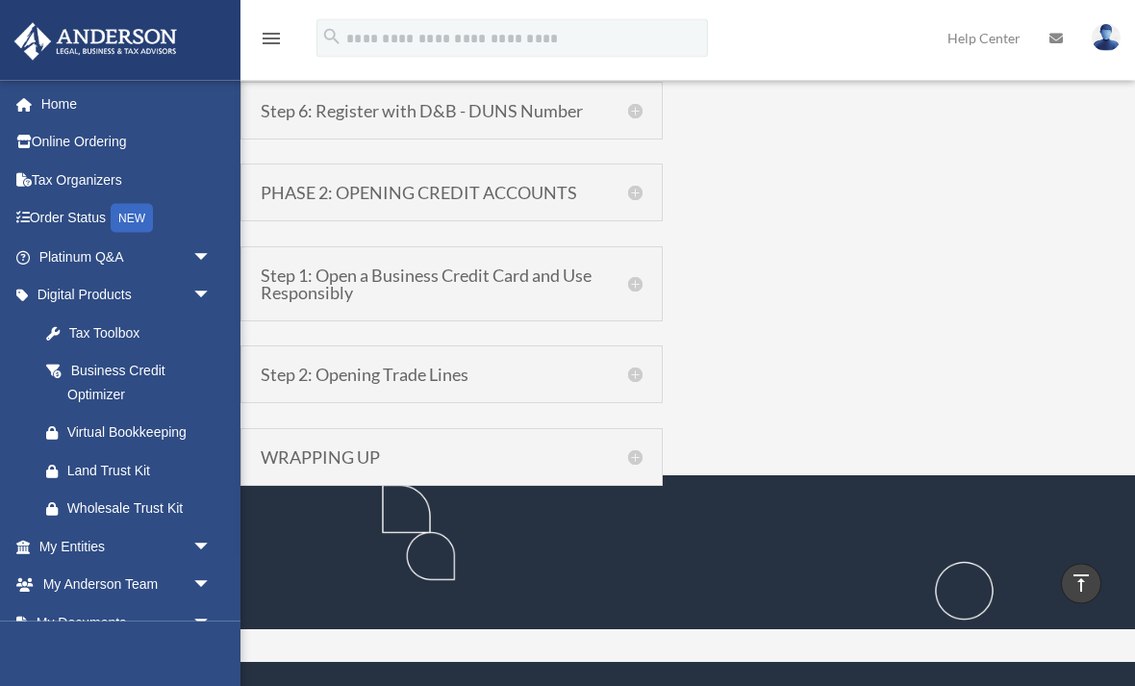
scroll to position [2042, 0]
click at [626, 374] on h5 "Step 2: Opening Trade Lines" at bounding box center [452, 374] width 382 height 17
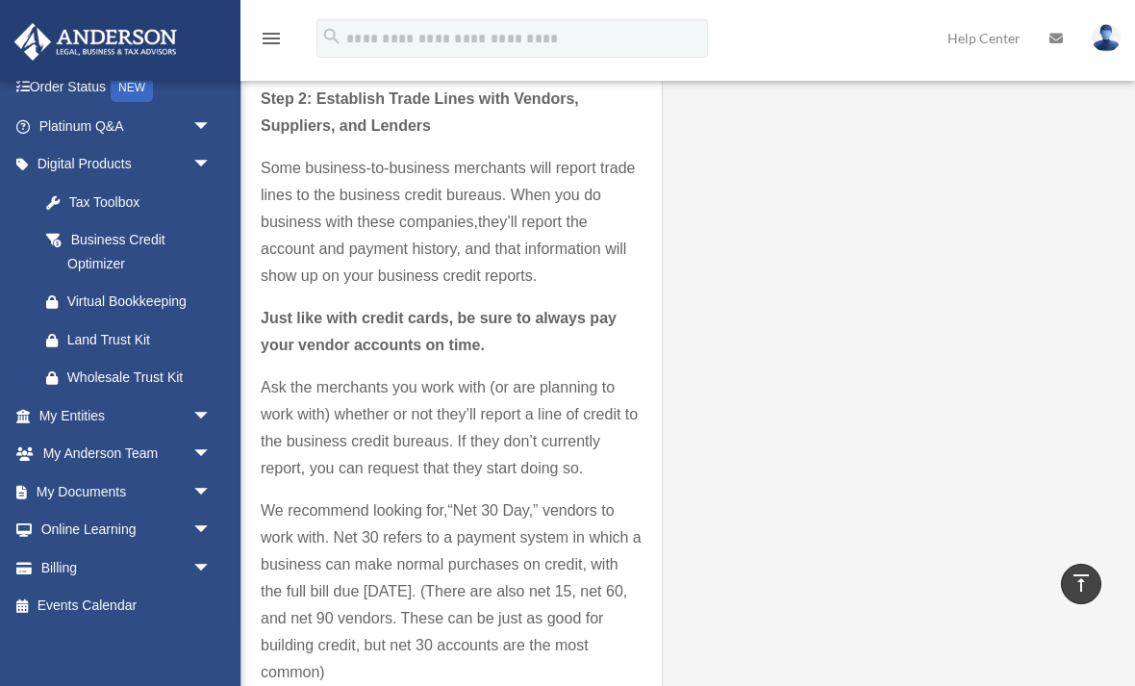
scroll to position [130, 0]
click at [113, 367] on div "Wholesale Trust Kit" at bounding box center [141, 378] width 149 height 24
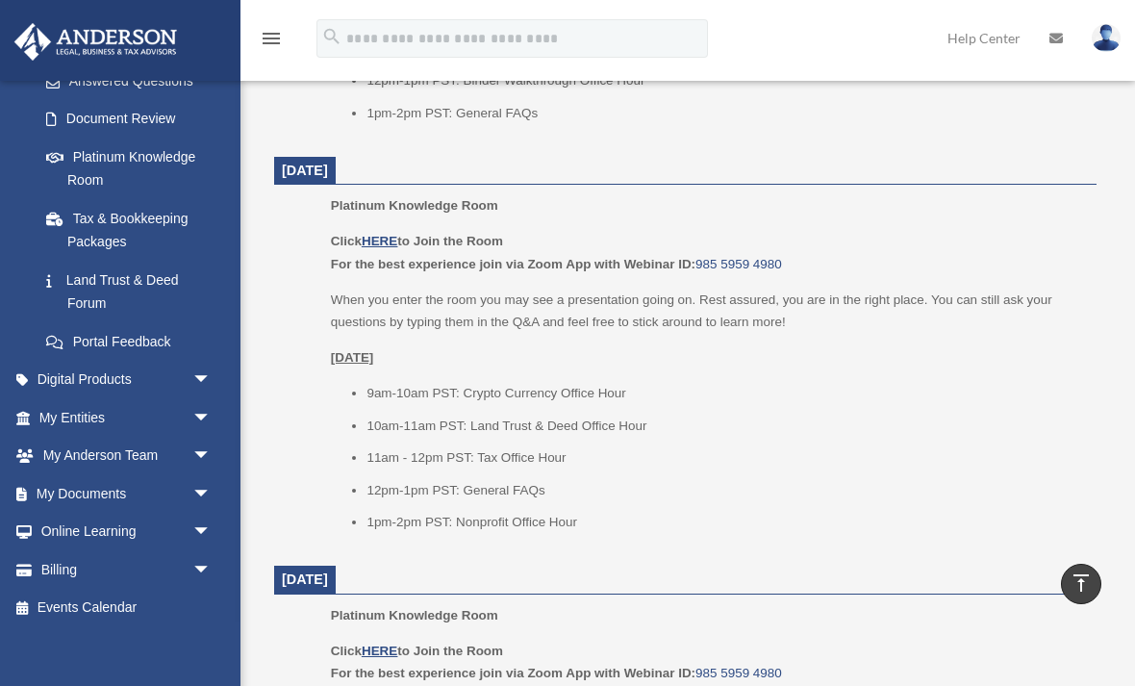
scroll to position [326, 0]
click at [80, 593] on link "Events Calendar" at bounding box center [126, 610] width 227 height 38
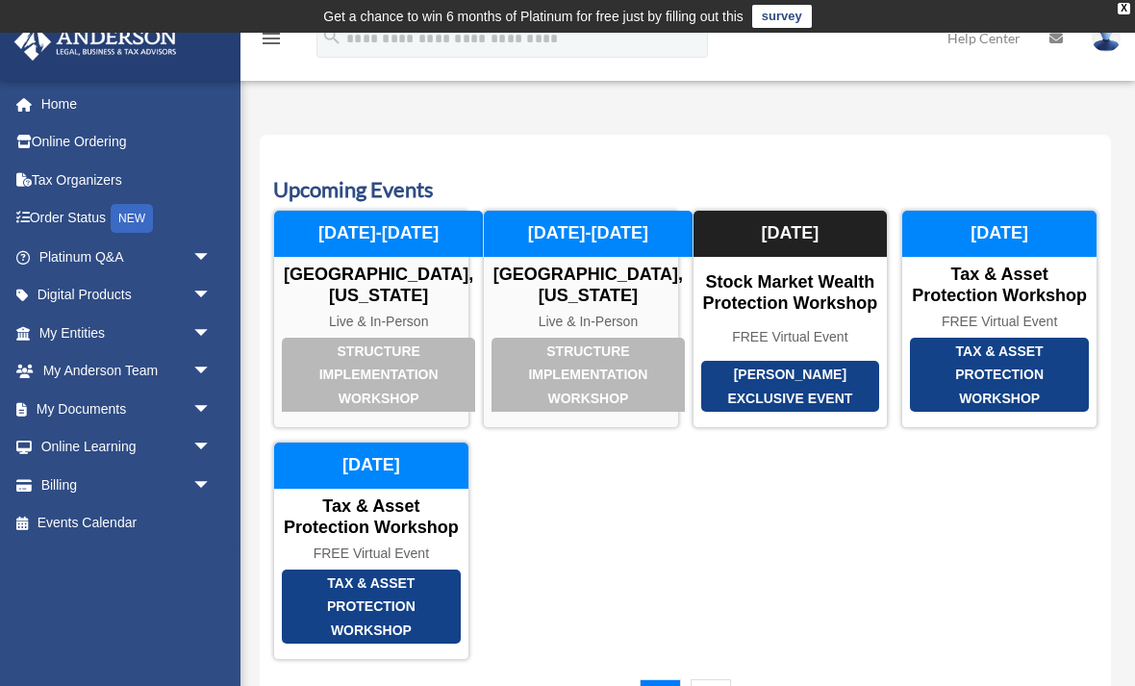
click at [272, 33] on icon "menu" at bounding box center [271, 38] width 23 height 23
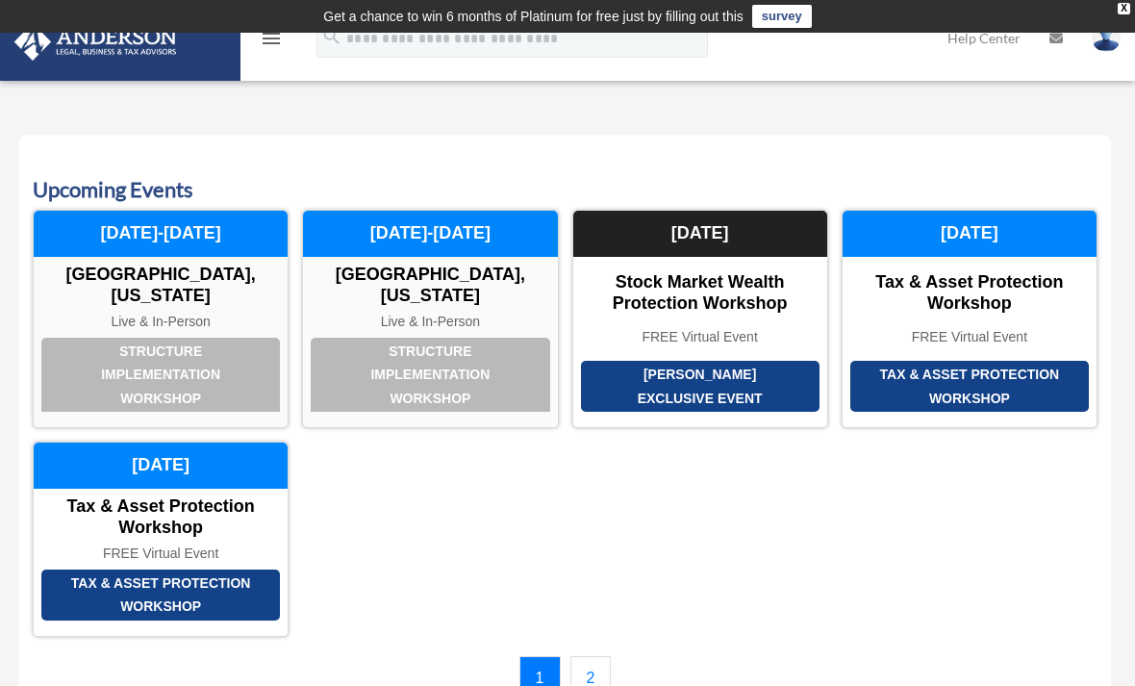
click at [279, 43] on icon "menu" at bounding box center [271, 38] width 23 height 23
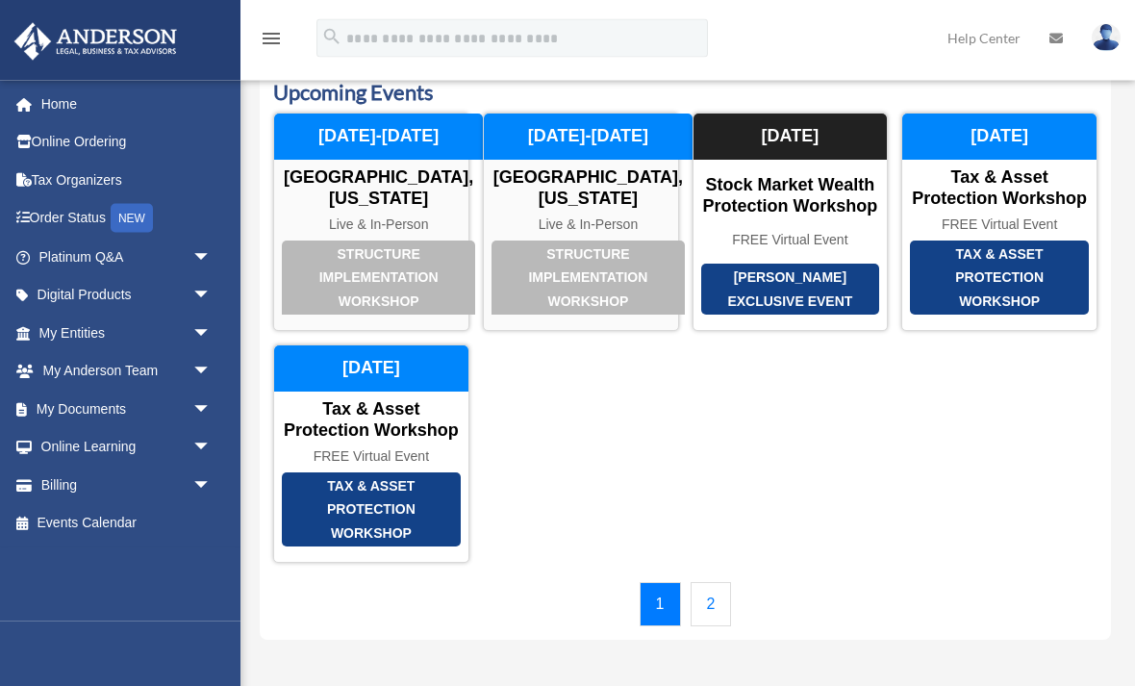
scroll to position [97, 0]
click at [717, 605] on link "2" at bounding box center [711, 604] width 41 height 44
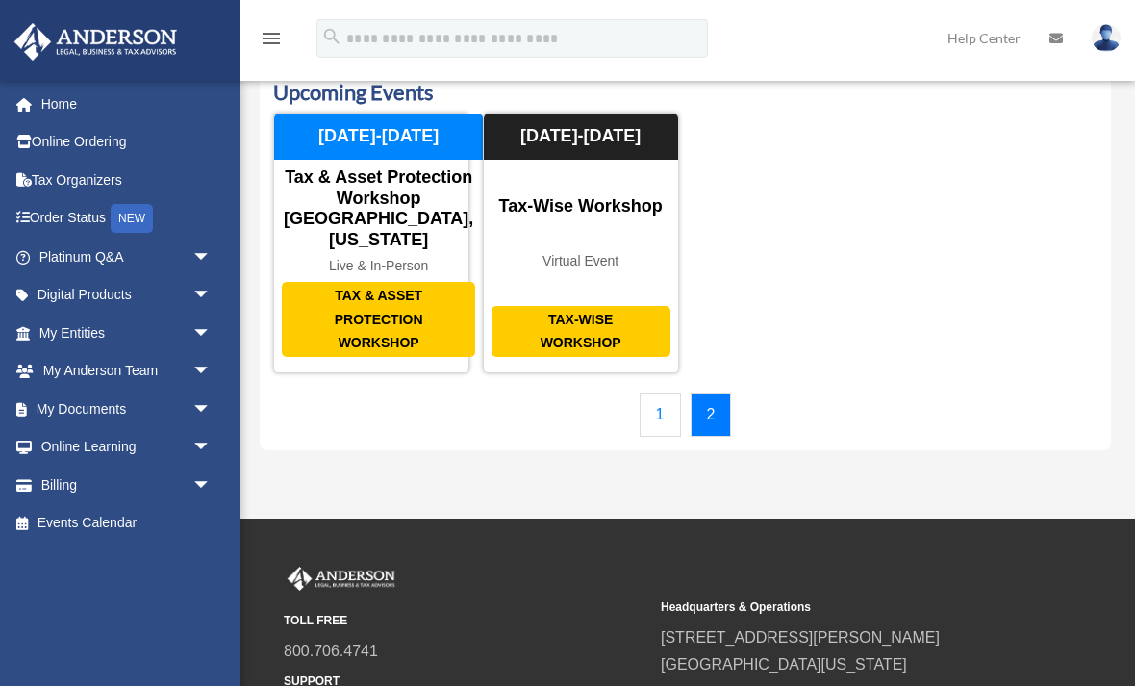
click at [192, 439] on span "arrow_drop_down" at bounding box center [211, 447] width 38 height 39
click at [96, 542] on link "Resources" at bounding box center [134, 561] width 214 height 38
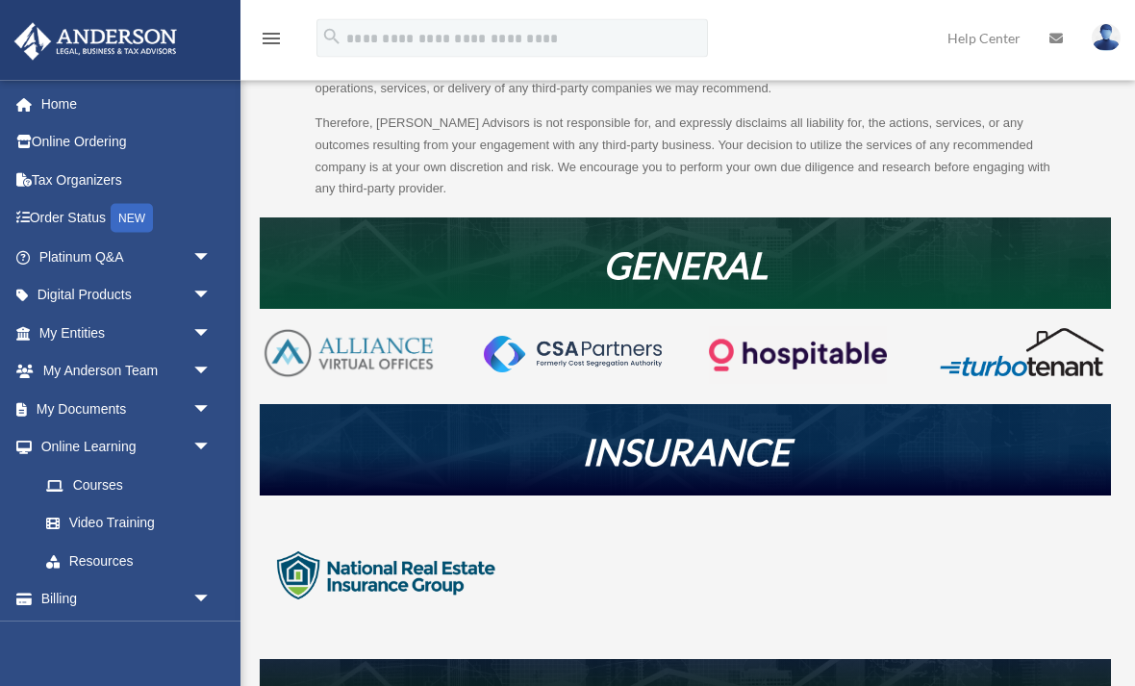
scroll to position [256, 0]
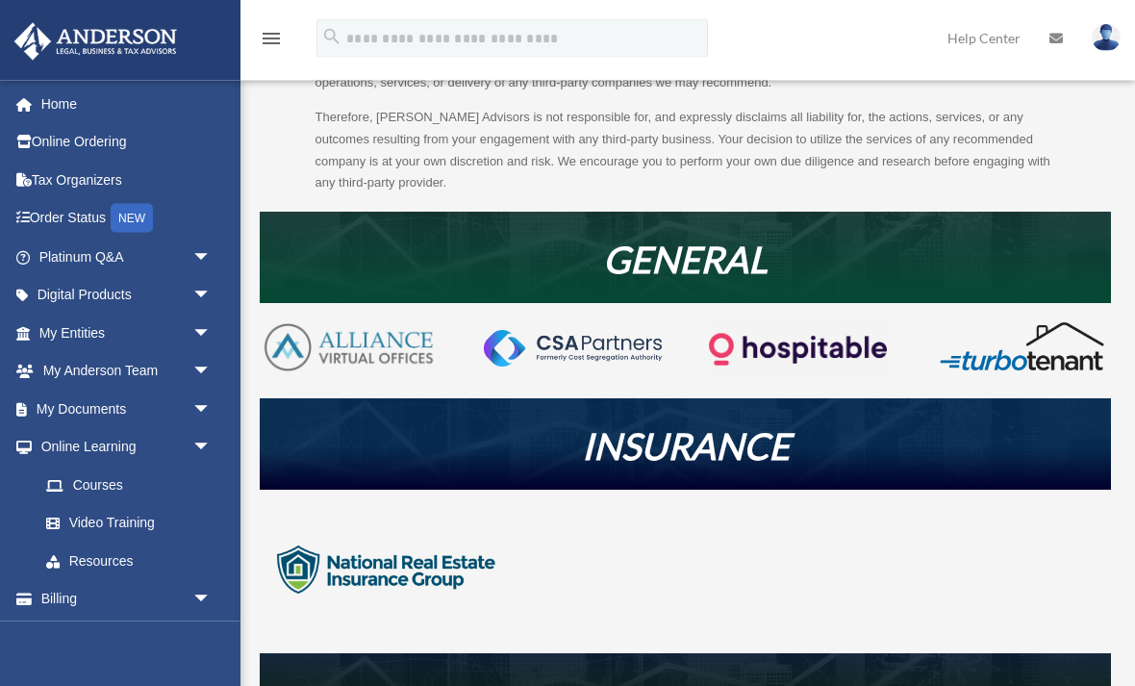
click at [360, 338] on img at bounding box center [349, 347] width 178 height 53
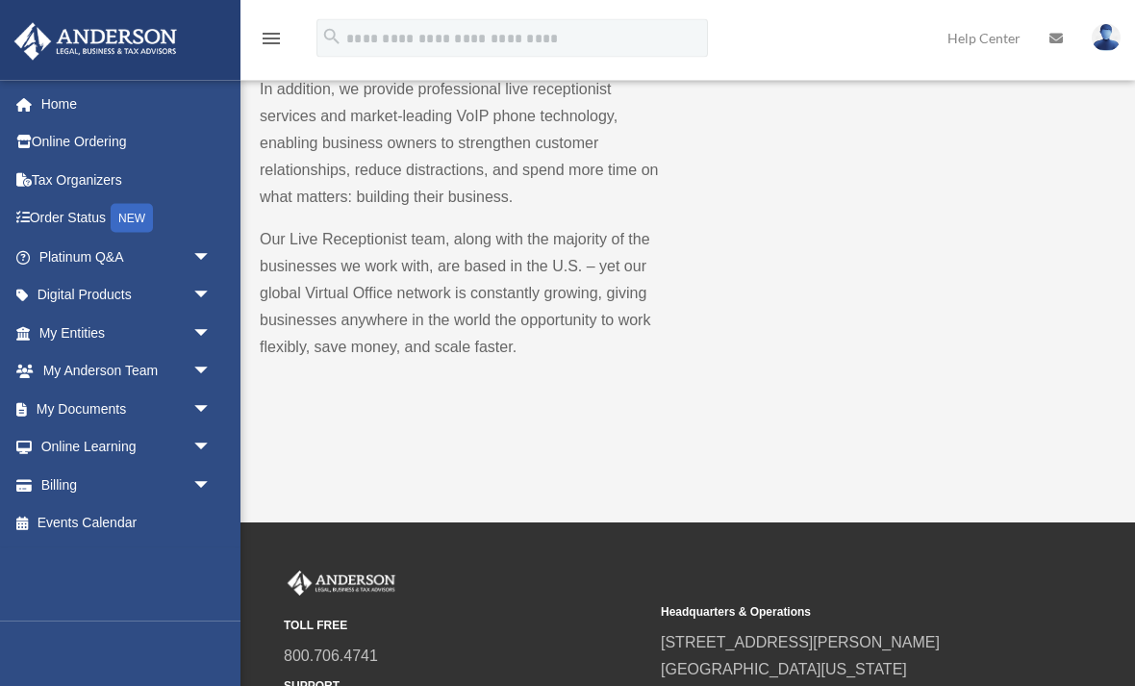
scroll to position [459, 0]
click at [104, 446] on link "Online Learning arrow_drop_down" at bounding box center [126, 447] width 227 height 38
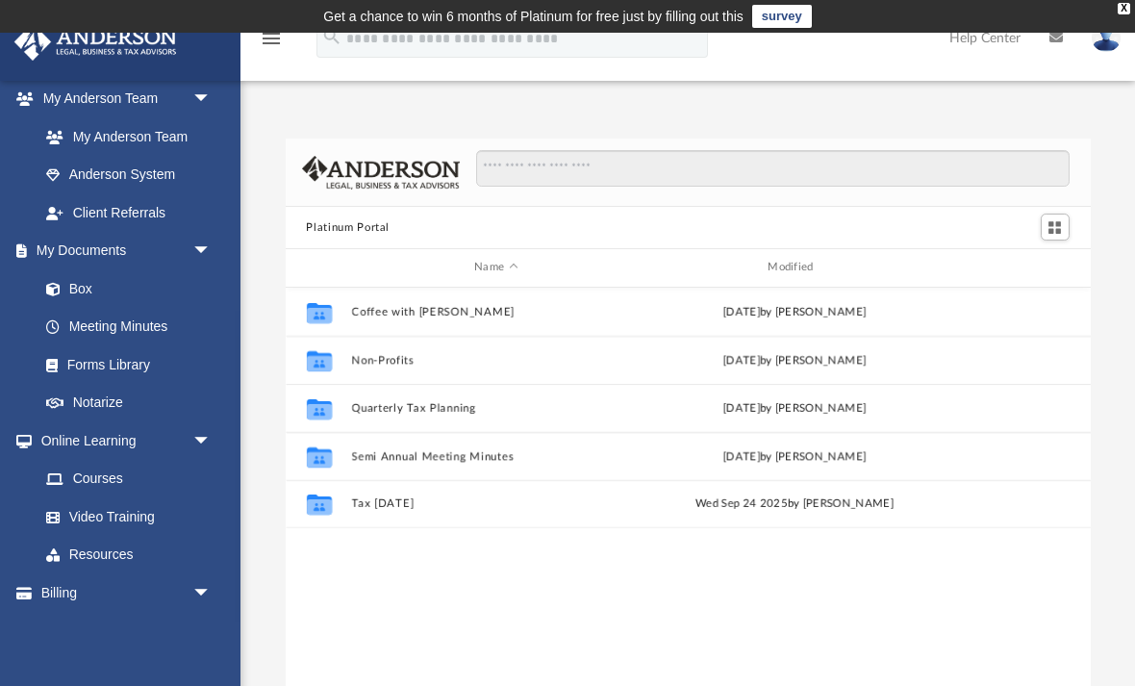
scroll to position [501, 0]
click at [101, 462] on link "Courses" at bounding box center [129, 478] width 204 height 38
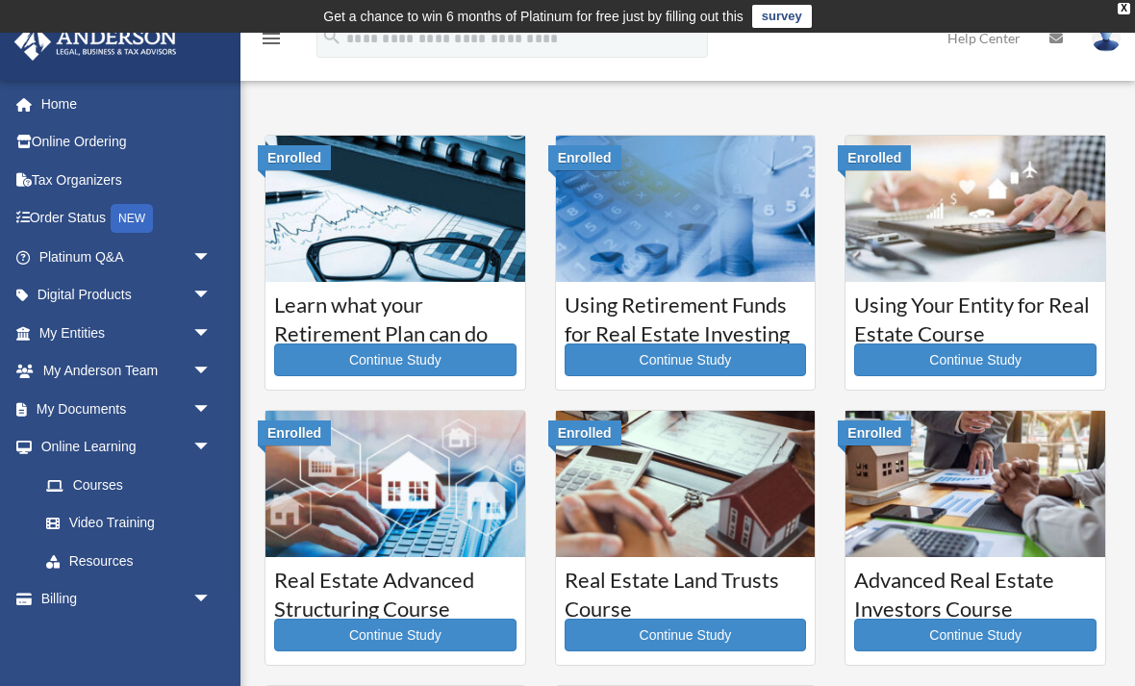
click at [111, 516] on link "Video Training" at bounding box center [134, 523] width 214 height 38
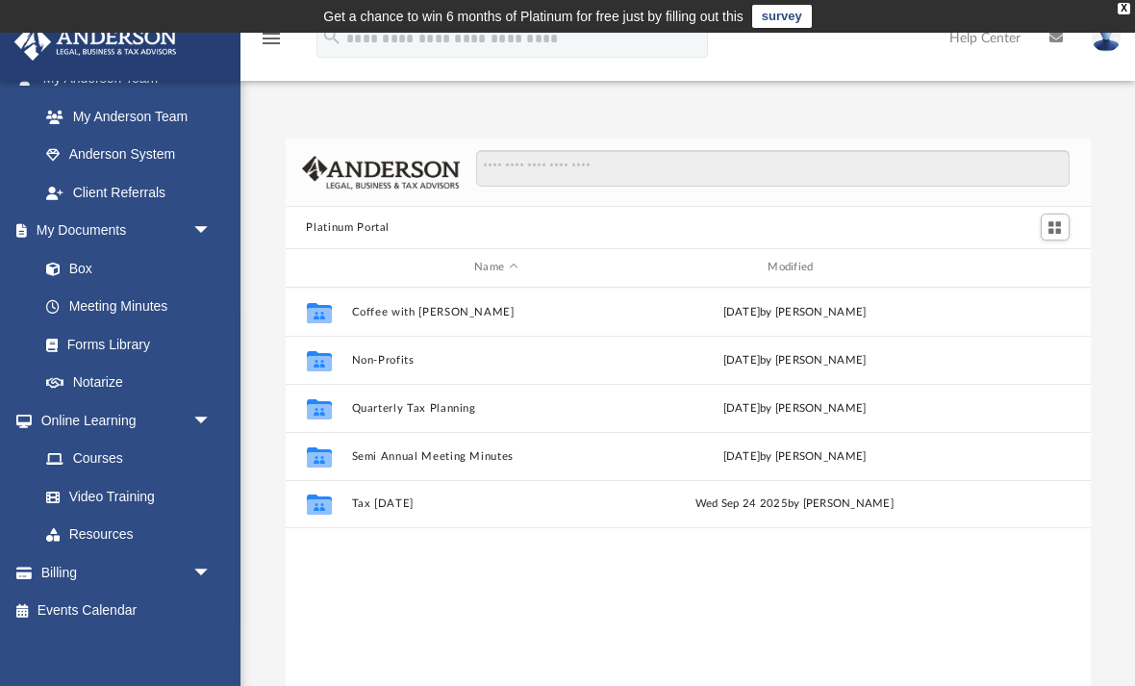
scroll to position [519, 0]
click at [120, 478] on link "Video Training" at bounding box center [124, 497] width 194 height 38
click at [106, 446] on link "Courses" at bounding box center [129, 460] width 204 height 38
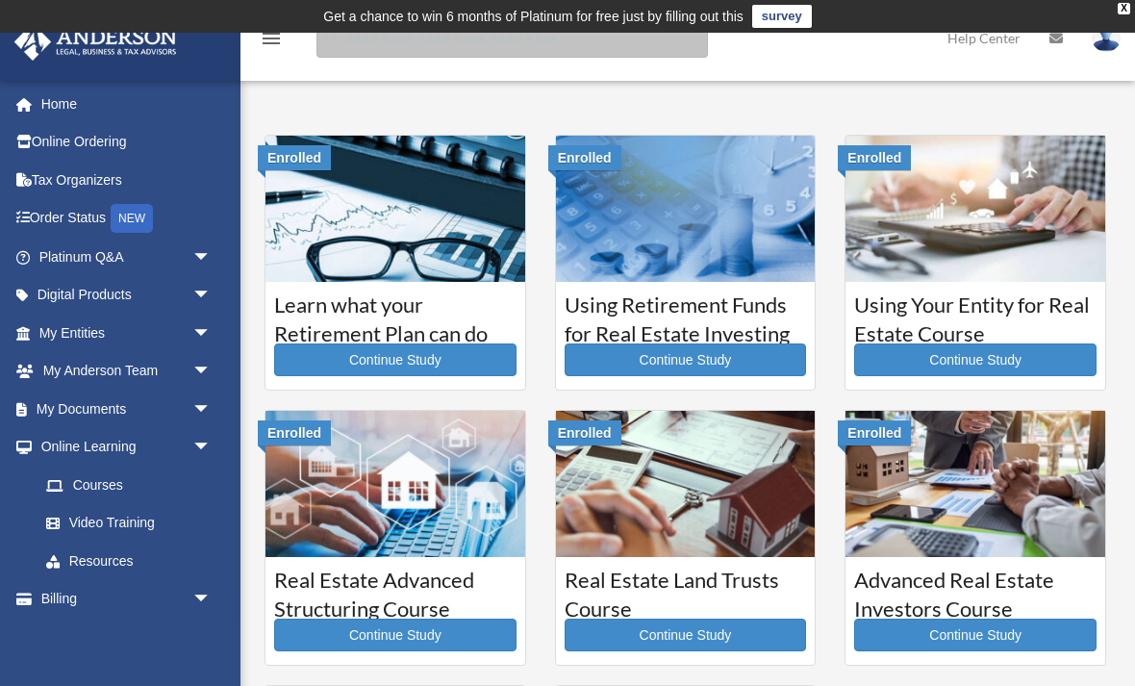
click at [373, 38] on input "search" at bounding box center [511, 38] width 391 height 38
type input "******"
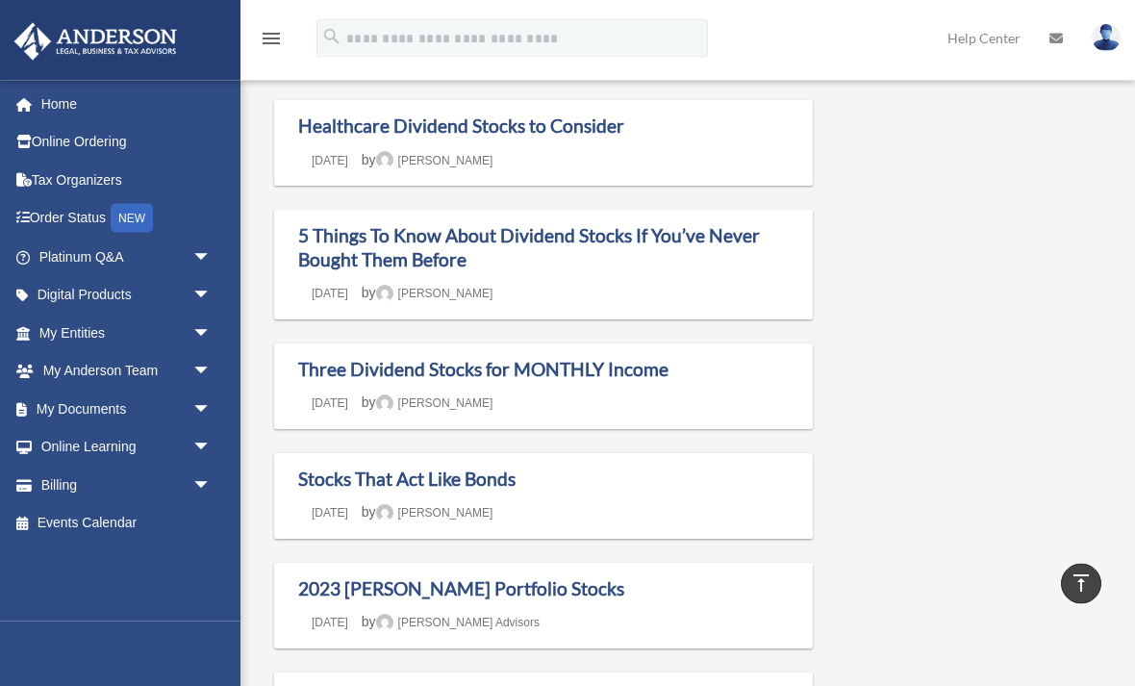
scroll to position [682, 0]
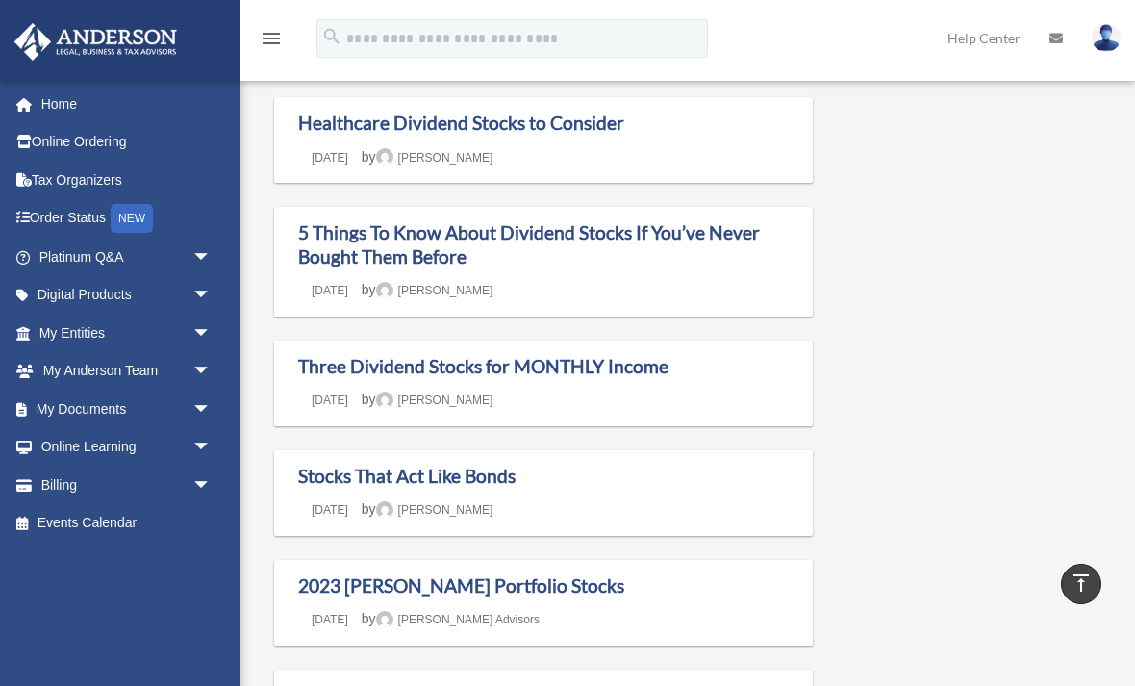
click at [363, 377] on link "Three Dividend Stocks for MONTHLY Income" at bounding box center [483, 366] width 370 height 22
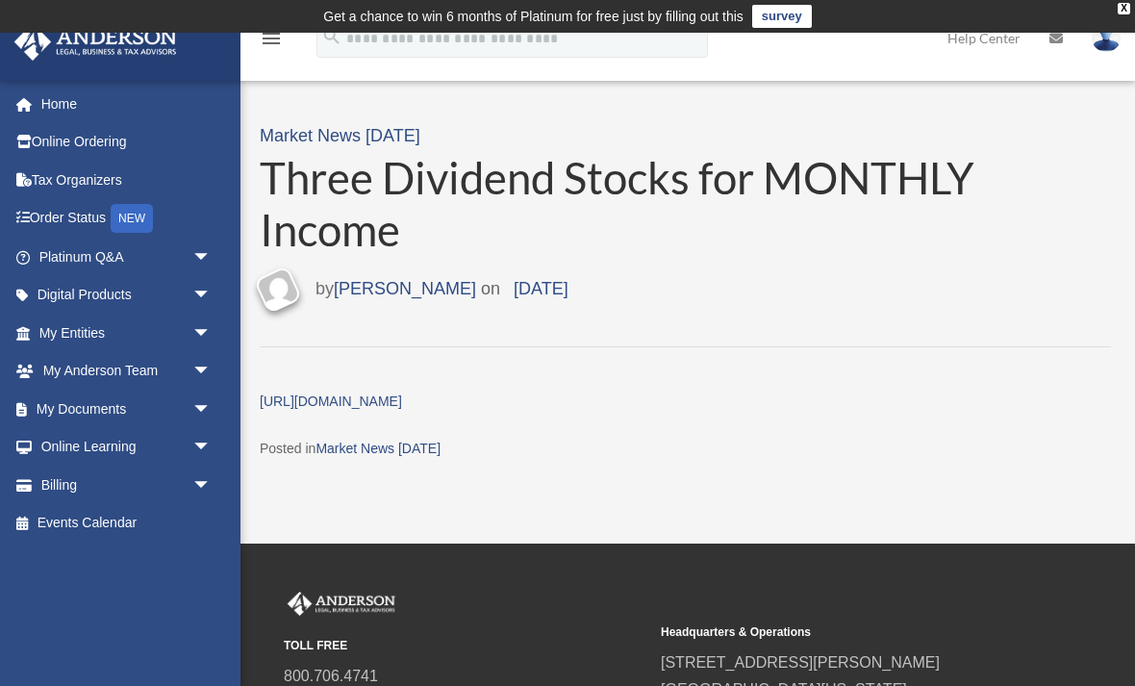
click at [400, 396] on link "[URL][DOMAIN_NAME]" at bounding box center [331, 400] width 142 height 15
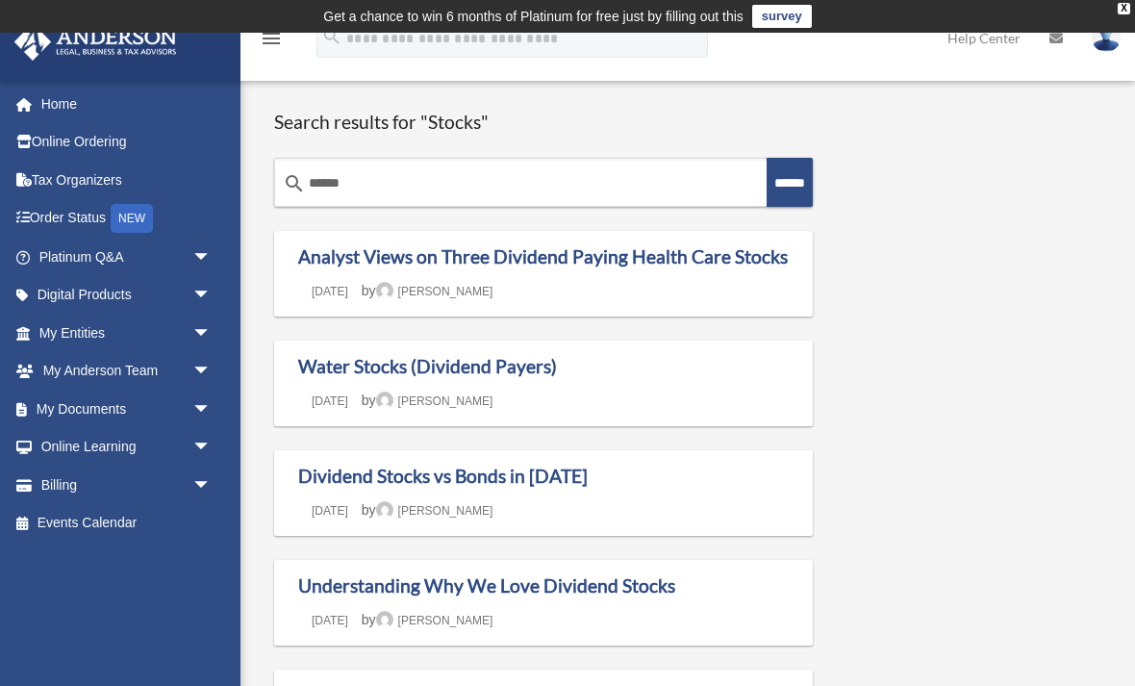
click at [117, 432] on link "Online Learning arrow_drop_down" at bounding box center [126, 447] width 227 height 38
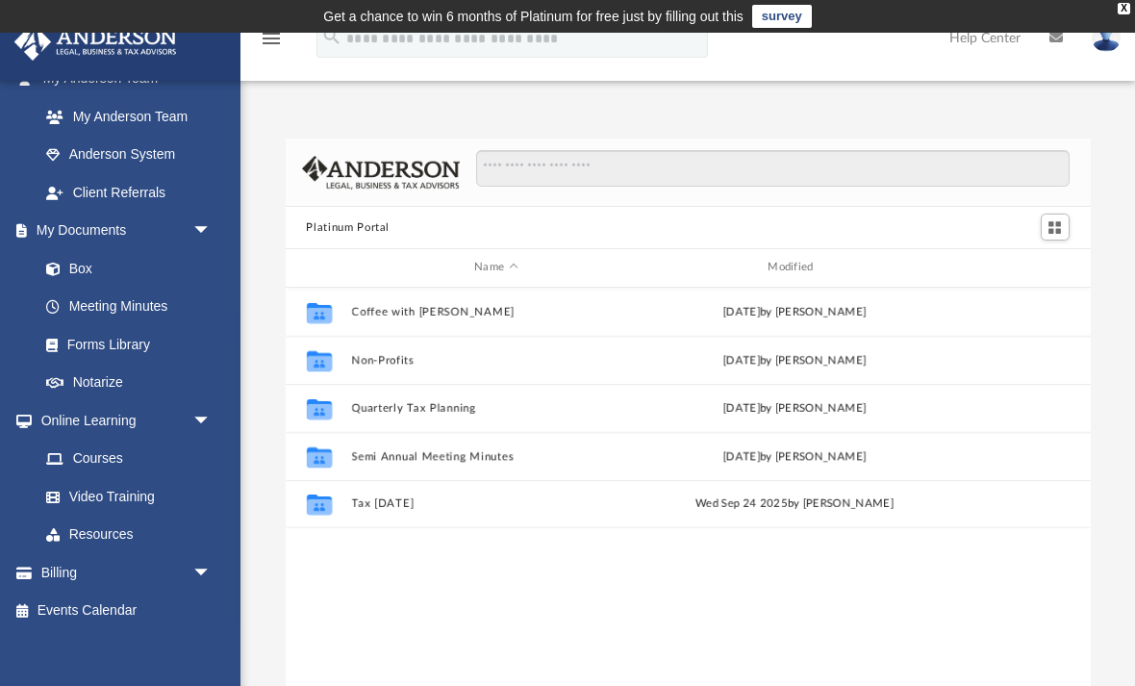
scroll to position [519, 0]
click at [92, 411] on link "Online Learning arrow_drop_down" at bounding box center [121, 421] width 217 height 38
click at [89, 445] on link "Courses" at bounding box center [129, 460] width 204 height 38
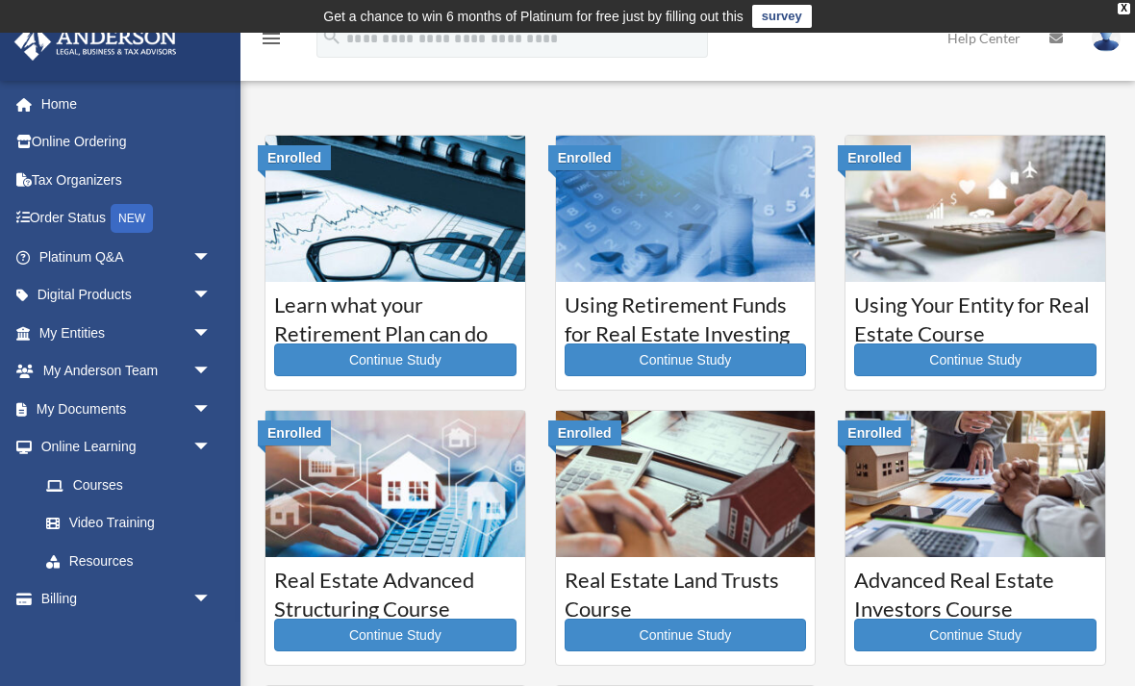
click at [269, 38] on icon "menu" at bounding box center [271, 38] width 23 height 23
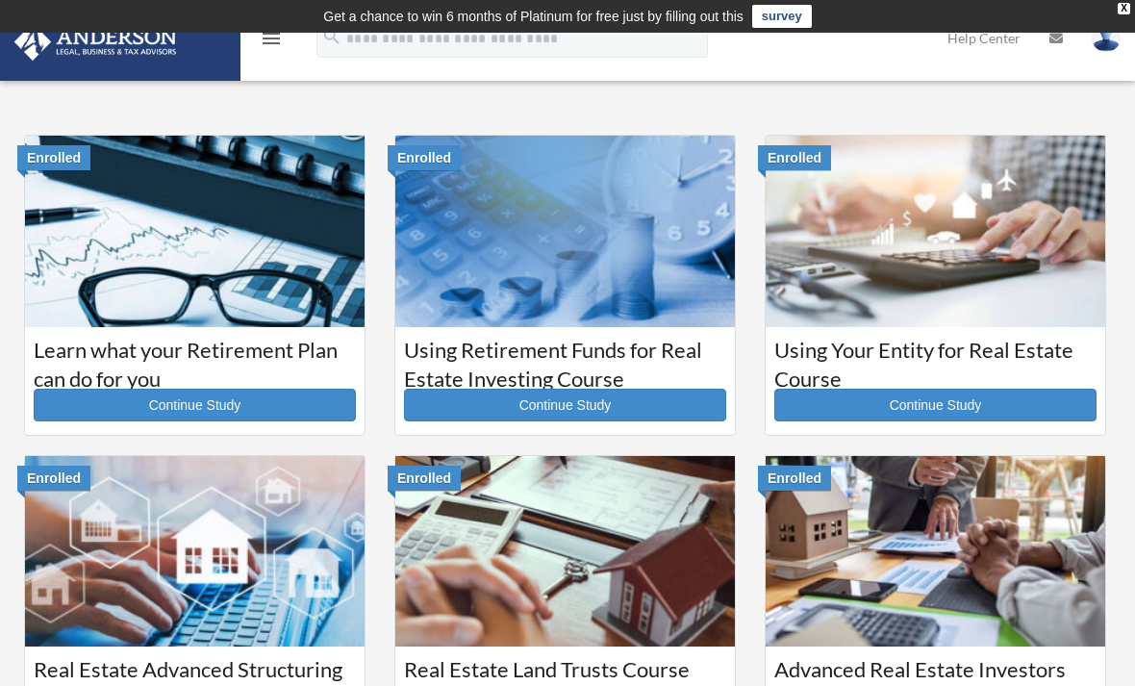
click at [265, 39] on icon "menu" at bounding box center [271, 38] width 23 height 23
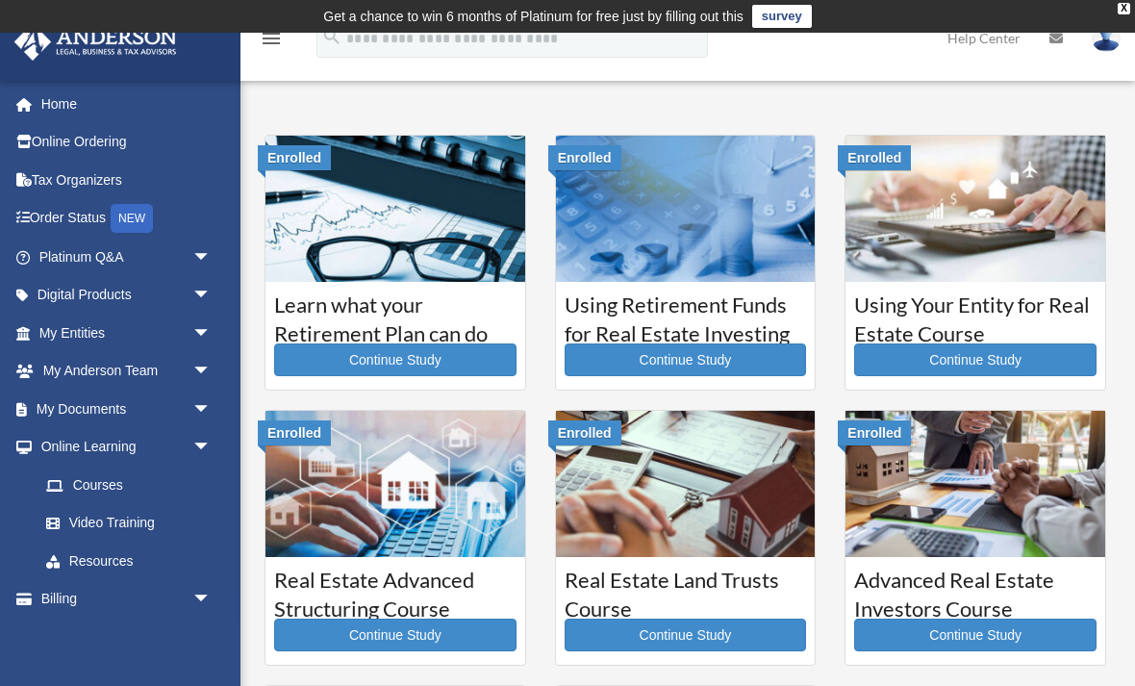
click at [106, 514] on link "Video Training" at bounding box center [134, 523] width 214 height 38
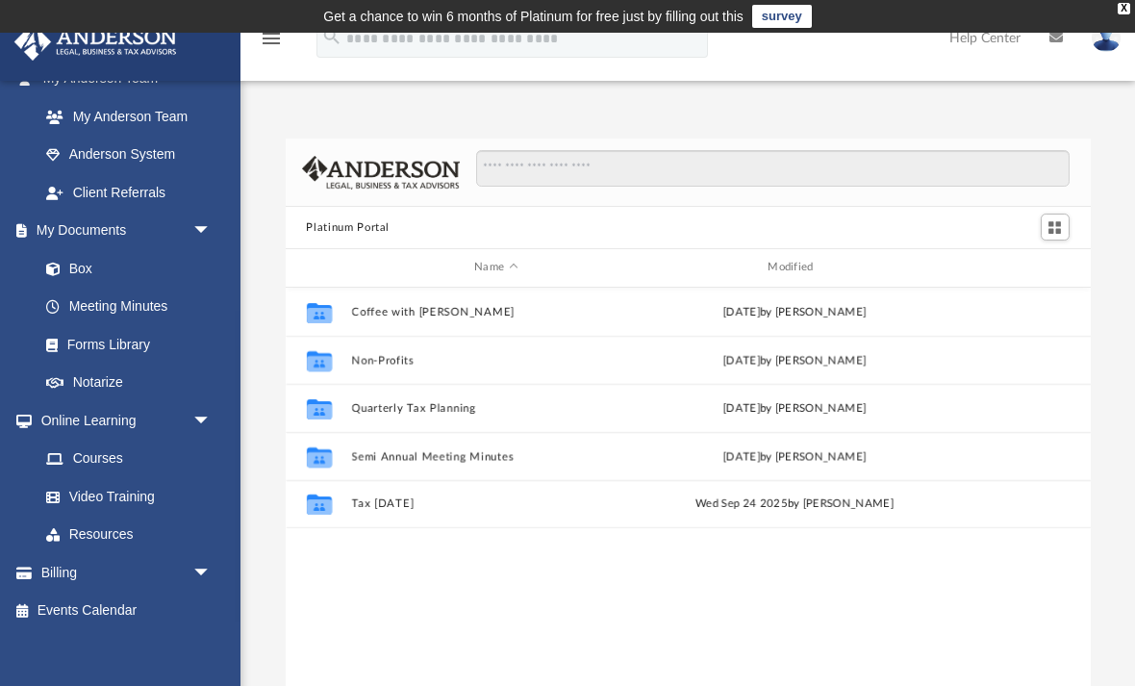
scroll to position [519, 0]
click at [100, 528] on link "Resources" at bounding box center [129, 536] width 204 height 38
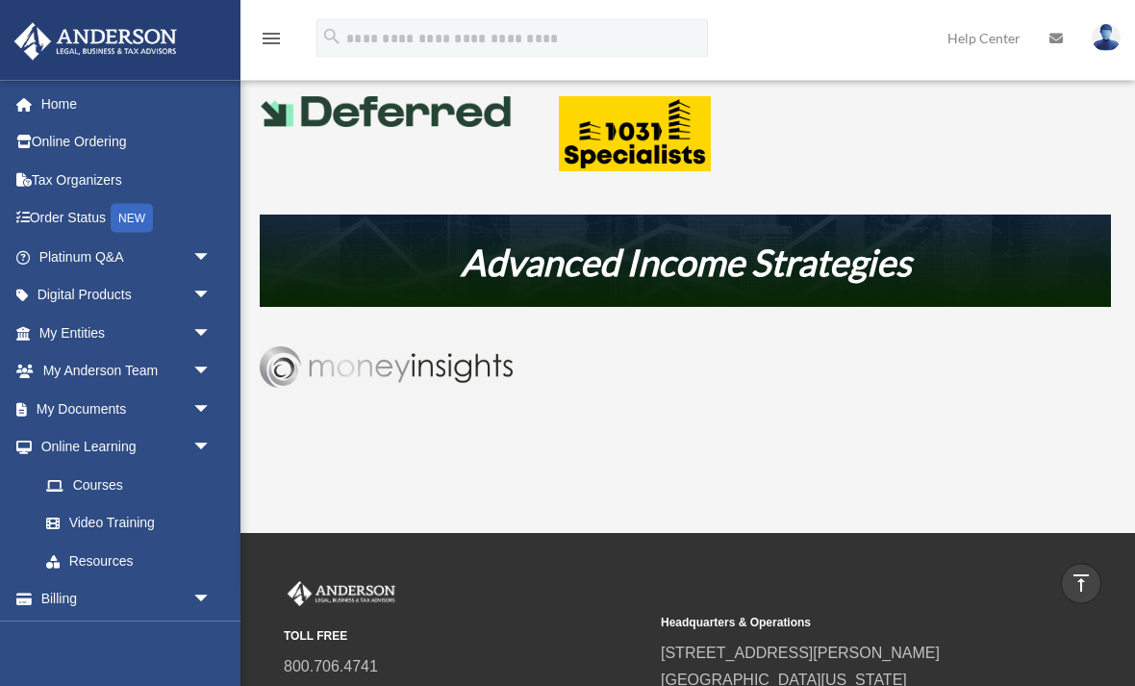
scroll to position [946, 0]
click at [523, 271] on em "Advanced Income Strategies" at bounding box center [686, 262] width 450 height 44
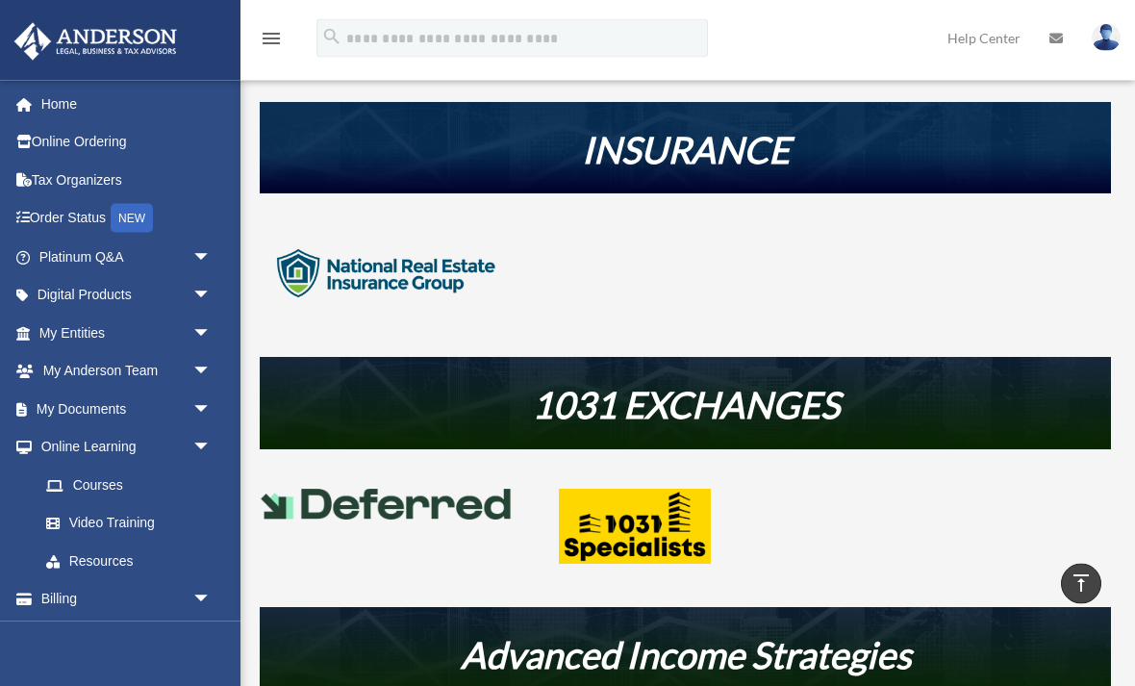
scroll to position [565, 0]
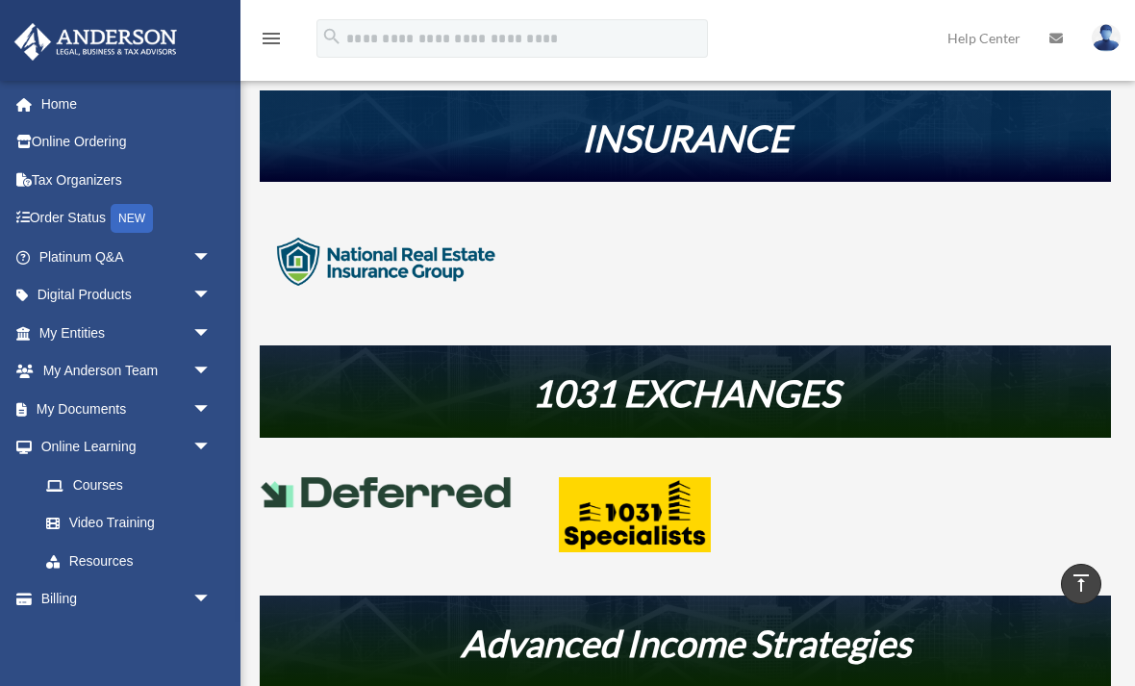
click at [559, 628] on em "Advanced Income Strategies" at bounding box center [686, 642] width 450 height 44
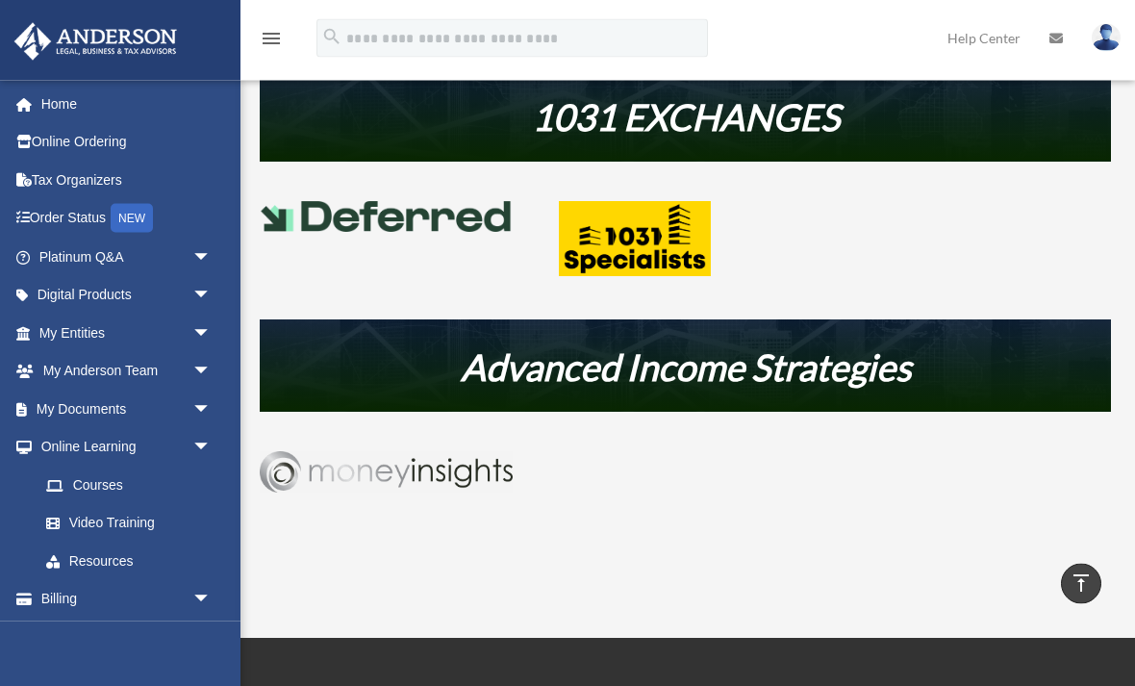
scroll to position [841, 0]
click at [424, 464] on img at bounding box center [386, 471] width 253 height 41
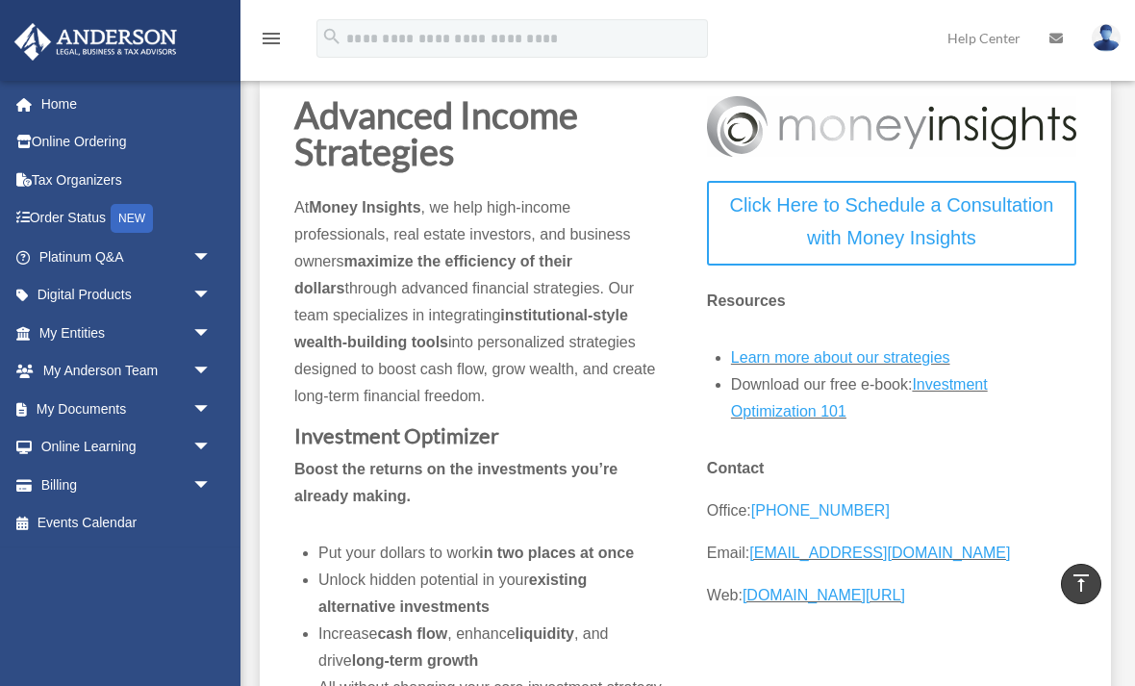
scroll to position [152, 0]
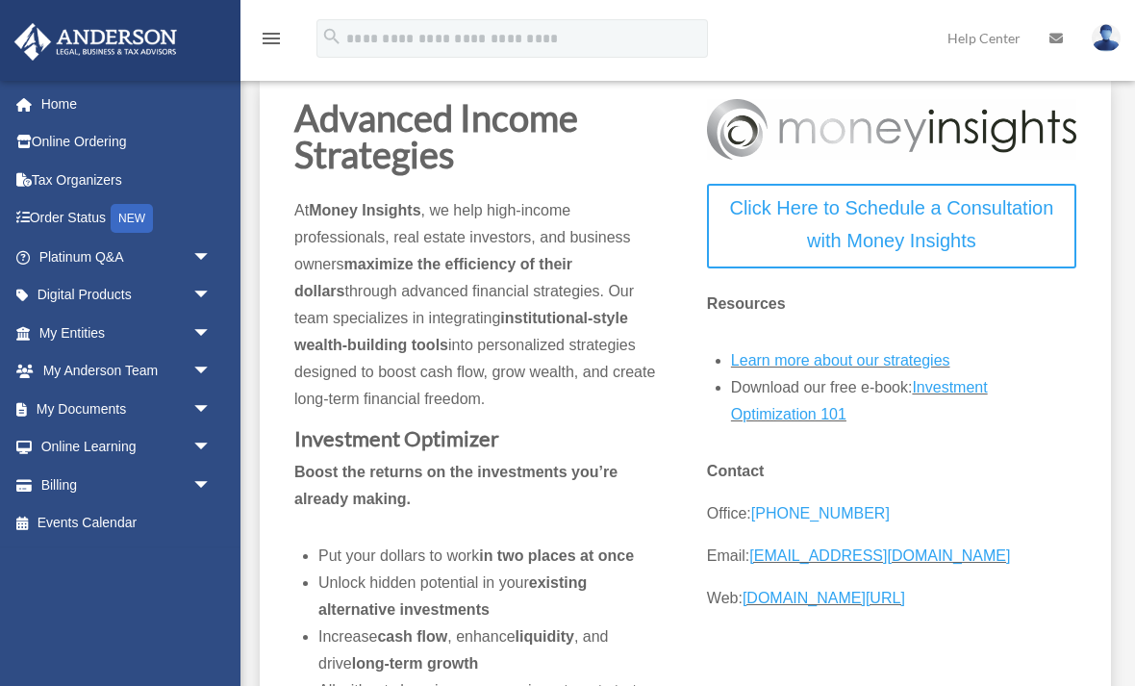
click at [949, 386] on link "Investment Optimization 101" at bounding box center [859, 405] width 257 height 53
click at [791, 355] on link "Learn more about our strategies" at bounding box center [840, 365] width 219 height 26
click at [976, 30] on link "Help Center" at bounding box center [984, 38] width 102 height 76
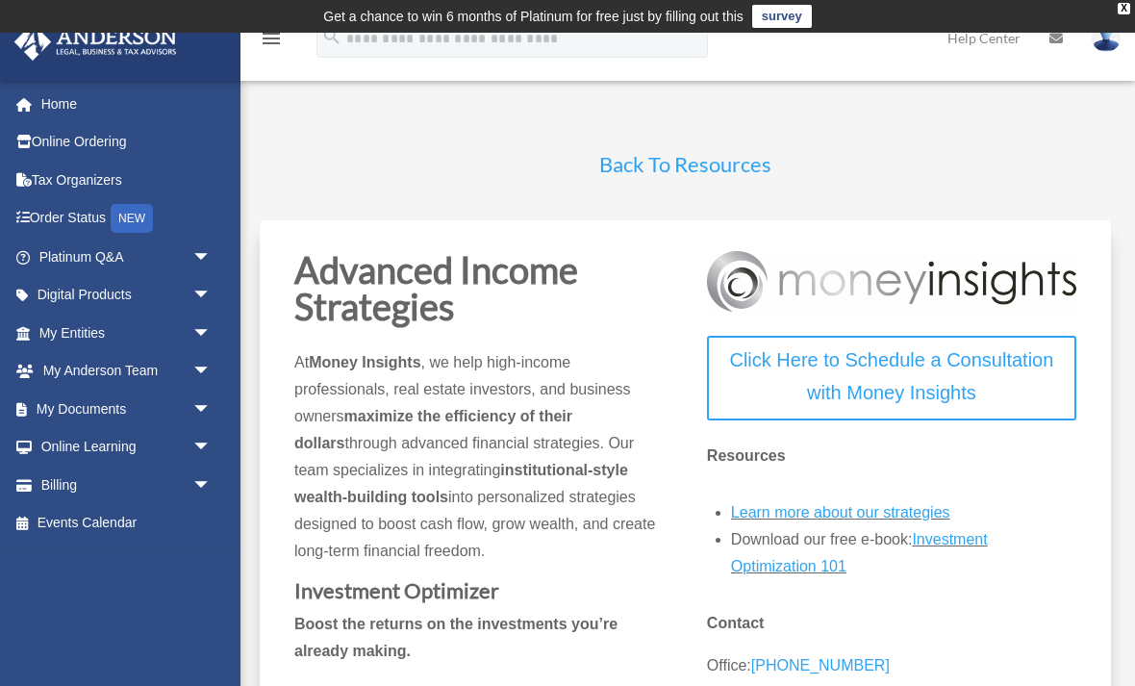
click at [79, 147] on link "Online Ordering" at bounding box center [126, 142] width 227 height 38
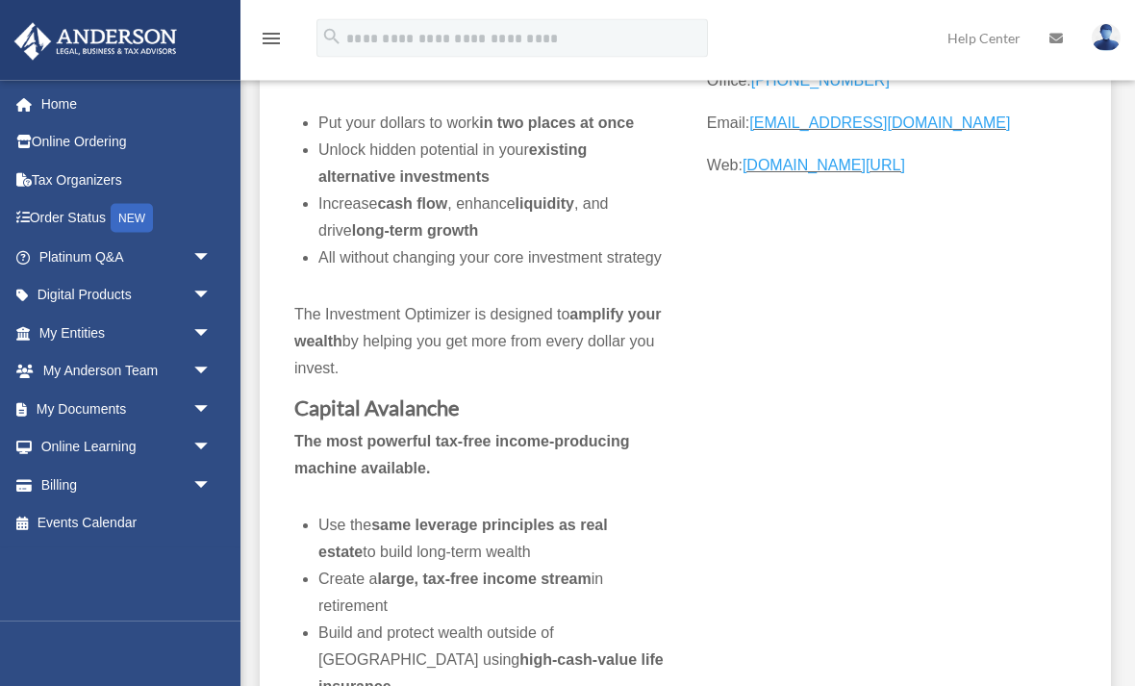
scroll to position [582, 0]
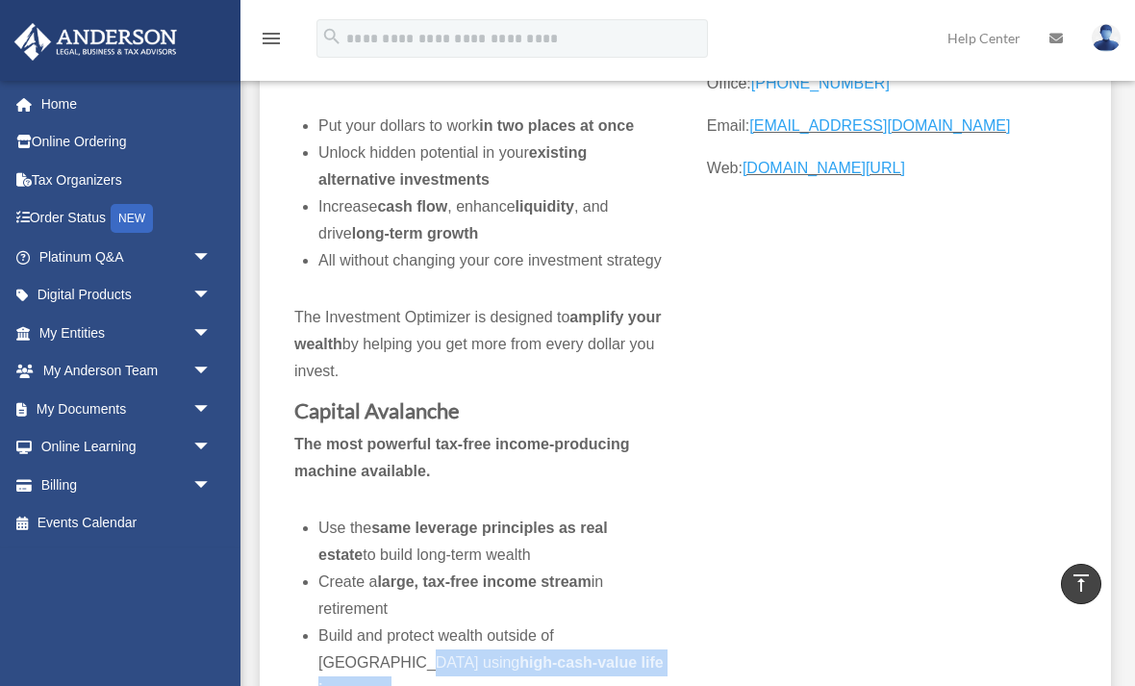
click at [526, 441] on strong "The most powerful tax-free income-producing machine available." at bounding box center [461, 457] width 335 height 43
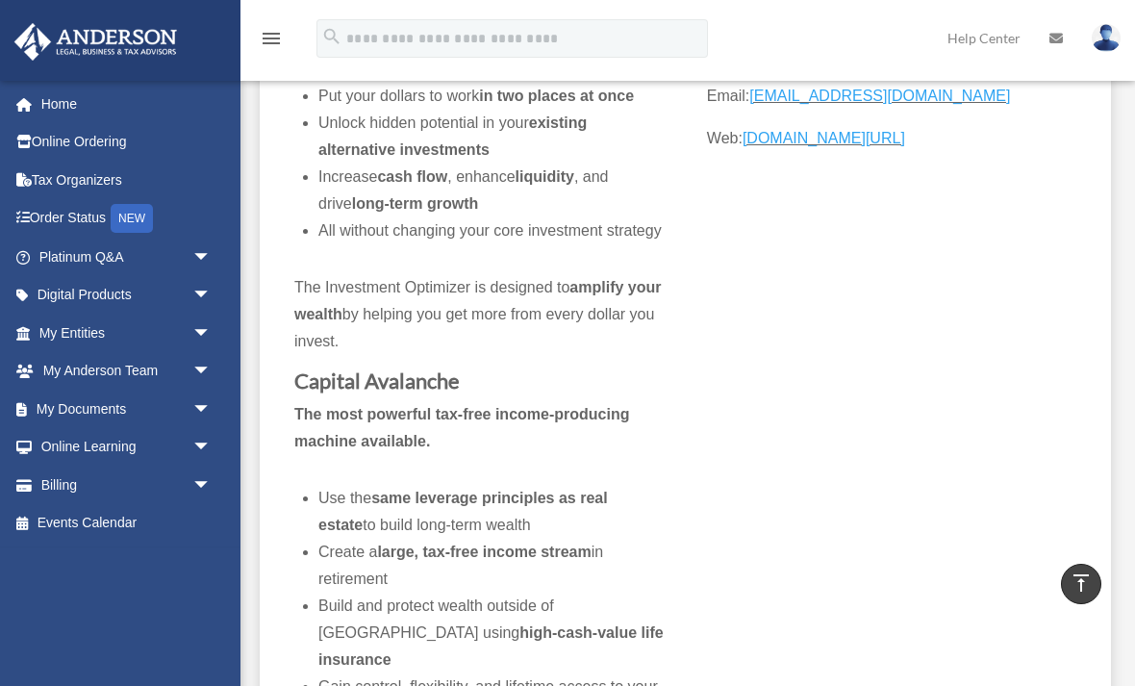
scroll to position [611, 0]
